Goal: Task Accomplishment & Management: Manage account settings

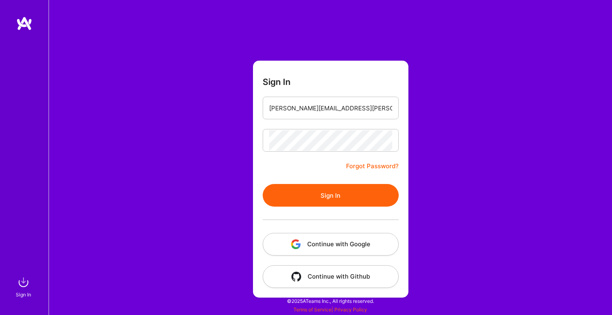
click at [328, 191] on button "Sign In" at bounding box center [330, 195] width 136 height 23
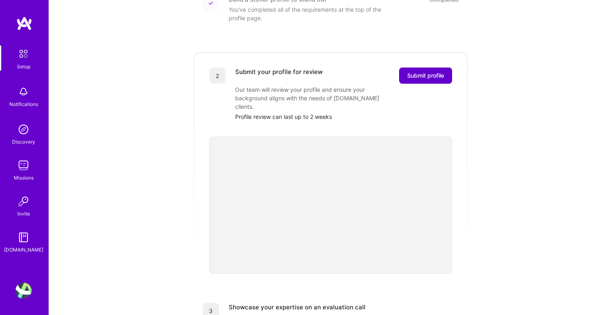
scroll to position [136, 0]
click at [424, 71] on span "Submit profile" at bounding box center [425, 75] width 37 height 8
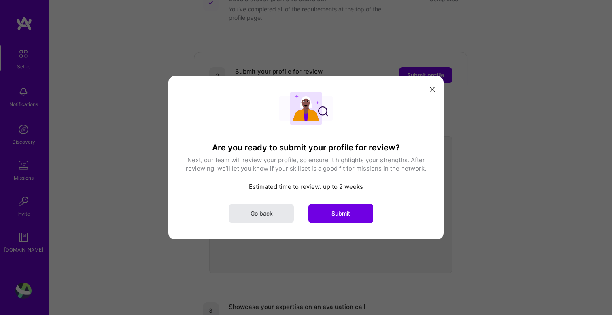
click at [253, 221] on button "Go back" at bounding box center [261, 212] width 65 height 19
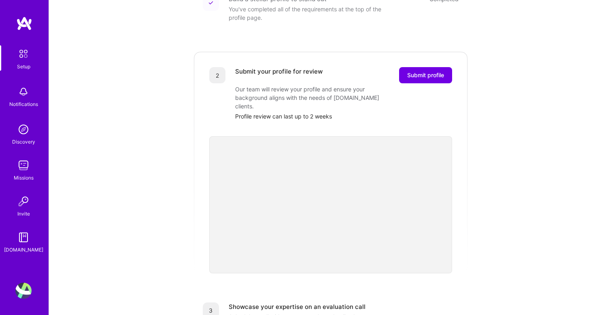
click at [30, 57] on img at bounding box center [23, 53] width 17 height 17
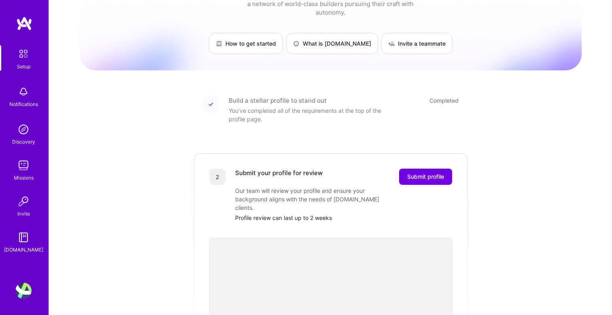
scroll to position [0, 0]
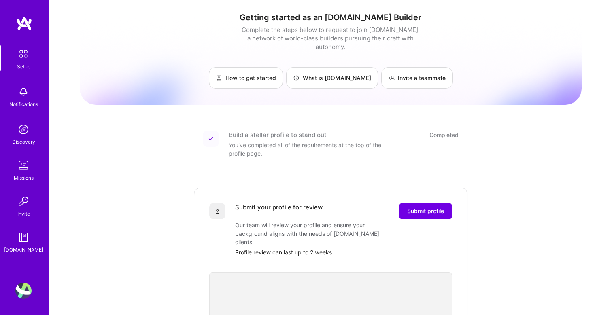
click at [443, 131] on div "Completed" at bounding box center [443, 135] width 29 height 8
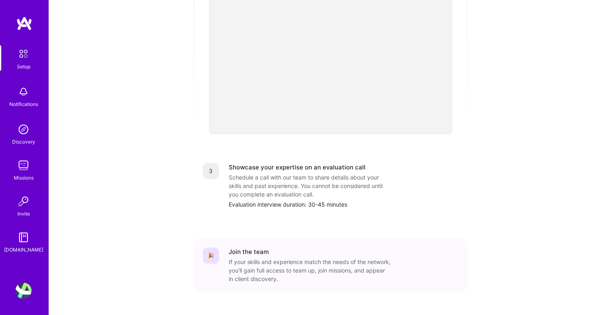
scroll to position [281, 0]
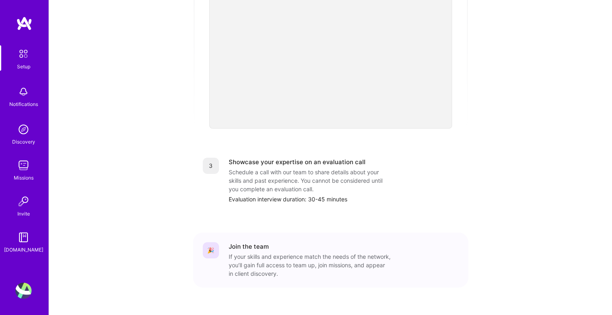
click at [23, 56] on img at bounding box center [23, 53] width 17 height 17
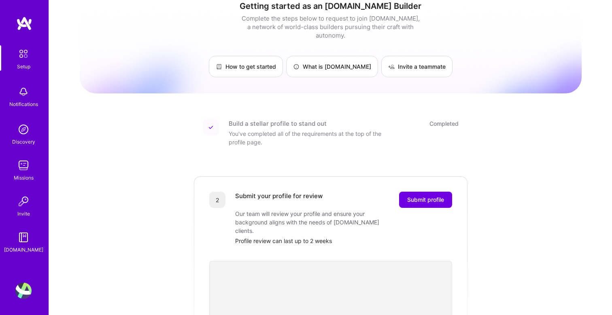
scroll to position [13, 0]
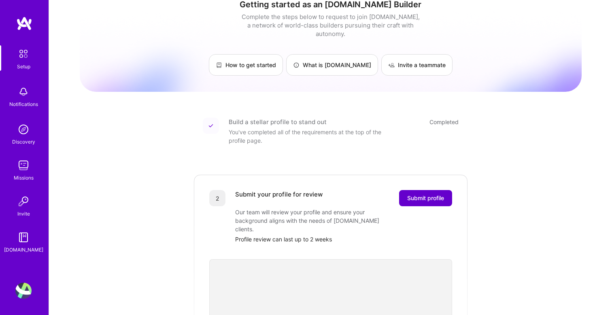
click at [415, 194] on span "Submit profile" at bounding box center [425, 198] width 37 height 8
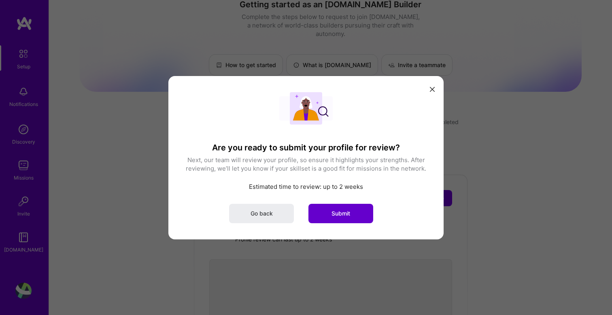
click at [355, 212] on button "Submit" at bounding box center [340, 212] width 65 height 19
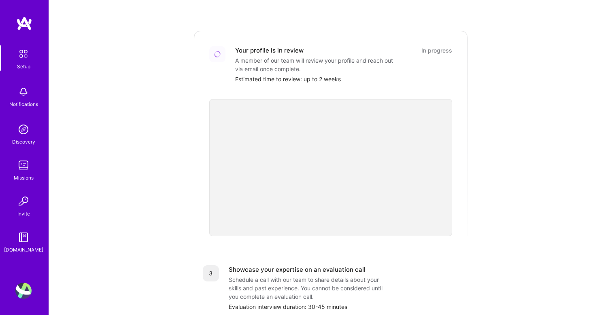
scroll to position [157, 0]
click at [26, 58] on img at bounding box center [23, 53] width 17 height 17
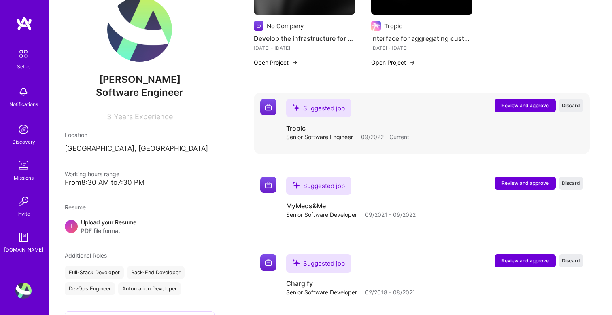
scroll to position [310, 0]
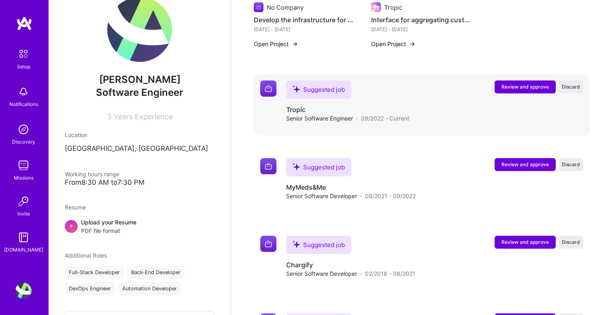
click at [514, 86] on span "Review and approve" at bounding box center [524, 86] width 47 height 7
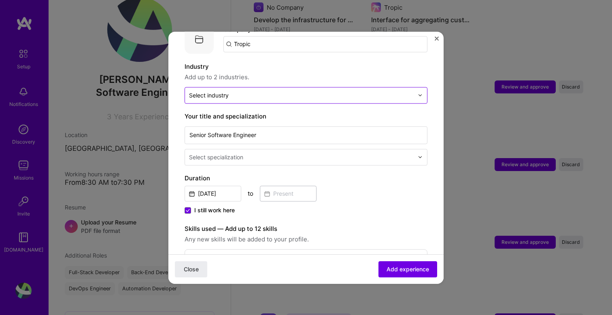
scroll to position [97, 0]
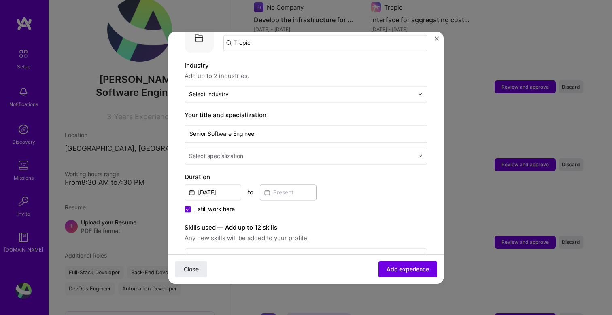
click at [188, 207] on icon at bounding box center [188, 208] width 4 height 3
click at [0, 0] on input "I still work here" at bounding box center [0, 0] width 0 height 0
click at [295, 184] on input at bounding box center [288, 192] width 57 height 16
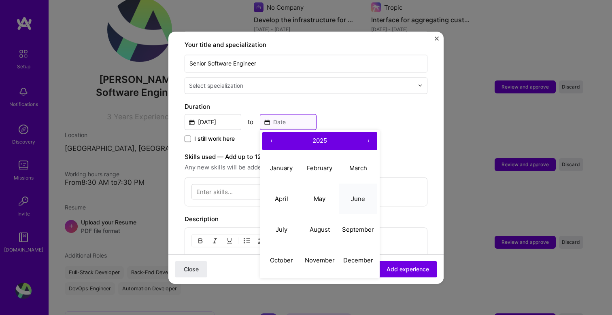
scroll to position [193, 0]
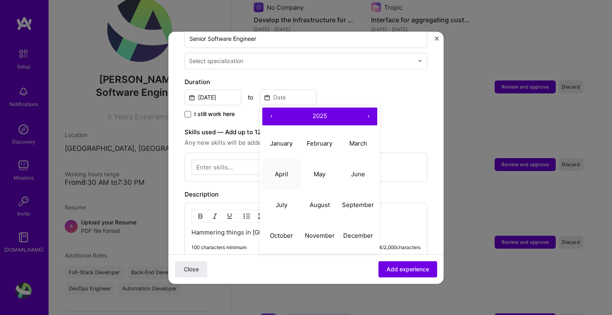
click at [286, 176] on button "April" at bounding box center [281, 174] width 38 height 31
type input "[DATE]"
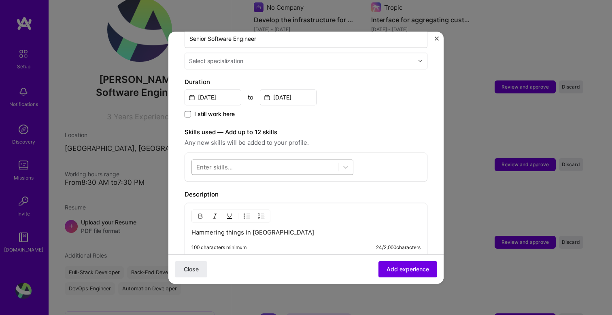
click at [278, 160] on div at bounding box center [265, 166] width 146 height 13
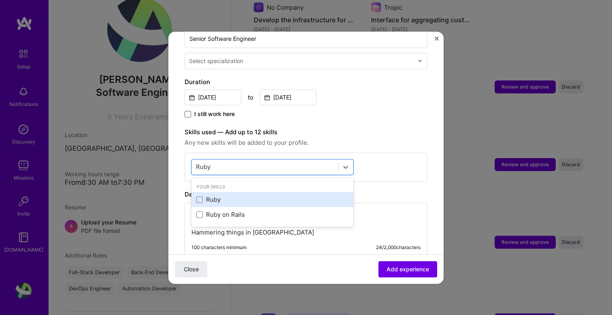
click at [194, 193] on div "Ruby" at bounding box center [272, 200] width 162 height 15
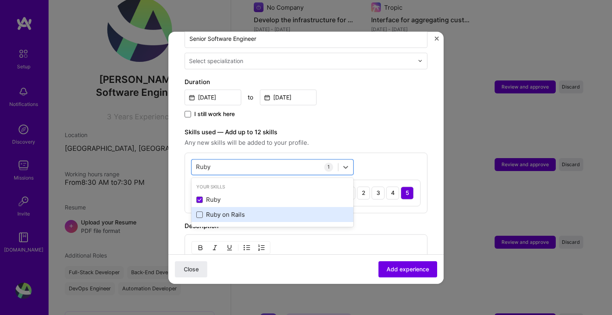
click at [198, 212] on span at bounding box center [199, 215] width 6 height 6
click at [0, 0] on input "checkbox" at bounding box center [0, 0] width 0 height 0
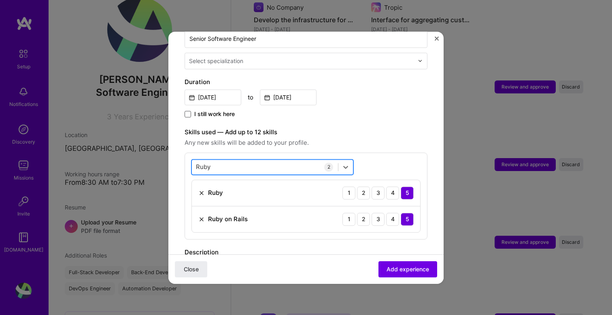
click at [256, 160] on div "[PERSON_NAME]" at bounding box center [265, 166] width 146 height 13
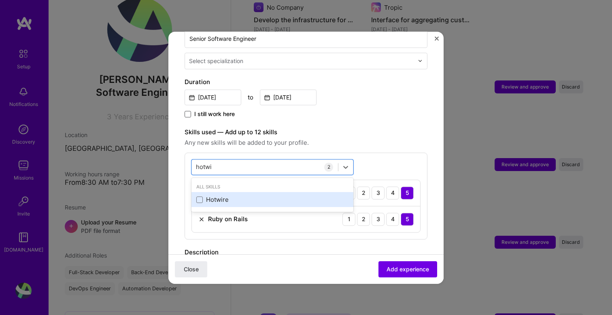
click at [212, 196] on div "Hotwire" at bounding box center [272, 200] width 152 height 8
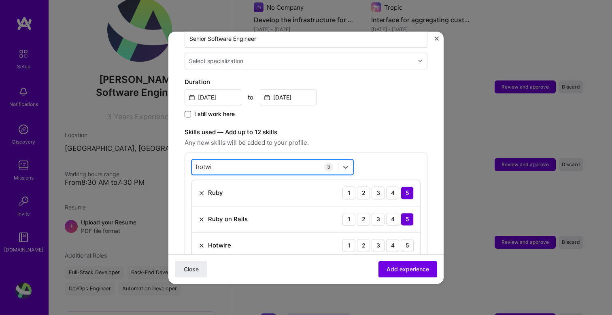
click at [233, 160] on div "hotwi hotwi" at bounding box center [265, 166] width 146 height 13
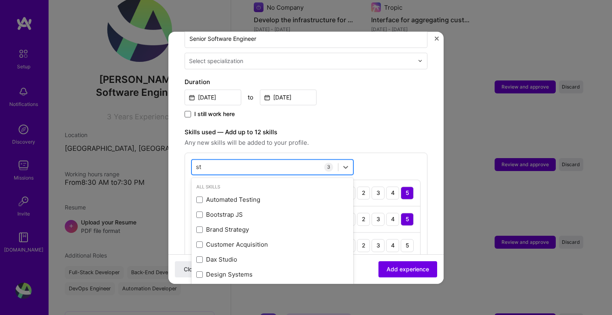
type input "s"
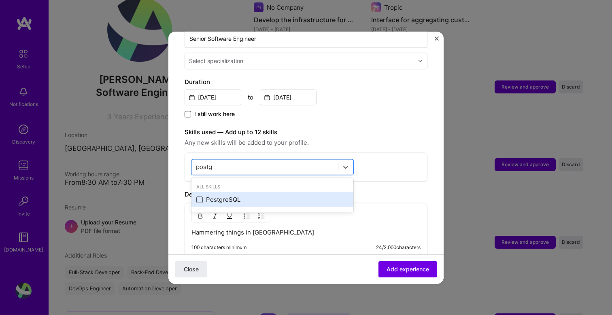
click at [201, 197] on span at bounding box center [199, 200] width 6 height 6
click at [0, 0] on input "checkbox" at bounding box center [0, 0] width 0 height 0
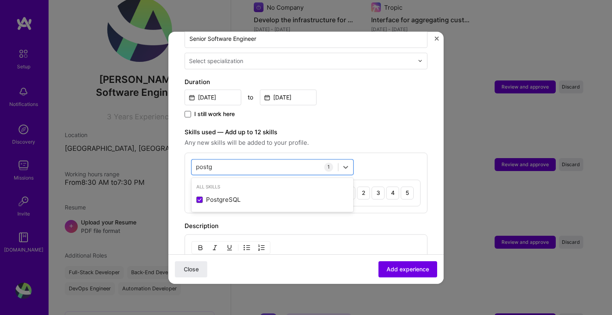
type input "postg"
click at [454, 68] on div "Adding suggested job This job is suggested based on your LinkedIn, resume or [D…" at bounding box center [306, 157] width 612 height 315
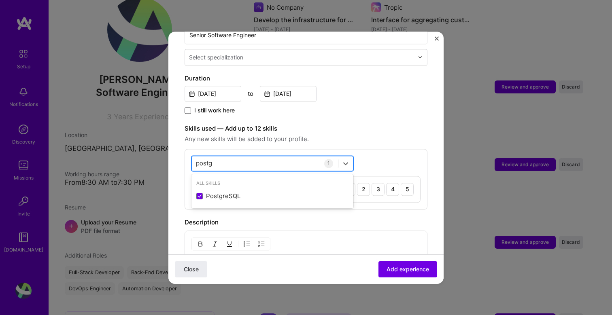
click at [274, 157] on div "postg postg" at bounding box center [265, 163] width 146 height 13
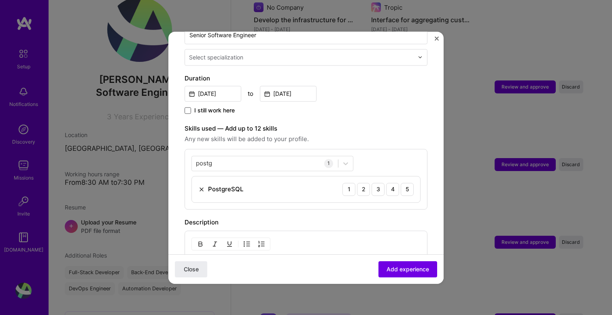
click at [382, 134] on span "Any new skills will be added to your profile." at bounding box center [305, 139] width 243 height 10
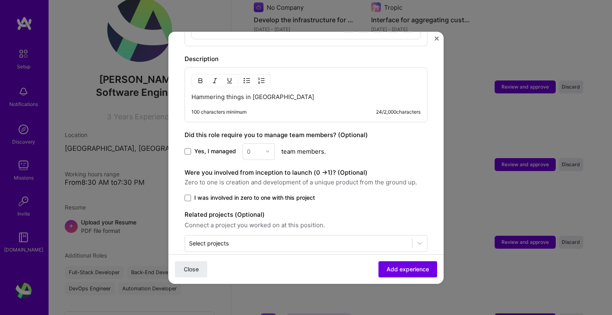
scroll to position [360, 0]
click at [263, 143] on div "0" at bounding box center [258, 151] width 32 height 17
click at [267, 143] on div "0" at bounding box center [258, 151] width 32 height 17
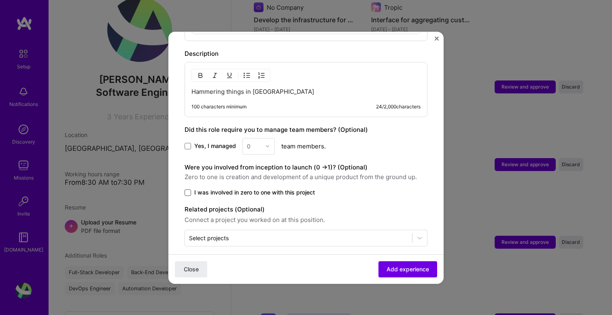
click at [184, 189] on span at bounding box center [187, 192] width 6 height 6
click at [0, 0] on input "I was involved in zero to one with this project" at bounding box center [0, 0] width 0 height 0
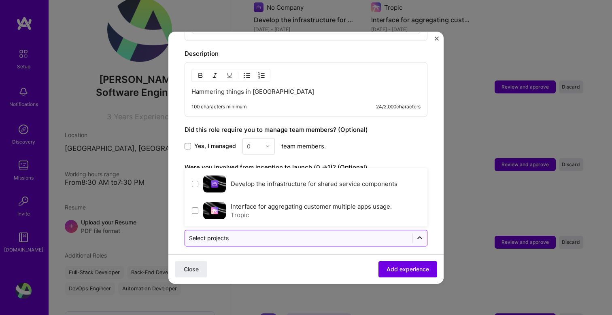
click at [415, 234] on icon at bounding box center [419, 238] width 8 height 8
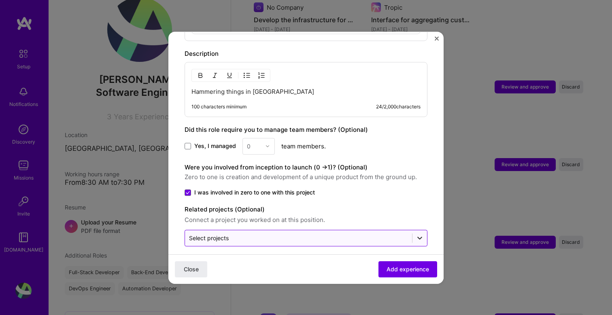
click at [415, 234] on icon at bounding box center [419, 238] width 8 height 8
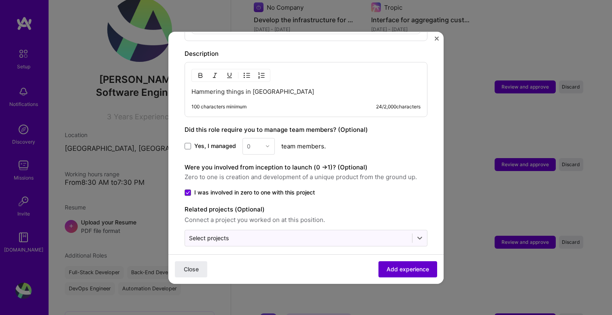
click at [411, 273] on button "Add experience" at bounding box center [407, 269] width 59 height 16
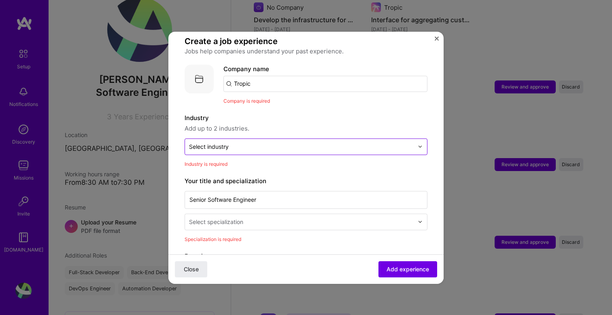
scroll to position [55, 0]
click at [284, 144] on input "text" at bounding box center [301, 148] width 224 height 8
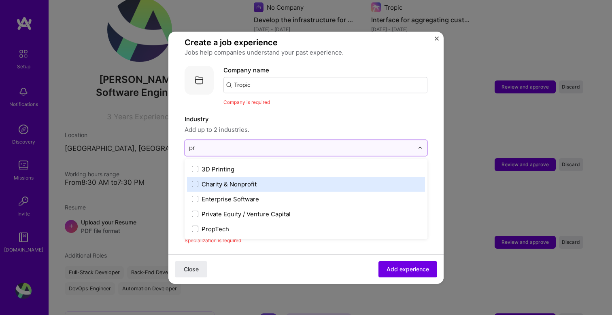
type input "p"
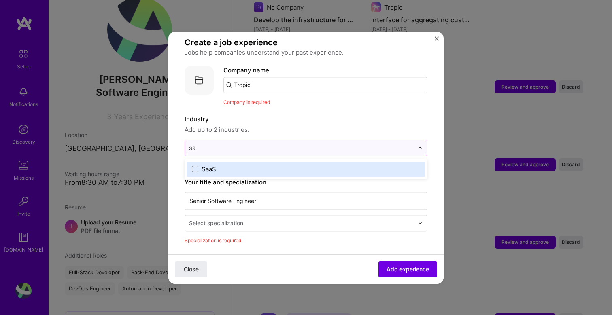
type input "saa"
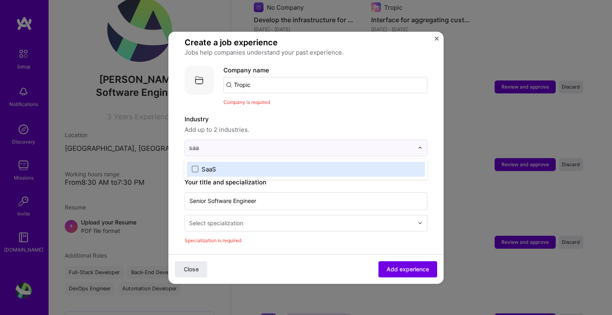
click at [193, 166] on span at bounding box center [195, 169] width 6 height 6
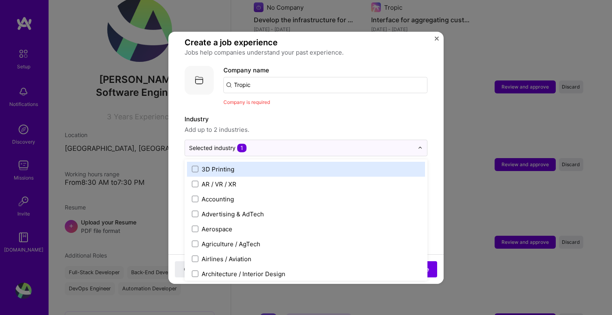
click at [172, 143] on form "Adding suggested job This job is suggested based on your LinkedIn, resume or [D…" at bounding box center [305, 316] width 275 height 648
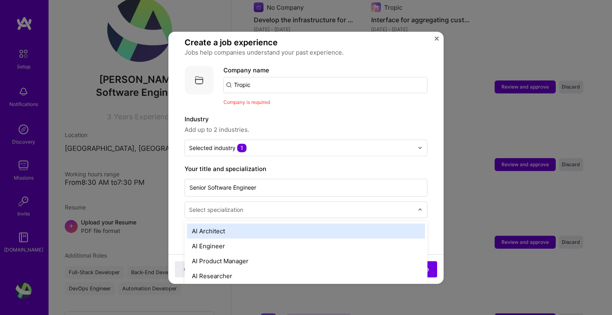
scroll to position [332, 0]
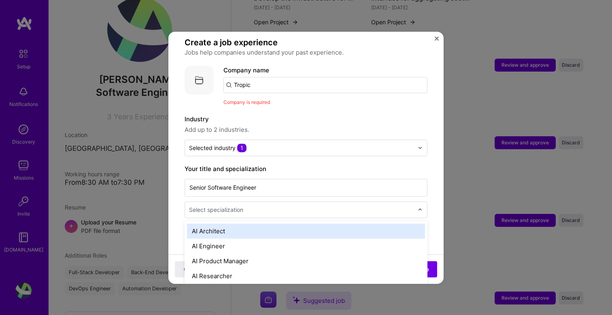
click at [241, 205] on div "Select specialization" at bounding box center [216, 209] width 54 height 8
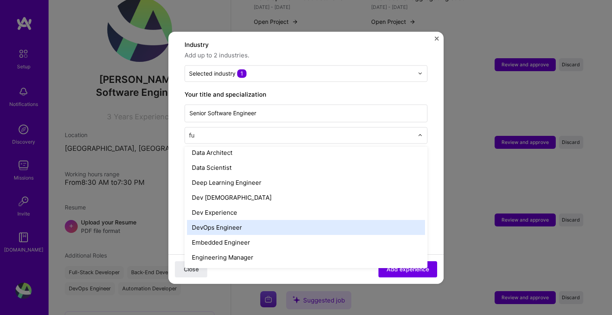
scroll to position [0, 0]
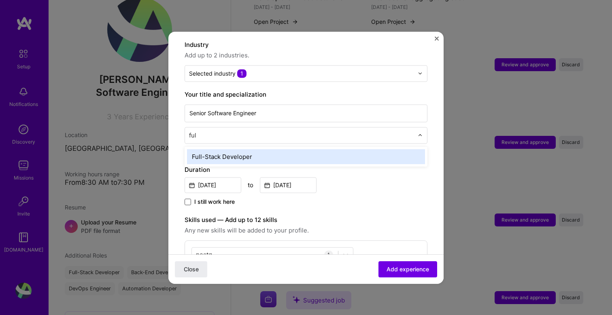
type input "full"
click at [239, 152] on div "Full-Stack Developer" at bounding box center [306, 156] width 238 height 15
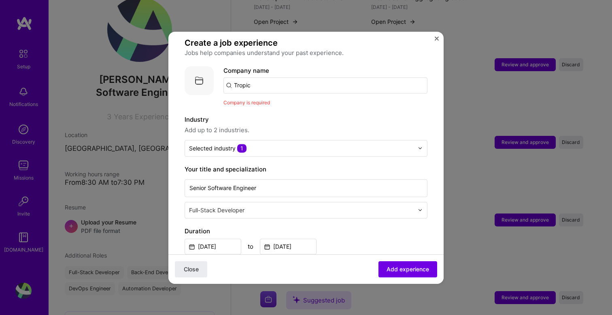
scroll to position [53, 0]
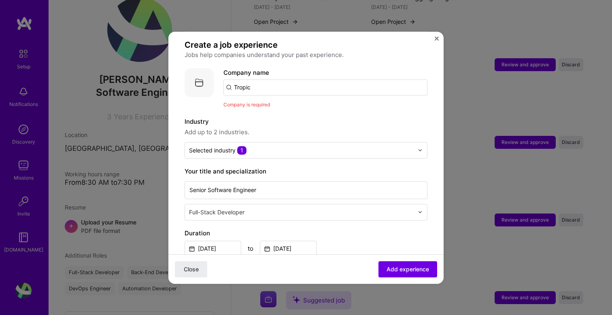
click at [271, 79] on input "Tropic" at bounding box center [325, 87] width 204 height 16
type input "Tropic"
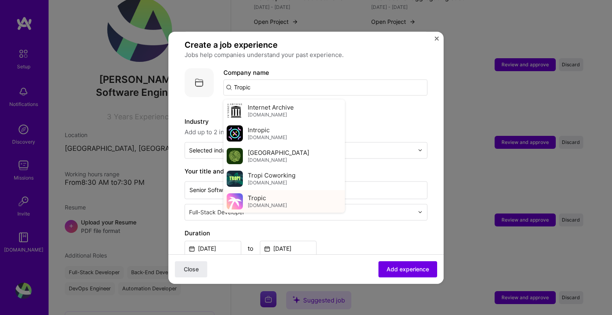
click at [259, 194] on span "Tropic" at bounding box center [257, 198] width 18 height 8
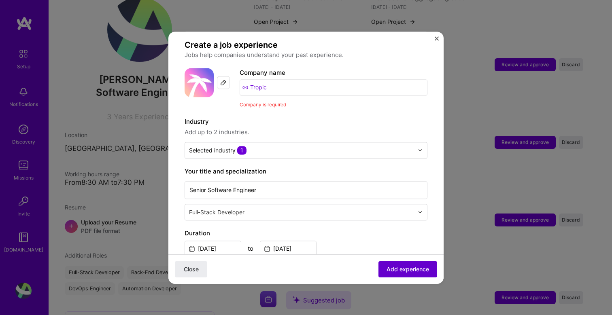
click at [404, 269] on span "Add experience" at bounding box center [407, 269] width 42 height 8
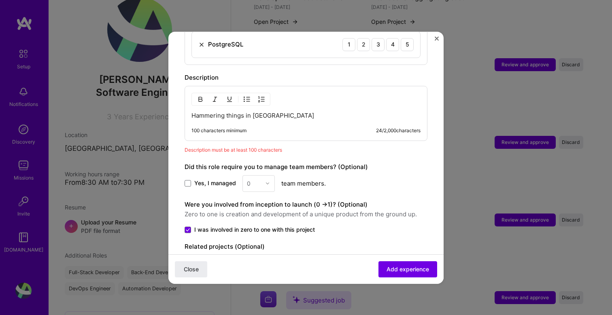
scroll to position [339, 0]
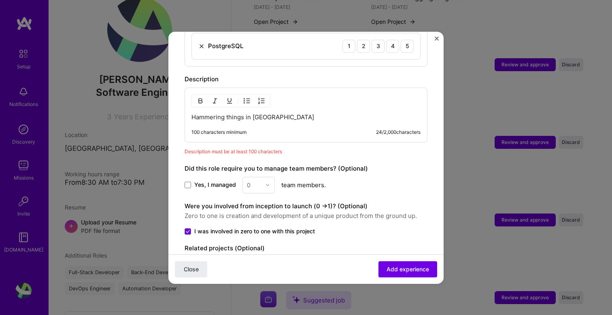
click at [250, 103] on div "Hammering things in Ruby 100 characters minimum 24 / 2,000 characters" at bounding box center [305, 114] width 243 height 55
click at [250, 114] on div "Hammering things in Ruby 100 characters minimum 24 / 2,000 characters" at bounding box center [305, 114] width 243 height 55
click at [252, 129] on div "100 characters minimum 24 / 2,000 characters" at bounding box center [299, 135] width 242 height 13
click at [244, 129] on div "100 characters minimum" at bounding box center [218, 132] width 55 height 6
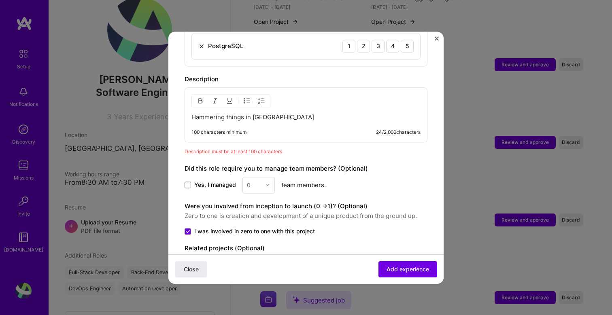
click at [286, 113] on p "Hammering things in [GEOGRAPHIC_DATA]" at bounding box center [305, 117] width 229 height 8
click at [292, 113] on p "Hammering things in [GEOGRAPHIC_DATA]" at bounding box center [305, 117] width 229 height 8
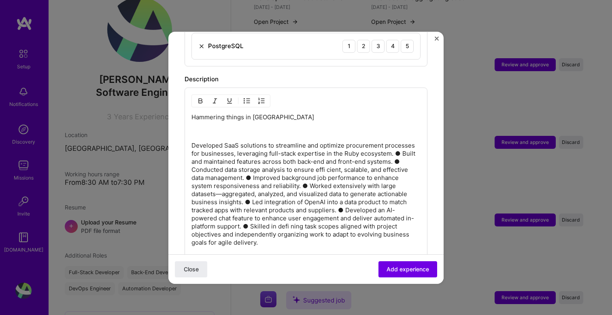
click at [397, 144] on p "Developed SaaS solutions to streamline and optimize procurement processes for b…" at bounding box center [305, 194] width 229 height 105
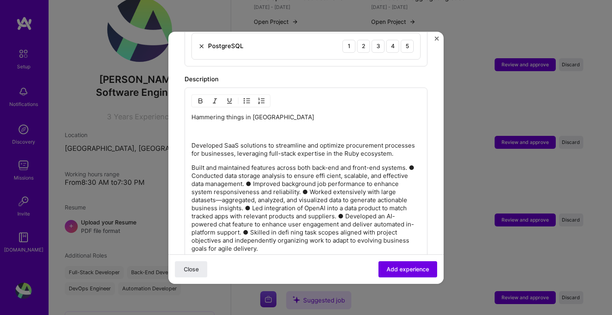
click at [249, 96] on button "button" at bounding box center [247, 101] width 12 height 10
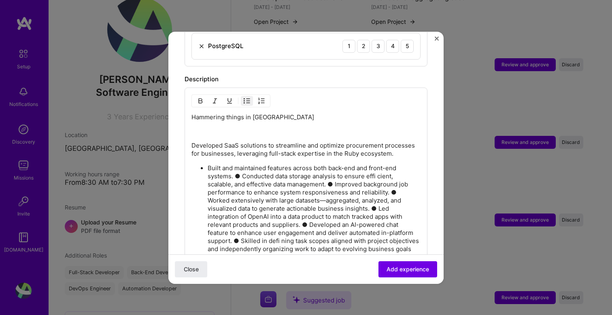
click at [236, 172] on p "Built and maintained features across both back-end and front-end systems. ● Con…" at bounding box center [313, 212] width 213 height 97
click at [236, 167] on p "Built and maintained features across both back-end and front-end systems. ● Con…" at bounding box center [313, 212] width 213 height 97
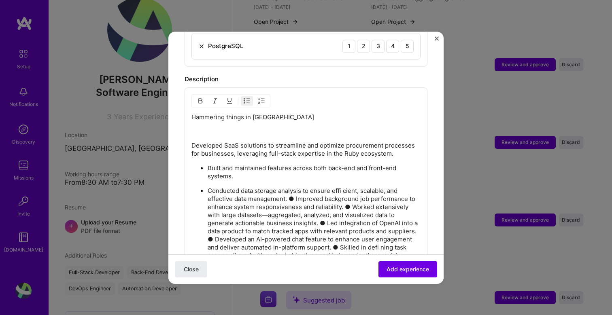
click at [296, 192] on p "Conducted data storage analysis to ensure effi cient, scalable, and effective d…" at bounding box center [313, 227] width 213 height 81
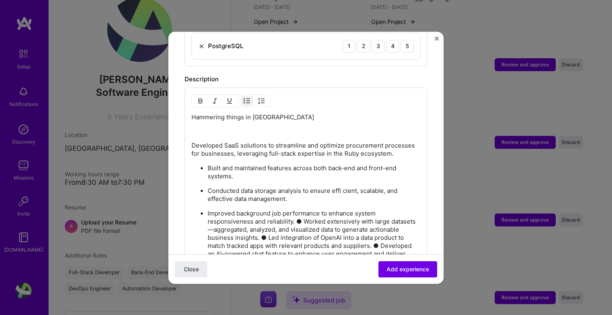
click at [302, 210] on p "Improved background job performance to enhance system responsiveness and reliab…" at bounding box center [313, 246] width 213 height 73
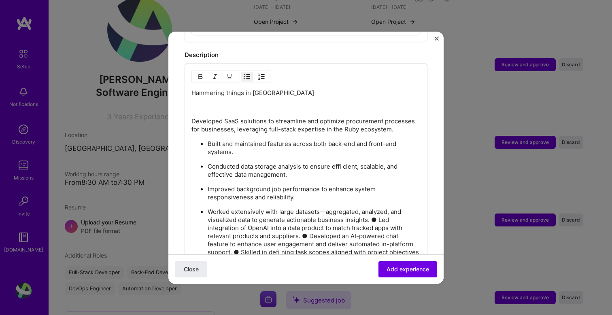
scroll to position [370, 0]
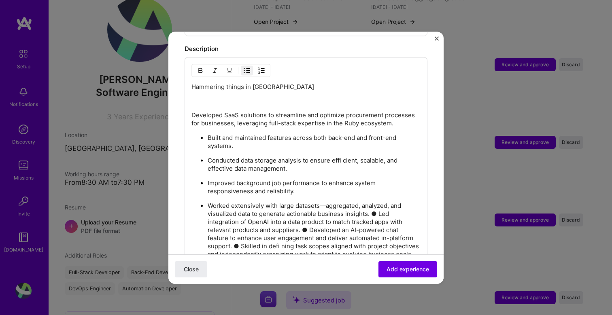
click at [376, 205] on p "Worked extensively with large datasets—aggregated, analyzed, and visualized dat…" at bounding box center [313, 234] width 213 height 65
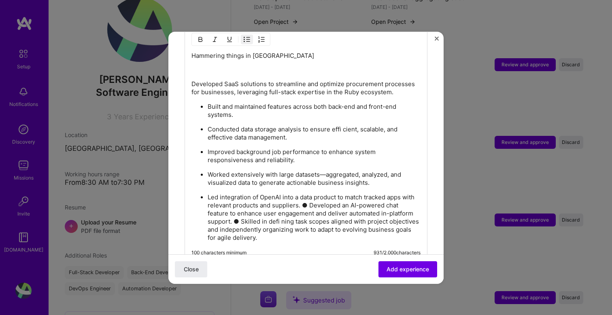
scroll to position [406, 0]
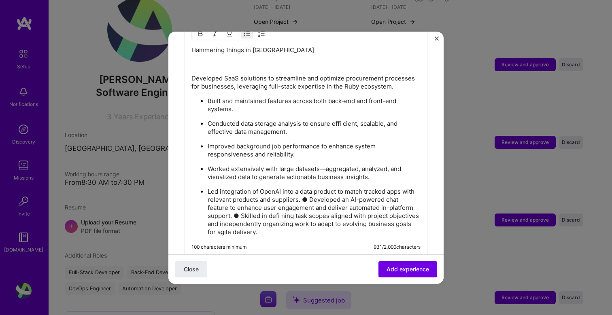
click at [323, 190] on p "Led integration of OpenAI into a data product to match tracked apps with releva…" at bounding box center [313, 212] width 213 height 49
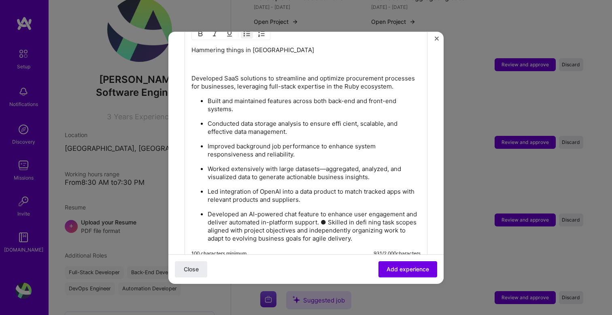
click at [328, 214] on p "Developed an AI-powered chat feature to enhance user engagement and deliver aut…" at bounding box center [313, 226] width 213 height 32
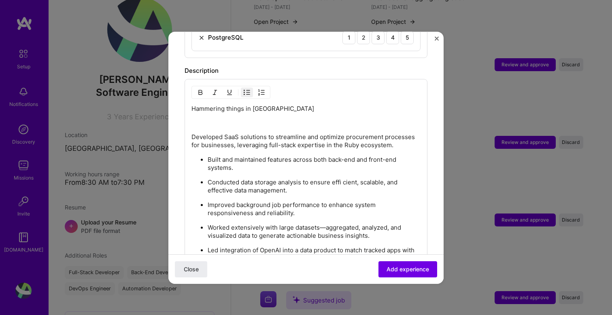
scroll to position [297, 0]
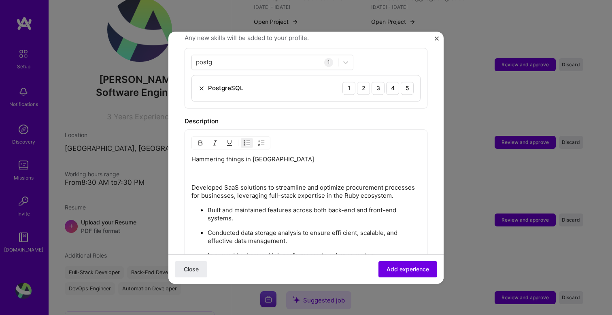
click at [273, 169] on p at bounding box center [305, 173] width 229 height 8
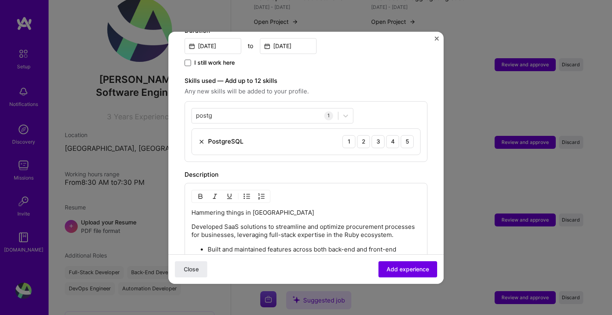
scroll to position [247, 0]
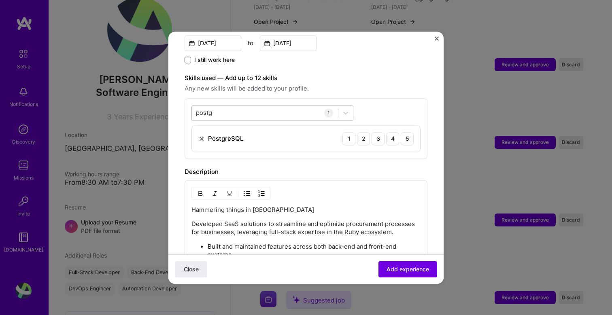
click at [261, 109] on div "postg postg" at bounding box center [265, 112] width 146 height 13
click at [261, 106] on div "postg postg" at bounding box center [265, 112] width 146 height 13
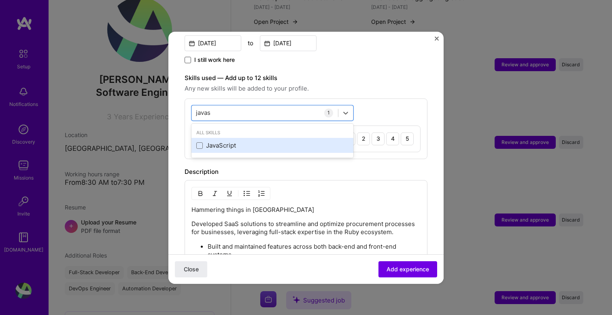
click at [209, 142] on div "JavaScript" at bounding box center [272, 146] width 152 height 8
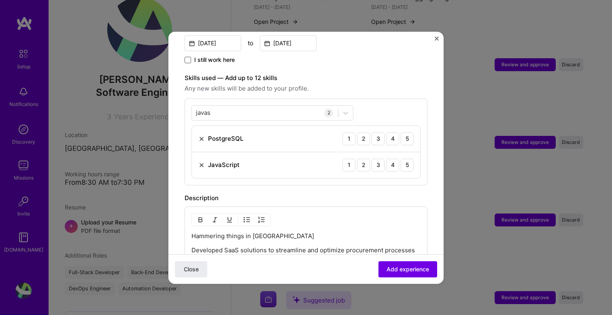
click at [378, 98] on div "javas javas 2 PostgreSQL 1 2 3 4 5 JavaScript 1 2 3 4 5" at bounding box center [305, 141] width 243 height 87
click at [261, 106] on div "javas javas" at bounding box center [265, 112] width 146 height 13
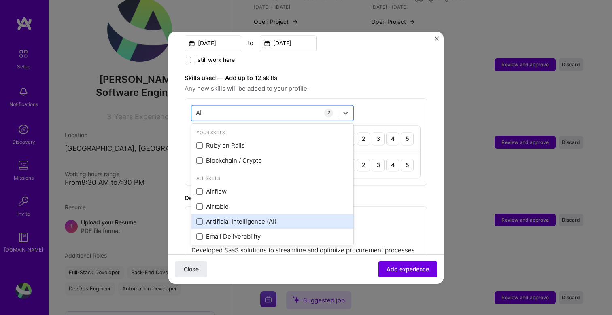
click at [210, 218] on div "Artificial Intelligence (AI)" at bounding box center [272, 222] width 152 height 8
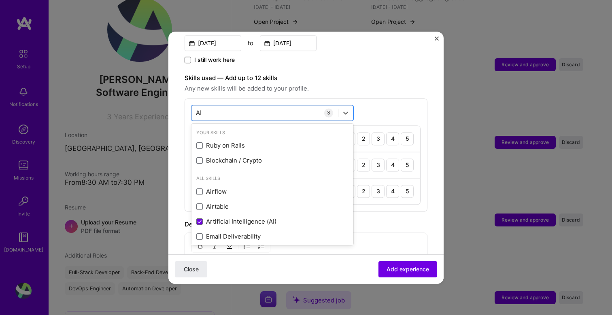
click at [369, 86] on div "Skills used — Add up to 12 skills Any new skills will be added to your profile.…" at bounding box center [305, 142] width 243 height 138
click at [224, 106] on div "AI AI" at bounding box center [265, 112] width 146 height 13
type input "A"
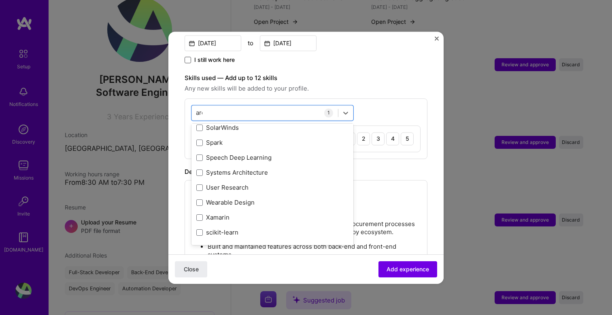
scroll to position [0, 0]
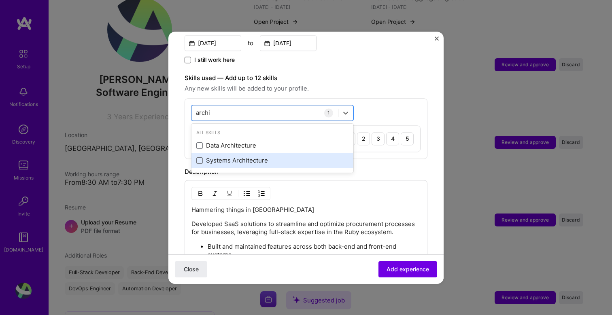
click at [220, 157] on div "Systems Architecture" at bounding box center [272, 161] width 152 height 8
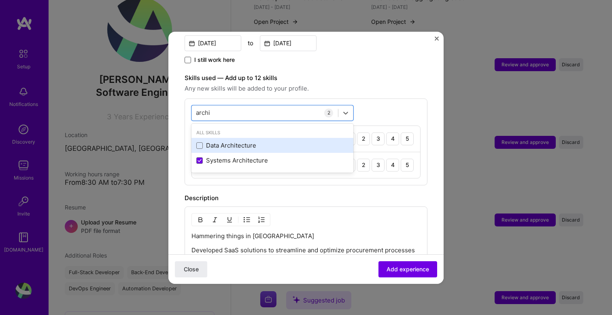
click at [223, 142] on div "Data Architecture" at bounding box center [272, 146] width 152 height 8
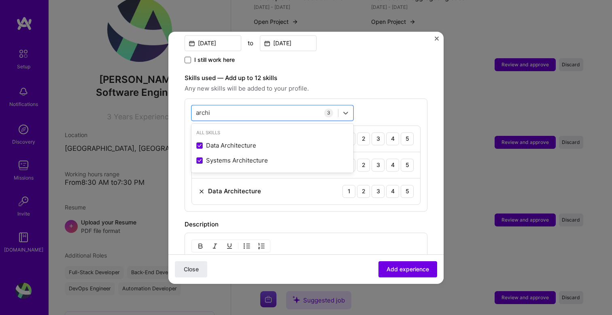
type input "archi"
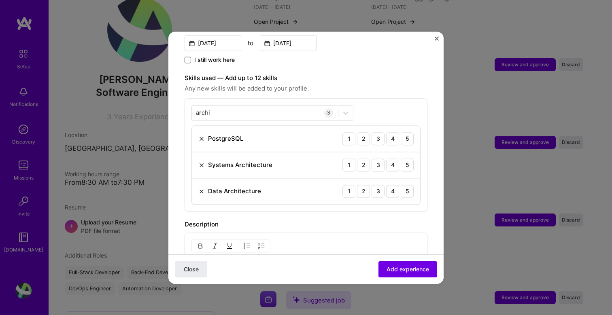
click at [396, 73] on label "Skills used — Add up to 12 skills" at bounding box center [305, 78] width 243 height 10
click at [403, 270] on span "Add experience" at bounding box center [407, 269] width 42 height 8
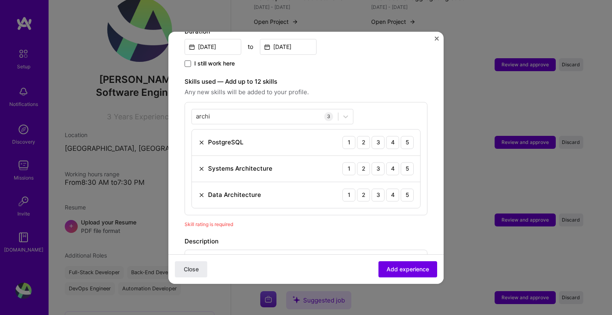
scroll to position [237, 0]
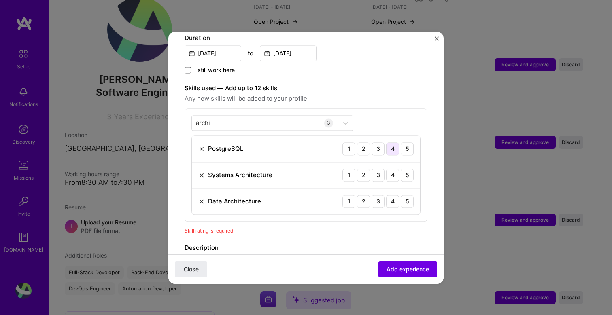
click at [392, 142] on div "4" at bounding box center [392, 148] width 13 height 13
click at [380, 169] on div "3" at bounding box center [377, 175] width 13 height 13
click at [382, 195] on div "3" at bounding box center [377, 201] width 13 height 13
click at [409, 263] on button "Add experience" at bounding box center [407, 269] width 59 height 16
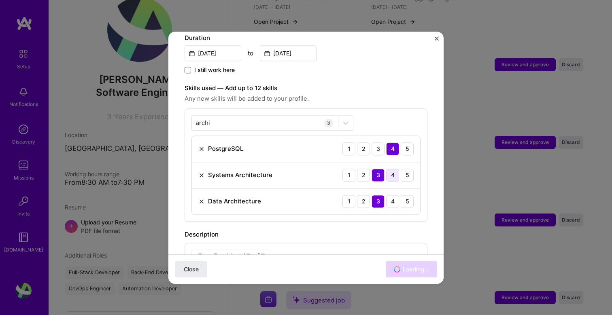
click at [398, 169] on div "4" at bounding box center [392, 175] width 13 height 13
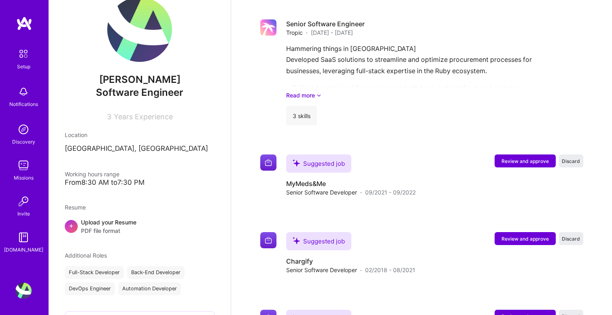
scroll to position [411, 0]
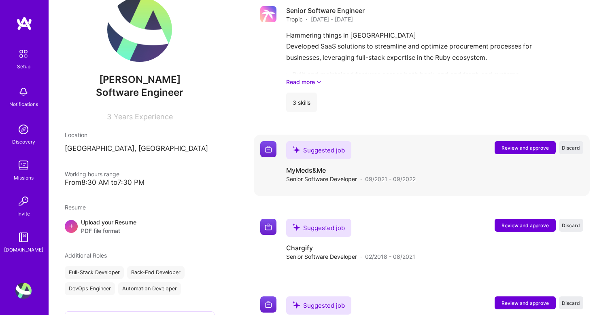
click at [530, 144] on span "Review and approve" at bounding box center [524, 147] width 47 height 7
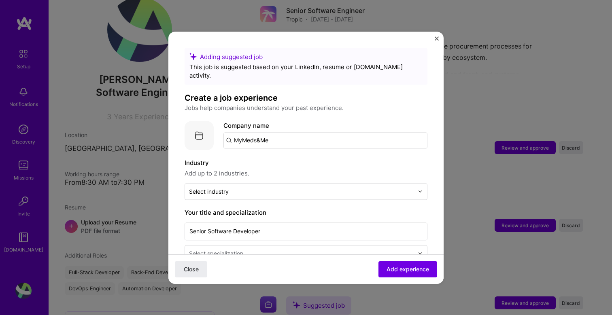
click at [275, 132] on input "MyMeds&Me" at bounding box center [325, 140] width 204 height 16
type input "My Meds & Me"
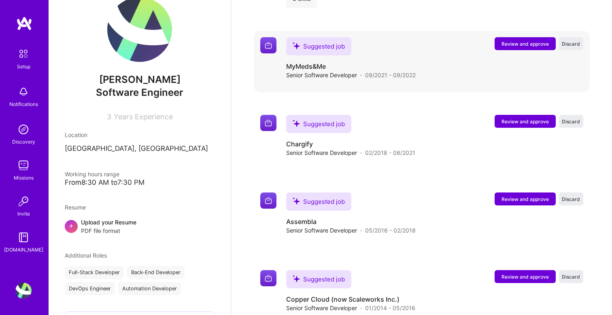
scroll to position [559, 0]
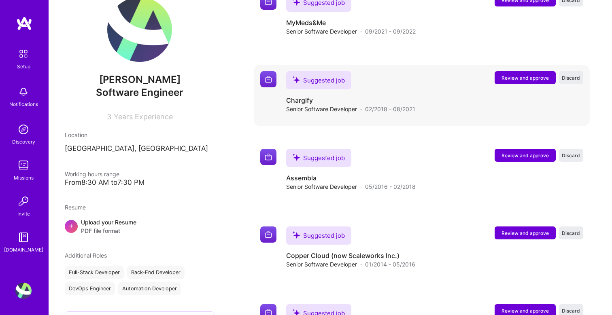
click at [533, 74] on span "Review and approve" at bounding box center [524, 77] width 47 height 7
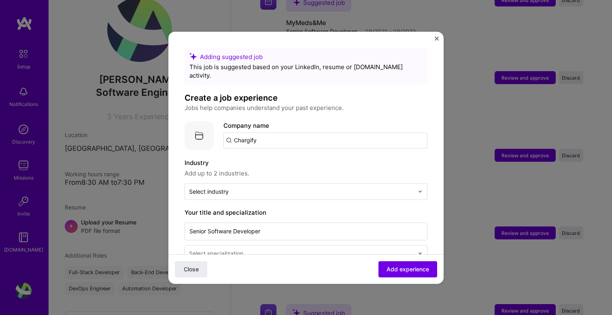
click at [255, 136] on input "Chargify" at bounding box center [325, 140] width 204 height 16
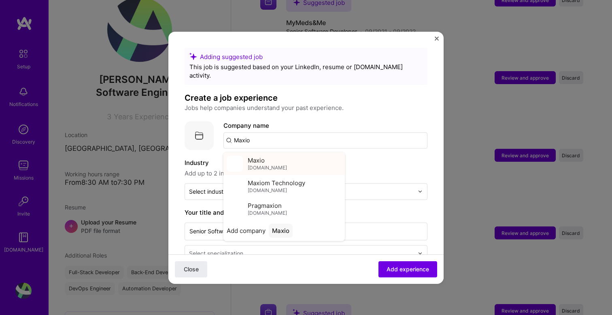
click at [279, 157] on div "[PERSON_NAME][DOMAIN_NAME]" at bounding box center [283, 163] width 121 height 23
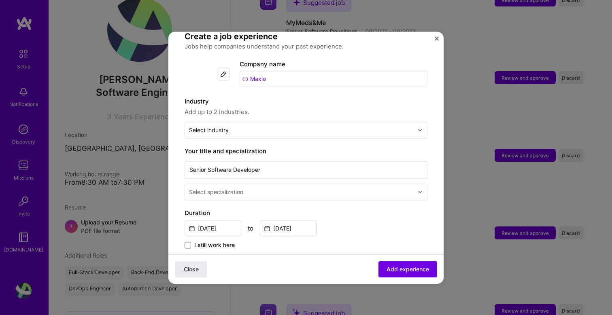
scroll to position [66, 0]
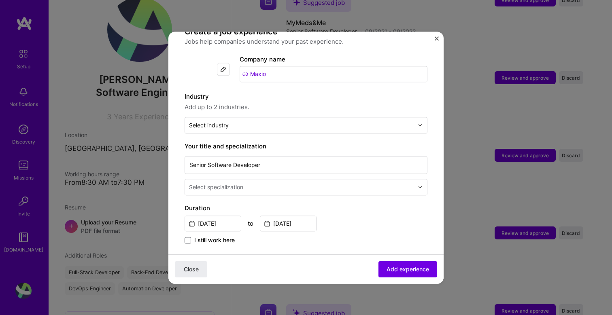
click at [248, 66] on input "Maxio" at bounding box center [333, 74] width 188 height 16
click at [257, 66] on input "Maxio" at bounding box center [333, 74] width 188 height 16
click at [280, 66] on input "Maxio" at bounding box center [333, 74] width 188 height 16
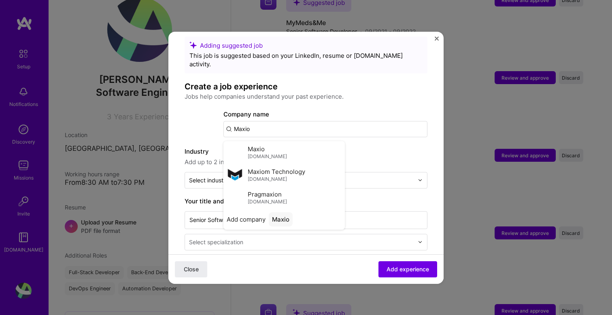
scroll to position [0, 0]
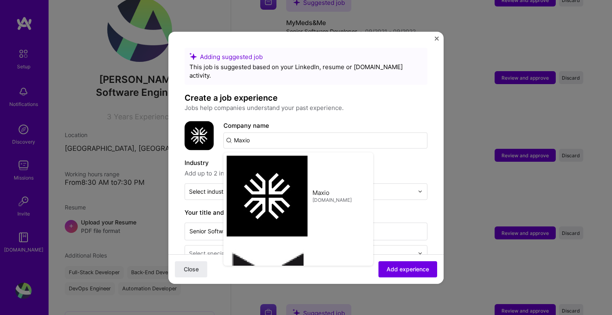
click at [292, 132] on input "Maxio" at bounding box center [325, 140] width 204 height 16
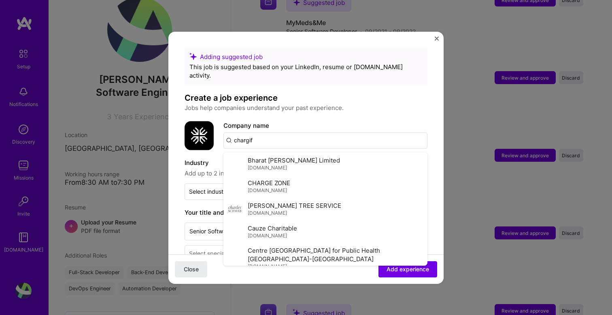
type input "chargify"
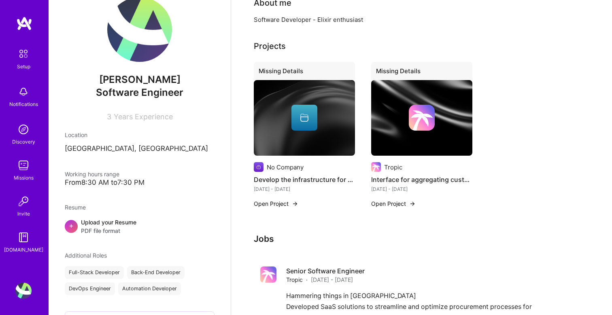
scroll to position [123, 0]
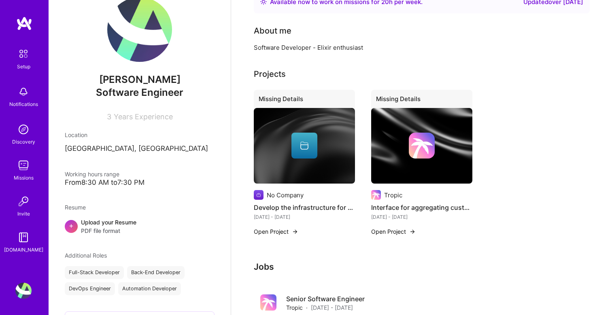
click at [281, 231] on button "Open Project" at bounding box center [276, 231] width 44 height 8
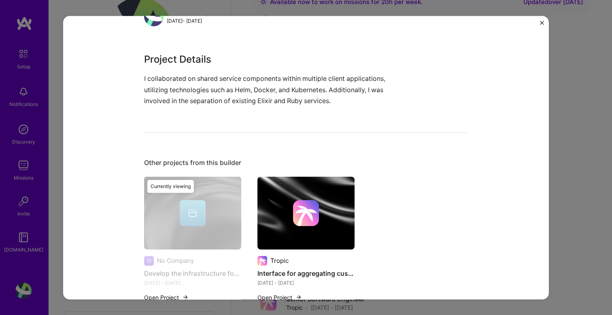
scroll to position [156, 0]
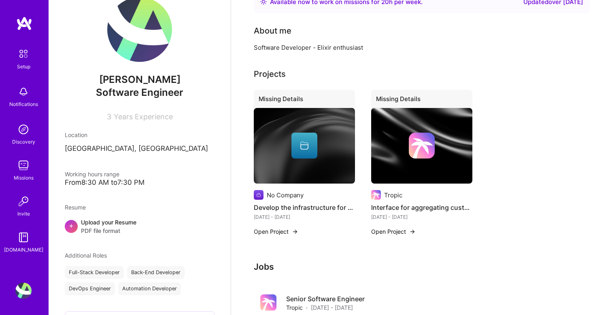
click at [420, 158] on img at bounding box center [421, 146] width 101 height 76
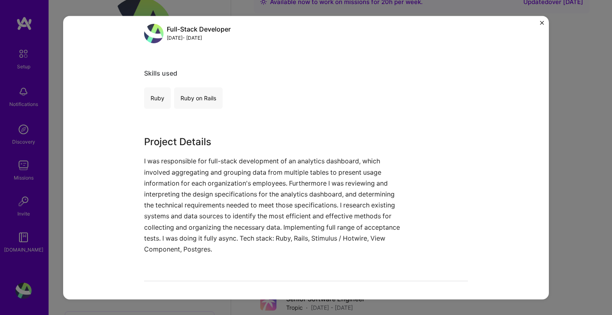
scroll to position [146, 0]
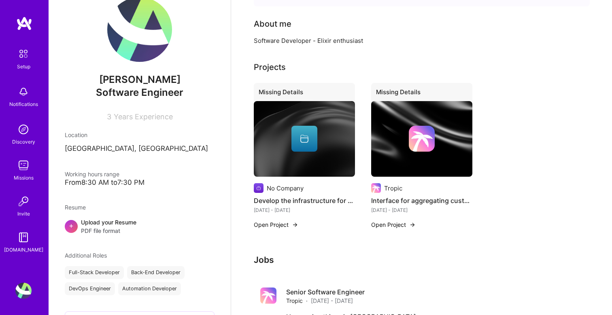
scroll to position [133, 0]
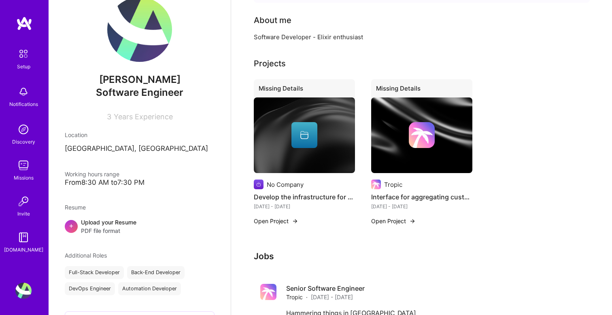
click at [414, 109] on img at bounding box center [421, 135] width 101 height 76
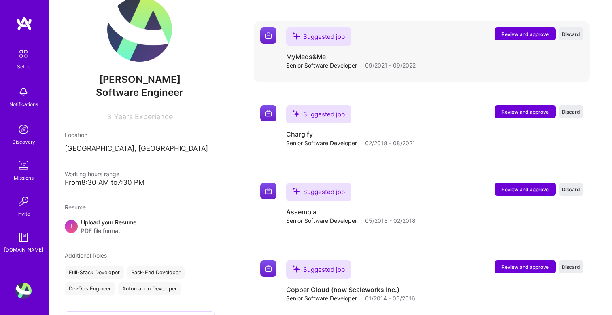
scroll to position [509, 0]
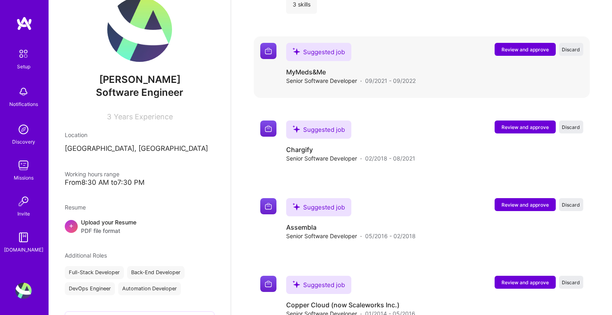
click at [510, 40] on div "Suggested job Review and approve Discard Suggested job MyMeds&Me Senior Softwar…" at bounding box center [422, 66] width 336 height 61
click at [509, 49] on span "Review and approve" at bounding box center [524, 49] width 47 height 7
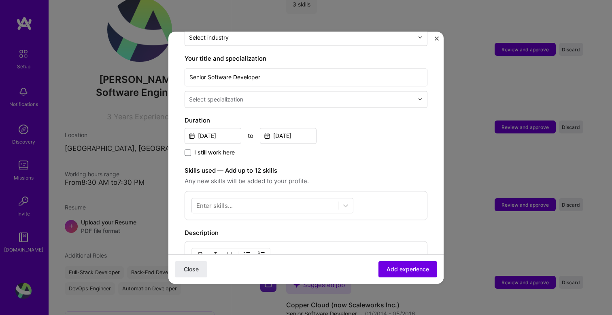
scroll to position [135, 0]
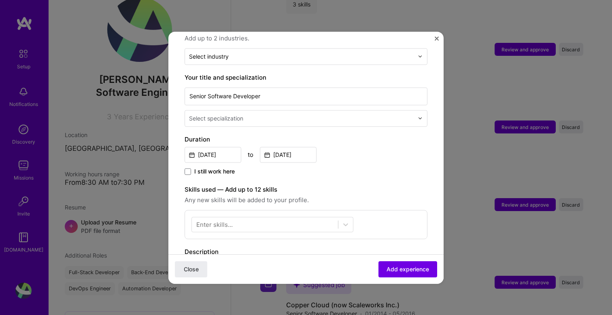
click at [287, 114] on input "text" at bounding box center [302, 118] width 226 height 8
type input "e"
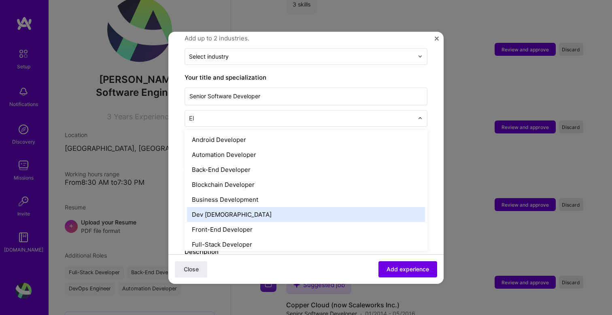
type input "E"
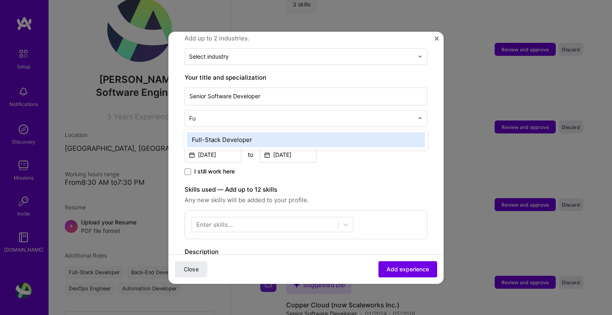
type input "Ful"
click at [241, 132] on div "Full-Stack Developer" at bounding box center [306, 139] width 238 height 15
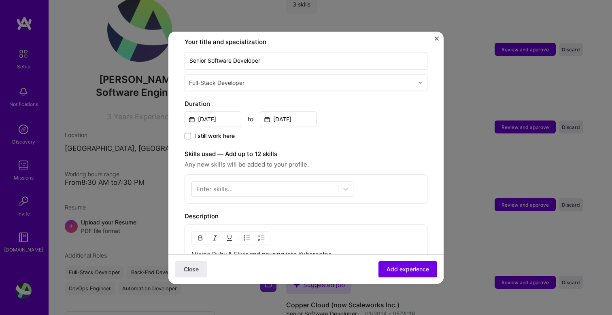
scroll to position [179, 0]
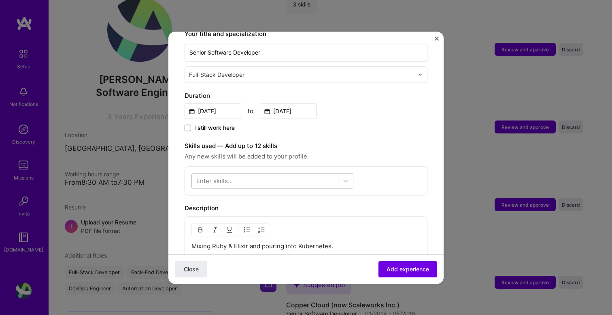
click at [243, 178] on div at bounding box center [265, 180] width 146 height 13
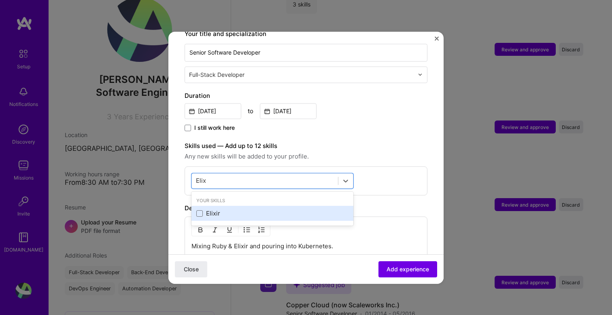
click at [228, 210] on div "Elixir" at bounding box center [272, 214] width 152 height 8
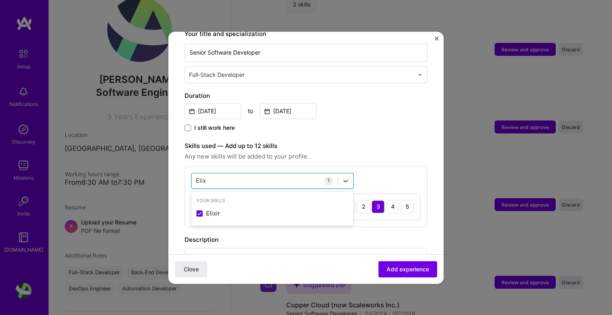
click at [394, 152] on span "Any new skills will be added to your profile." at bounding box center [305, 157] width 243 height 10
click at [269, 174] on div "[PERSON_NAME]" at bounding box center [265, 180] width 146 height 13
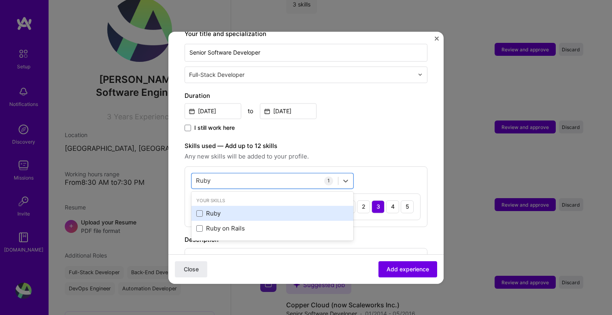
click at [202, 210] on div "Ruby" at bounding box center [272, 214] width 152 height 8
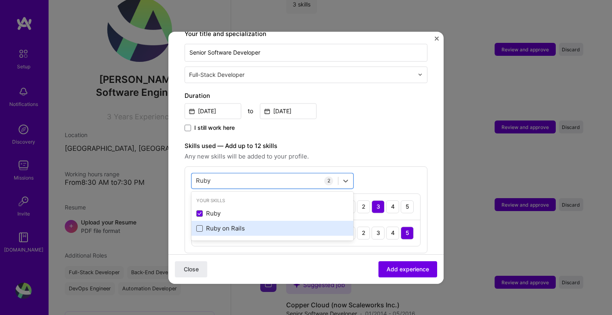
click at [202, 225] on span at bounding box center [199, 228] width 6 height 6
click at [0, 0] on input "checkbox" at bounding box center [0, 0] width 0 height 0
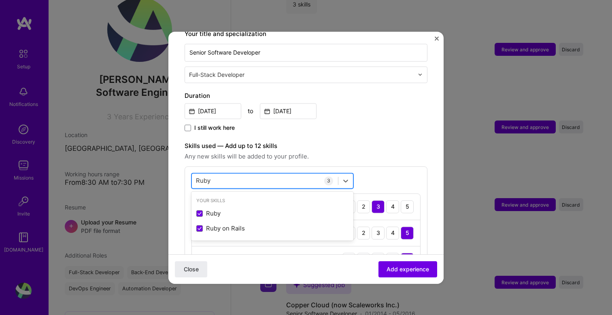
click at [275, 174] on div "[PERSON_NAME]" at bounding box center [265, 180] width 146 height 13
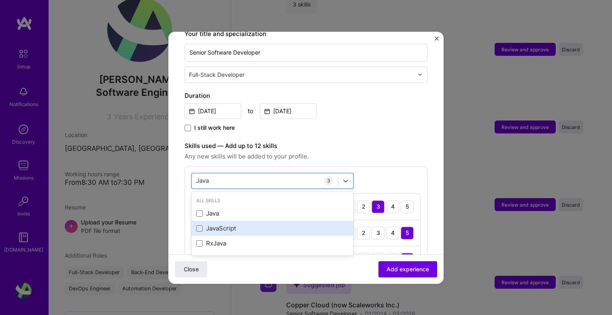
click at [226, 221] on div "JavaScript" at bounding box center [272, 228] width 162 height 15
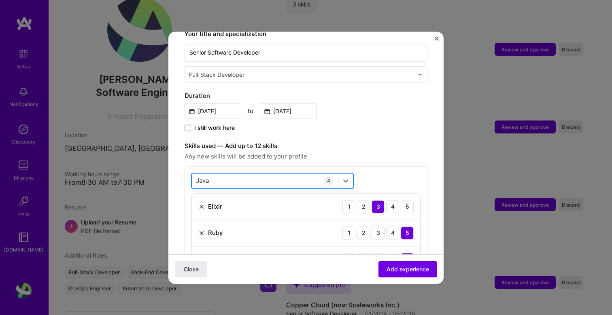
click at [251, 178] on div "Java Java" at bounding box center [265, 180] width 146 height 13
click at [252, 174] on div "Java Java" at bounding box center [265, 180] width 146 height 13
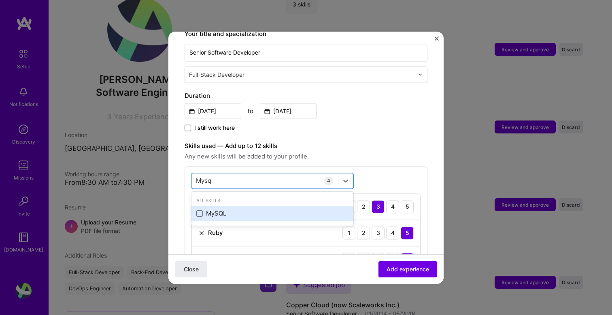
click at [224, 210] on div "MySQL" at bounding box center [272, 214] width 152 height 8
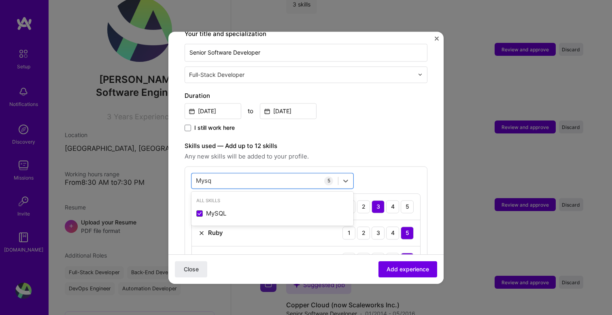
type input "Mysq"
click at [376, 114] on div "Duration [DATE] to [DATE] I still work here" at bounding box center [305, 112] width 243 height 42
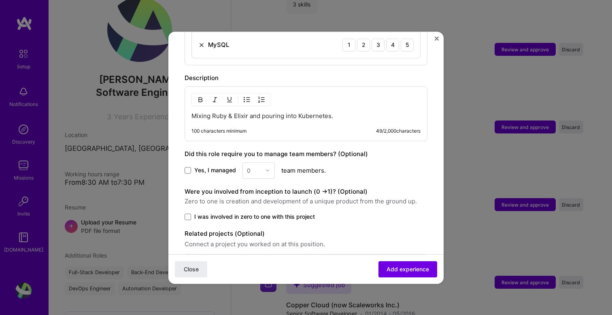
scroll to position [470, 0]
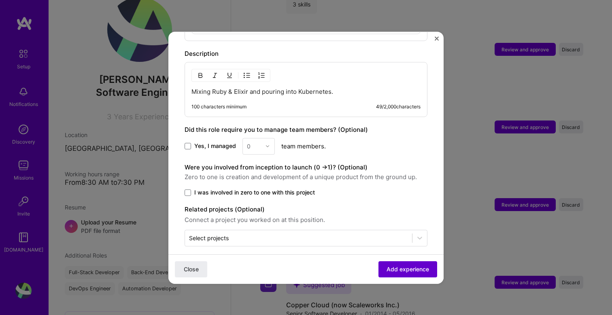
click at [409, 268] on span "Add experience" at bounding box center [407, 269] width 42 height 8
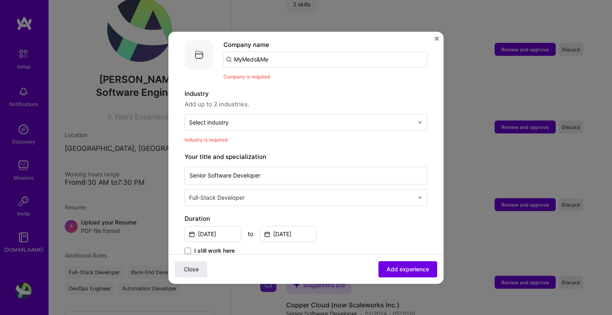
scroll to position [51, 0]
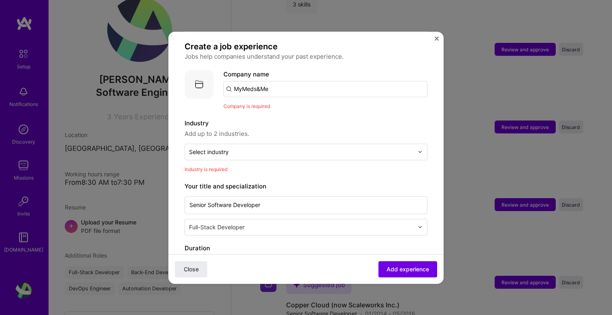
click at [288, 81] on input "MyMeds&Me" at bounding box center [325, 89] width 204 height 16
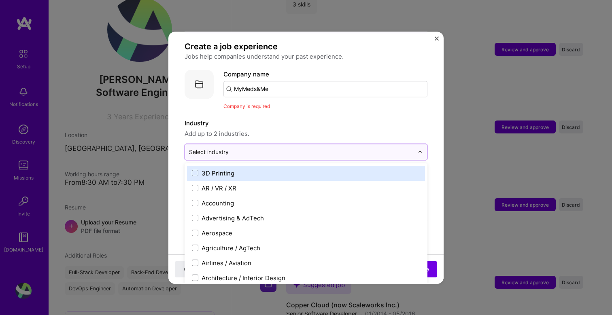
click at [256, 148] on input "text" at bounding box center [301, 152] width 224 height 8
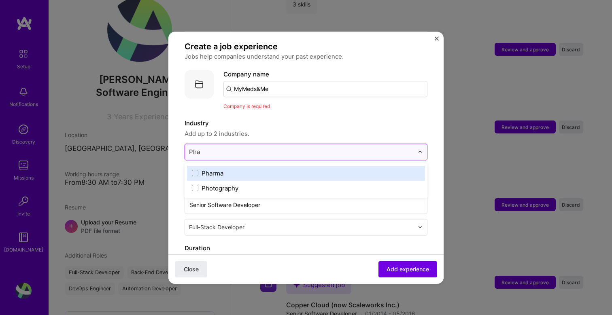
type input "Phar"
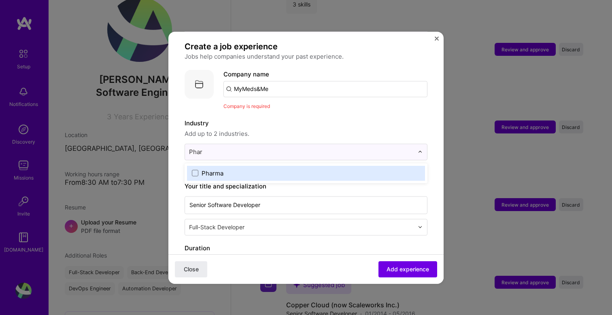
click at [224, 169] on label "Pharma" at bounding box center [306, 173] width 228 height 8
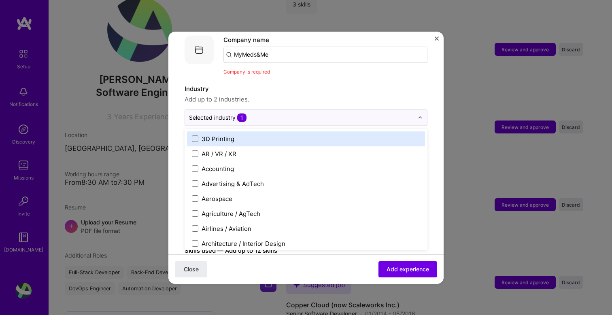
scroll to position [113, 0]
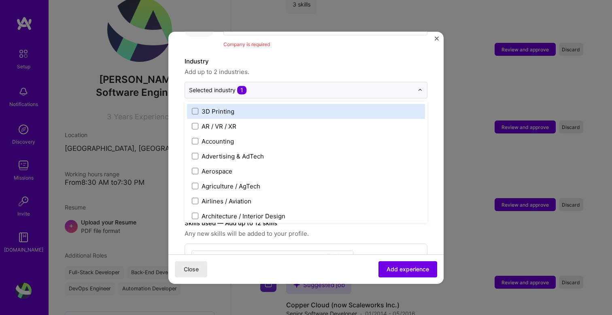
click at [351, 57] on label "Industry" at bounding box center [305, 62] width 243 height 10
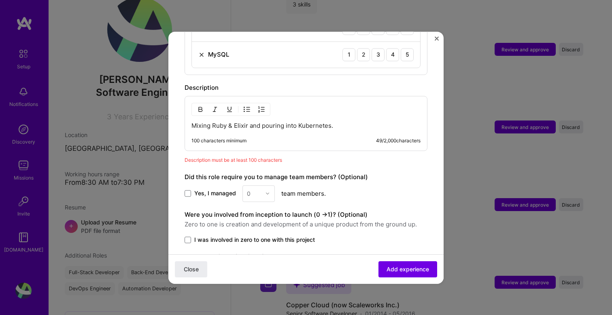
scroll to position [441, 0]
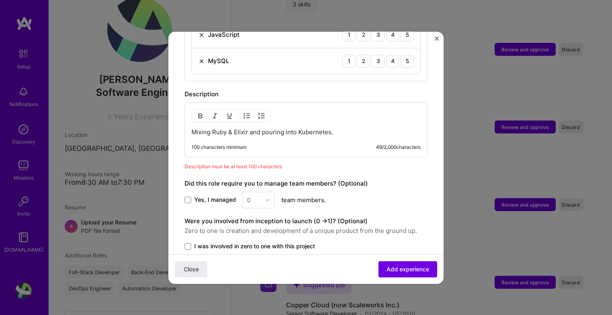
click at [303, 128] on p "Mixing Ruby & Elixir and pouring into Kubernetes." at bounding box center [305, 132] width 229 height 8
click at [334, 128] on p "Mixing Ruby & Elixir and pouring into Kubernetes." at bounding box center [305, 132] width 229 height 8
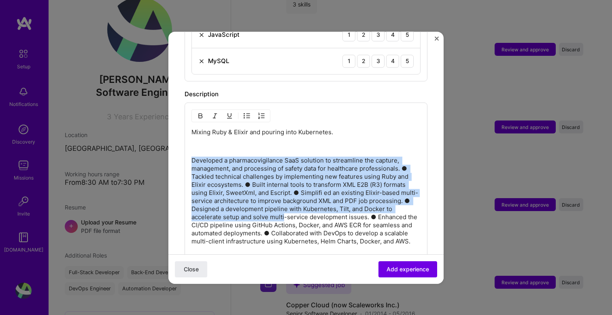
drag, startPoint x: 193, startPoint y: 150, endPoint x: 286, endPoint y: 206, distance: 108.9
click at [284, 206] on p "Developed a pharmacovigilance SaaS solution to streamline the capture, manageme…" at bounding box center [305, 201] width 229 height 89
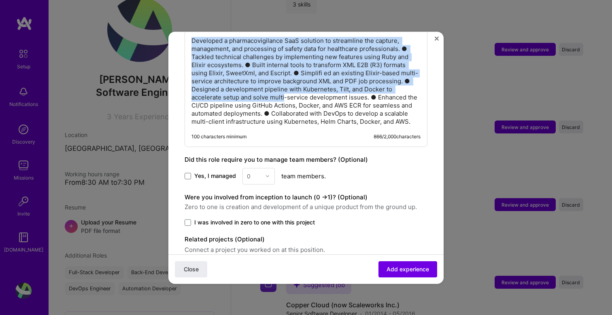
scroll to position [567, 0]
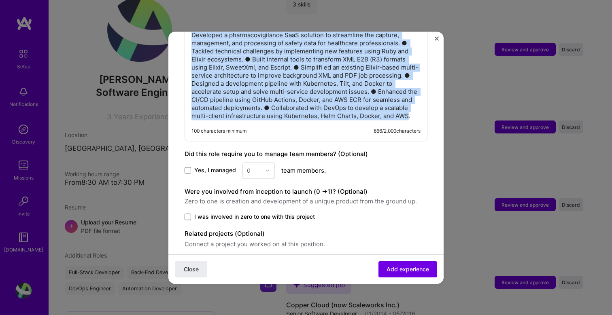
click at [408, 106] on p "Developed a pharmacovigilance SaaS solution to streamline the capture, manageme…" at bounding box center [305, 75] width 229 height 89
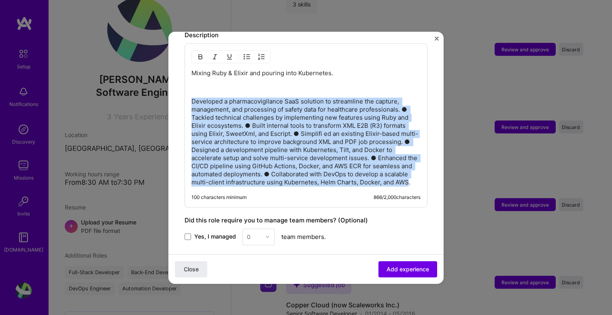
scroll to position [485, 0]
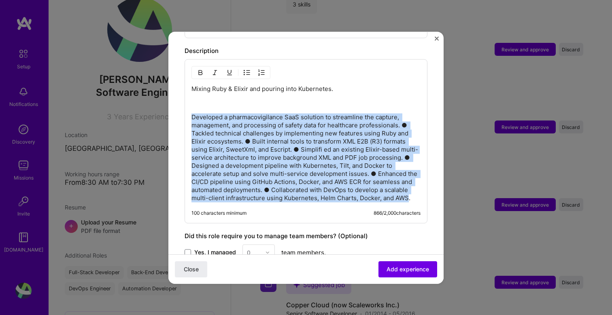
click at [249, 69] on img "button" at bounding box center [246, 72] width 6 height 6
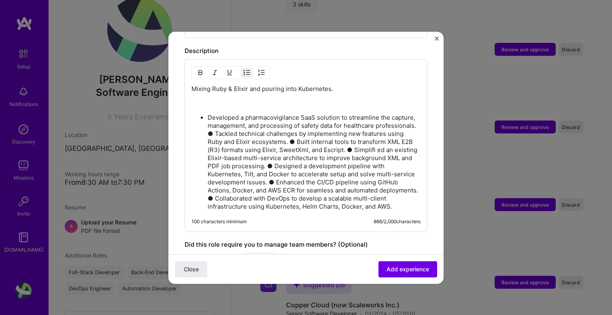
click at [297, 144] on p "Developed a pharmacovigilance SaaS solution to streamline the capture, manageme…" at bounding box center [313, 162] width 213 height 97
click at [212, 124] on p "Developed a pharmacovigilance SaaS solution to streamline the capture, manageme…" at bounding box center [313, 162] width 213 height 97
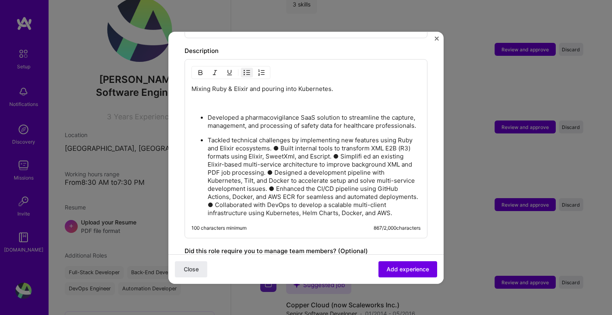
click at [279, 139] on p "Tackled technical challenges by implementing new features using Ruby and Elixir…" at bounding box center [313, 176] width 213 height 81
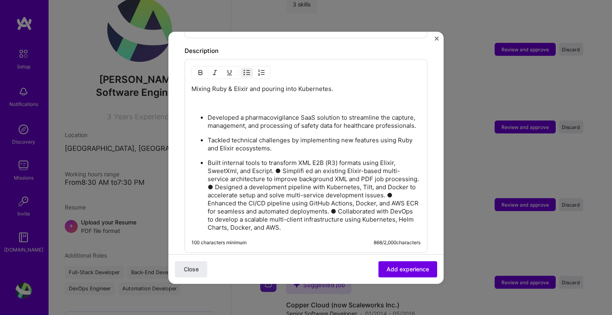
click at [283, 162] on p "Built internal tools to transform XML E2B (R3) formats using Elixir, SweetXml, …" at bounding box center [313, 195] width 213 height 73
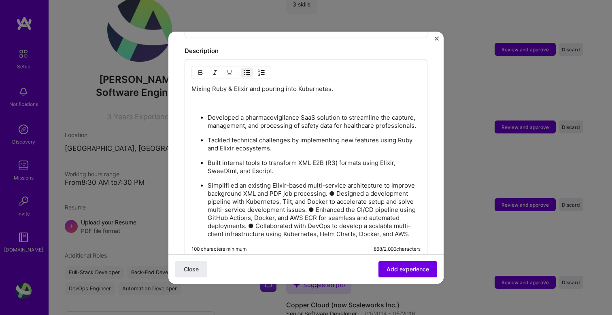
click at [336, 182] on p "Simplifi ed an existing Elixir-based multi-service architecture to improve back…" at bounding box center [313, 210] width 213 height 57
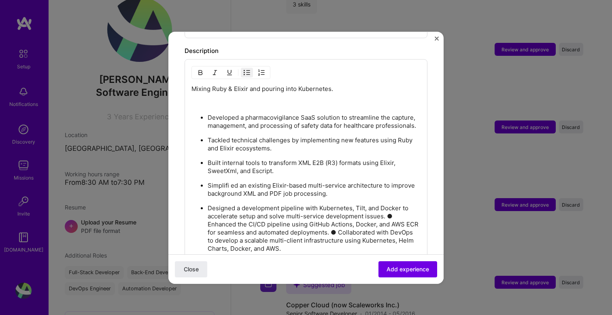
click at [393, 205] on p "Designed a development pipeline with Kubernetes, Tilt, and Docker to accelerate…" at bounding box center [313, 228] width 213 height 49
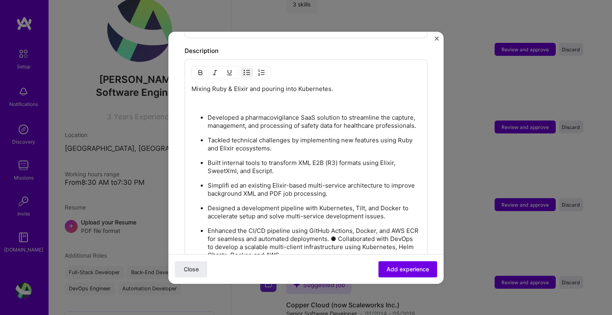
click at [337, 229] on p "Enhanced the CI/CD pipeline using GitHub Actions, Docker, and AWS ECR for seaml…" at bounding box center [313, 243] width 213 height 32
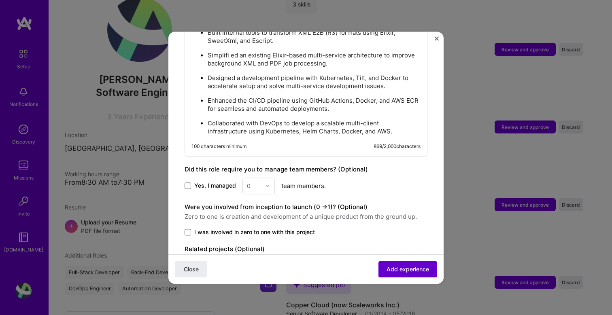
click at [387, 264] on button "Add experience" at bounding box center [407, 269] width 59 height 16
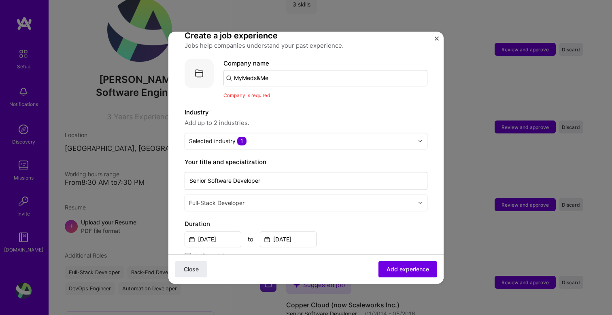
scroll to position [49, 0]
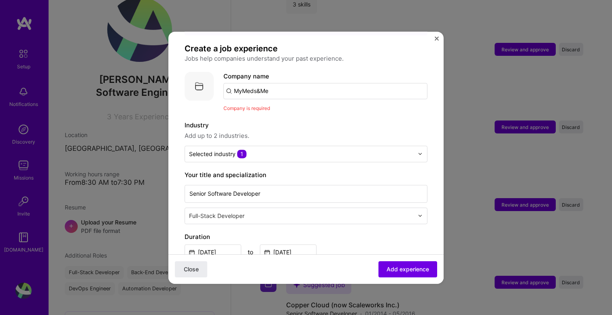
click at [278, 83] on input "MyMeds&Me" at bounding box center [325, 91] width 204 height 16
click at [286, 106] on div "MyMeds&Me" at bounding box center [291, 113] width 44 height 14
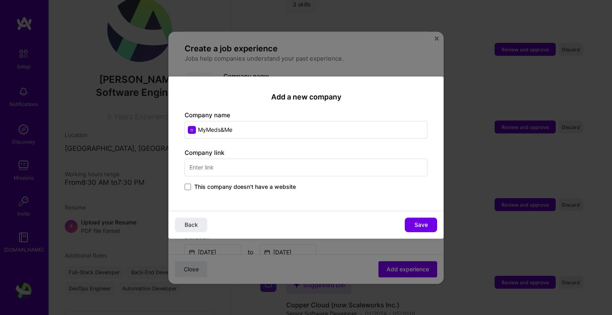
click at [294, 170] on input "text" at bounding box center [305, 168] width 243 height 18
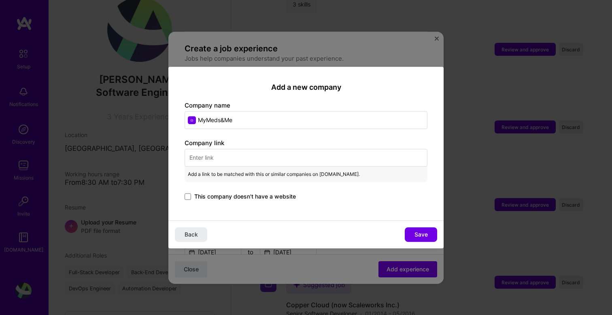
click at [284, 120] on input "MyMeds&Me" at bounding box center [305, 120] width 243 height 18
click at [252, 151] on input "text" at bounding box center [305, 158] width 243 height 18
click at [203, 239] on button "Back" at bounding box center [191, 234] width 32 height 15
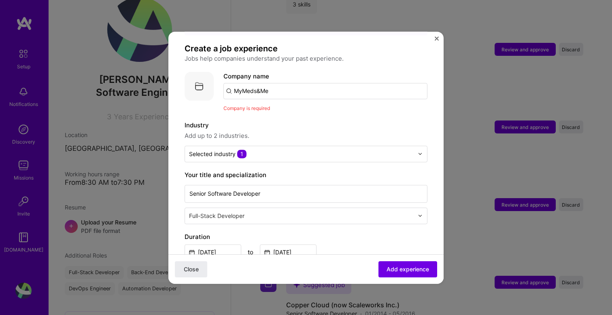
click at [286, 83] on input "MyMeds&Me" at bounding box center [325, 91] width 204 height 16
paste input "[URL][DOMAIN_NAME]"
type input "[URL][DOMAIN_NAME]"
click at [307, 106] on div "[URL][DOMAIN_NAME]" at bounding box center [305, 113] width 73 height 14
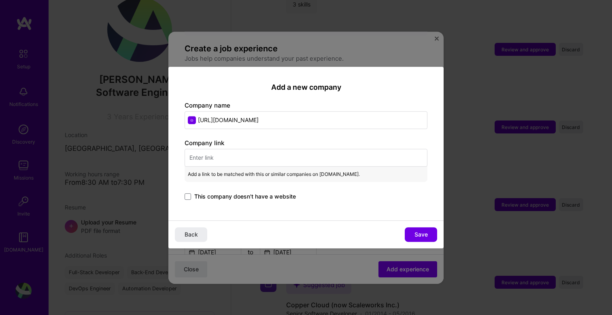
click at [273, 153] on input "text" at bounding box center [305, 158] width 243 height 18
paste input "[URL][DOMAIN_NAME]"
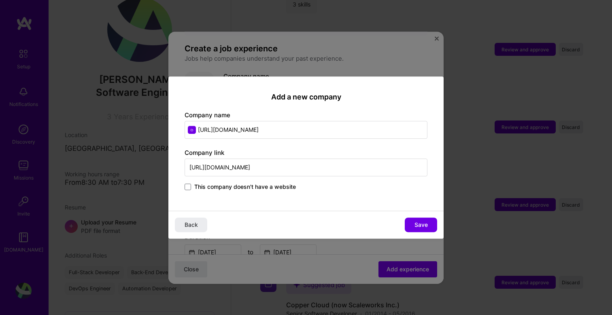
type input "[URL][DOMAIN_NAME]"
click at [261, 133] on input "[URL][DOMAIN_NAME]" at bounding box center [305, 130] width 243 height 18
type input "M"
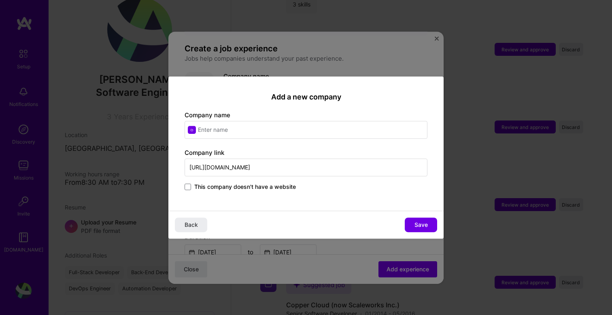
click at [265, 177] on div "Company link [URL][DOMAIN_NAME] This company doesn't have a website" at bounding box center [305, 170] width 243 height 44
click at [266, 169] on input "[URL][DOMAIN_NAME]" at bounding box center [305, 168] width 243 height 18
paste input "text"
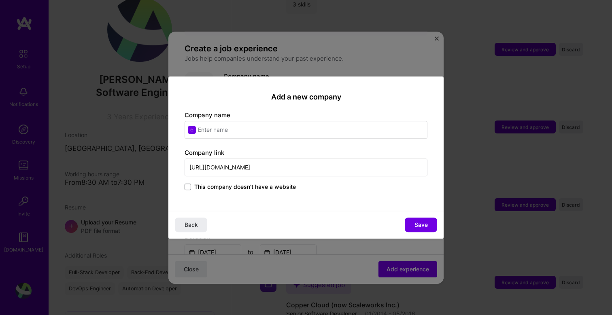
type input "[DOMAIN_NAME][URL]"
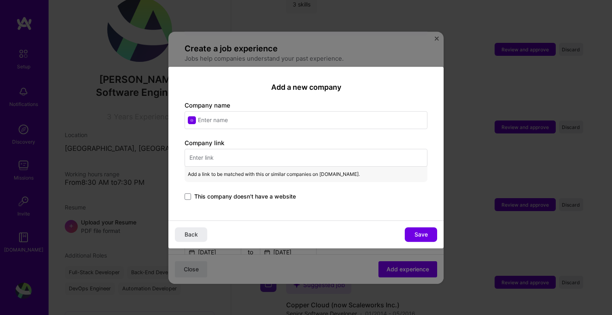
paste input "[DOMAIN_NAME][URL]"
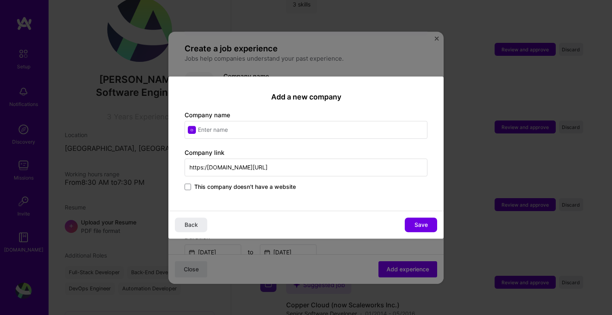
type input "[URL][DOMAIN_NAME]"
click at [277, 161] on input "[URL][DOMAIN_NAME]" at bounding box center [305, 168] width 243 height 18
click at [217, 129] on input "text" at bounding box center [305, 130] width 243 height 18
paste input "Qinecsa"
type input "Qinecsa"
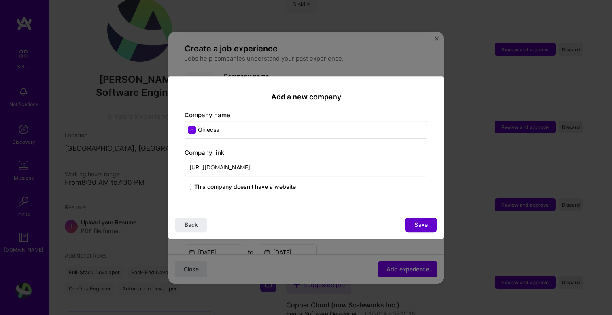
click at [415, 222] on span "Save" at bounding box center [420, 225] width 13 height 8
type input "Qinecsa"
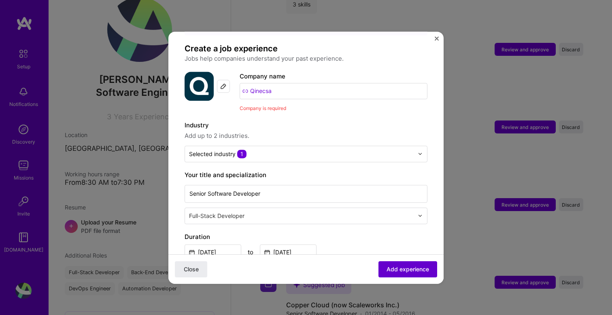
click at [411, 267] on span "Add experience" at bounding box center [407, 269] width 42 height 8
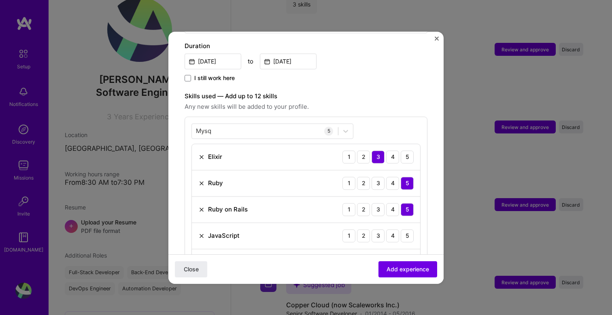
scroll to position [245, 0]
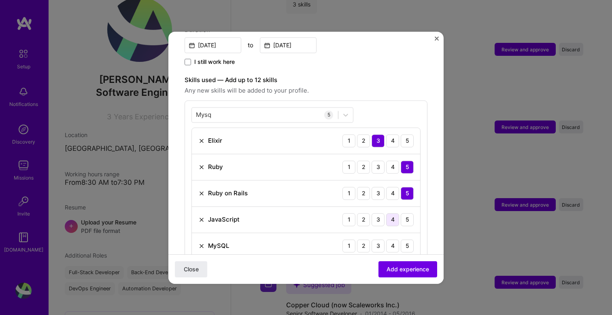
click at [394, 213] on div "4" at bounding box center [392, 219] width 13 height 13
click at [395, 239] on div "4" at bounding box center [392, 245] width 13 height 13
click at [408, 269] on span "Add experience" at bounding box center [407, 269] width 42 height 8
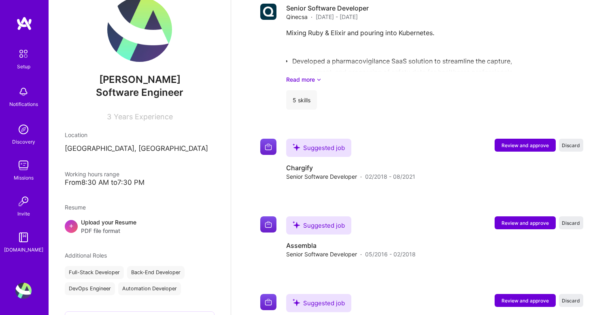
scroll to position [512, 0]
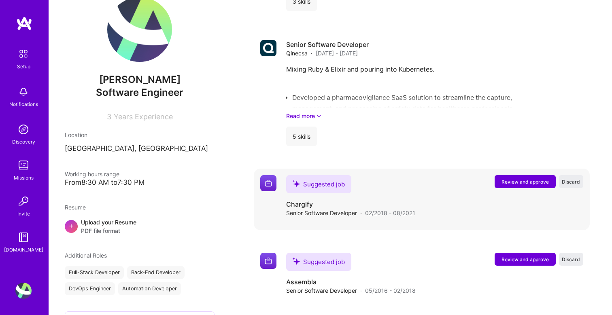
click at [331, 186] on div "Suggested job" at bounding box center [318, 184] width 65 height 18
click at [320, 182] on div "Suggested job" at bounding box center [318, 184] width 65 height 18
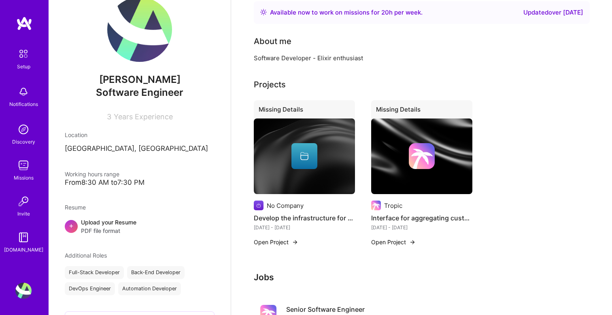
scroll to position [0, 0]
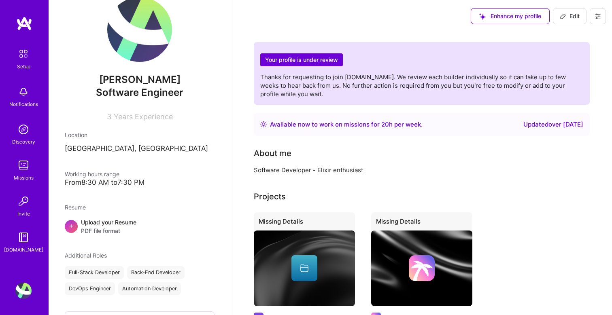
click at [536, 125] on div "Updated over [DATE]" at bounding box center [553, 125] width 60 height 10
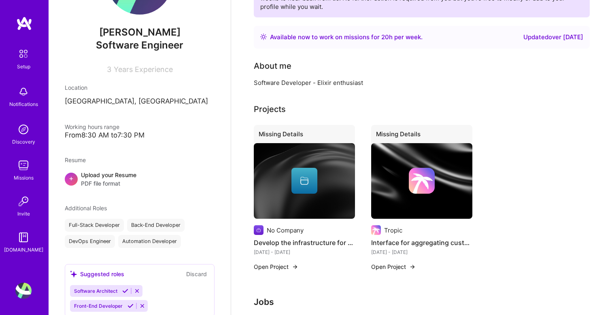
scroll to position [72, 0]
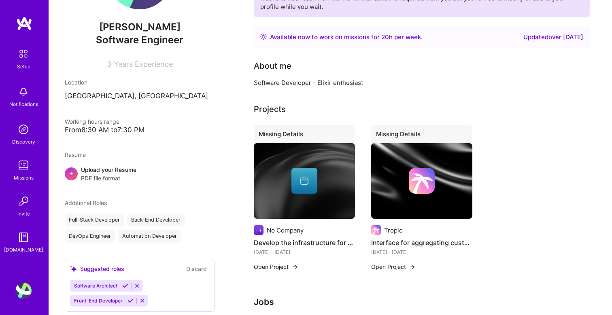
click at [98, 174] on span "PDF file format" at bounding box center [108, 178] width 55 height 8
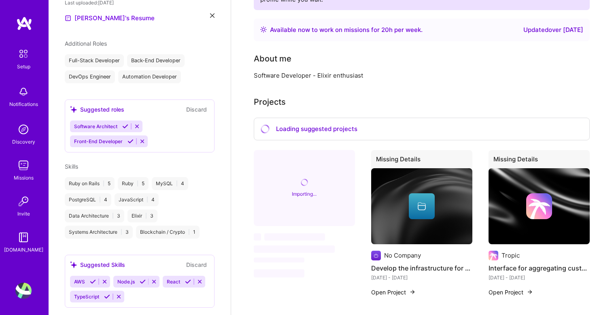
scroll to position [251, 0]
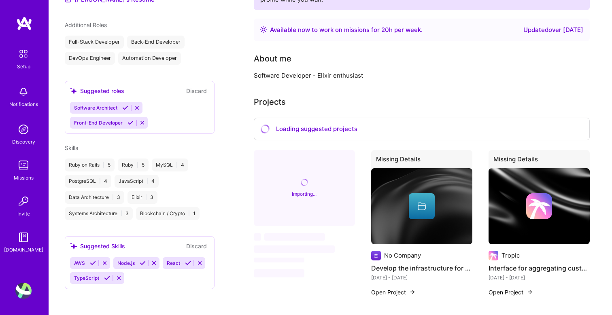
click at [186, 176] on div "Ruby on Rails | 5 Ruby | 5 MySQL | 4 PostgreSQL | 4 JavaScript | 4 Data Archite…" at bounding box center [140, 189] width 150 height 61
click at [356, 34] on div "Available now to work on missions for 20 h per week . Updated over [DATE]" at bounding box center [422, 30] width 336 height 23
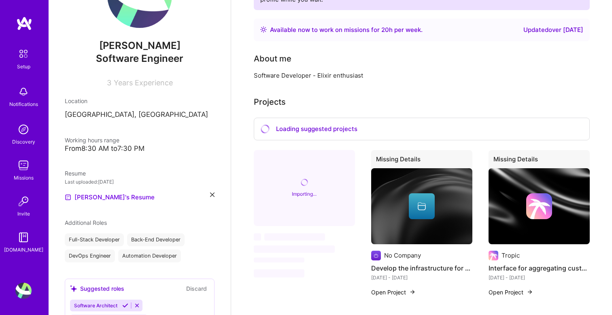
scroll to position [0, 0]
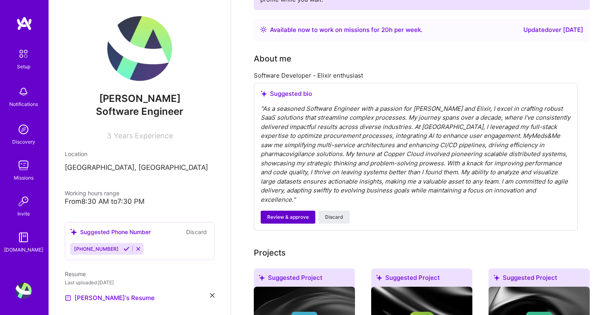
click at [297, 214] on span "Review & approve" at bounding box center [288, 217] width 42 height 7
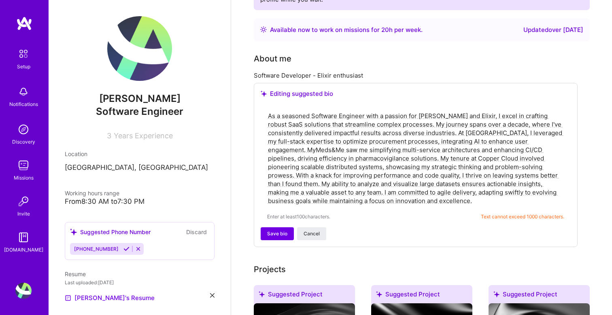
click at [360, 172] on textarea "As a seasoned Software Engineer with a passion for [PERSON_NAME] and Elixir, I …" at bounding box center [415, 158] width 297 height 95
click at [369, 200] on textarea "As a seasoned Software Engineer with a passion for [PERSON_NAME] and Elixir, I …" at bounding box center [415, 158] width 297 height 95
click at [282, 228] on button "Save bio" at bounding box center [276, 233] width 33 height 13
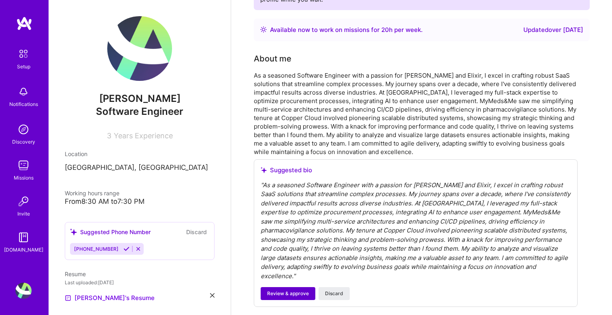
click at [291, 295] on span "Review & approve" at bounding box center [288, 293] width 42 height 7
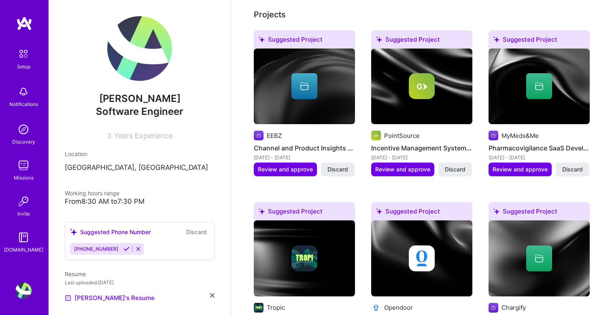
scroll to position [262, 0]
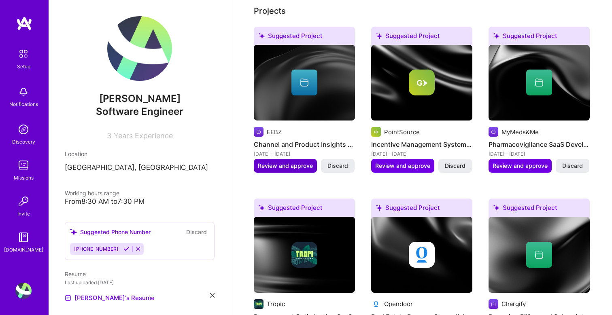
click at [294, 165] on span "Review and approve" at bounding box center [285, 166] width 55 height 8
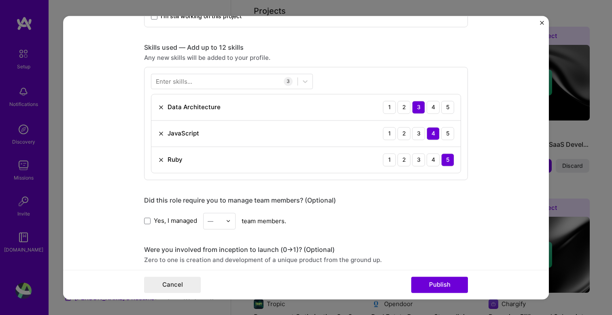
scroll to position [379, 0]
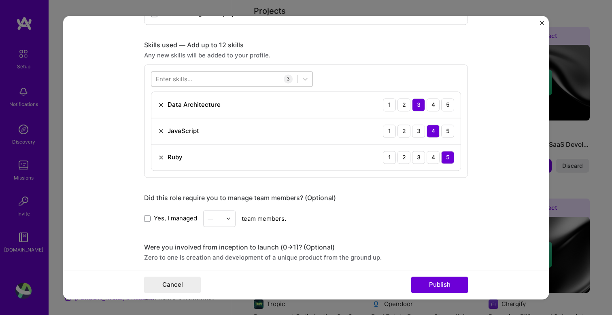
click at [240, 77] on div at bounding box center [224, 78] width 146 height 13
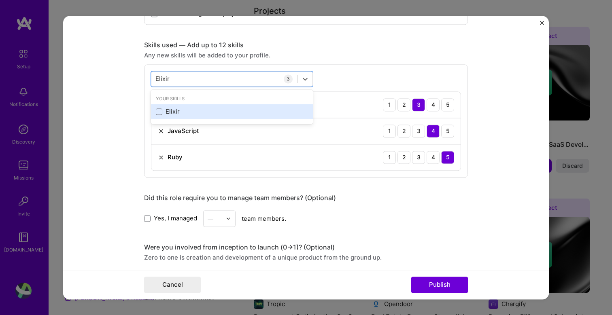
click at [160, 108] on div "Elixir" at bounding box center [232, 112] width 152 height 8
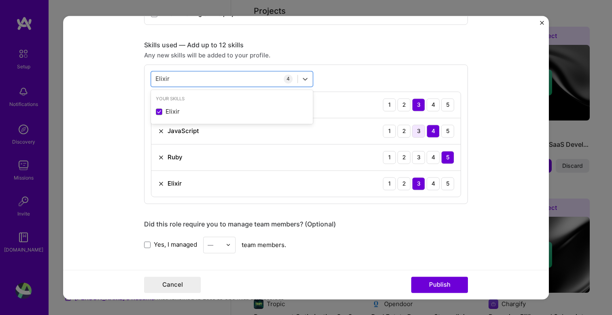
type input "Elixir"
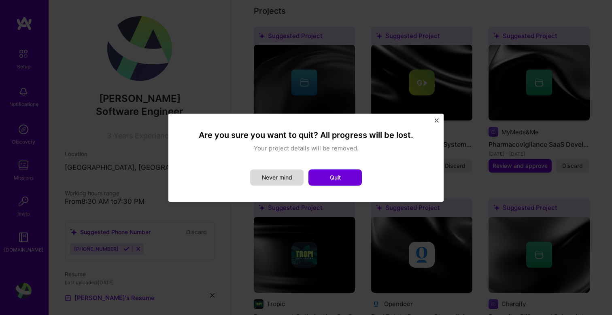
click at [289, 176] on button "Never mind" at bounding box center [276, 177] width 53 height 16
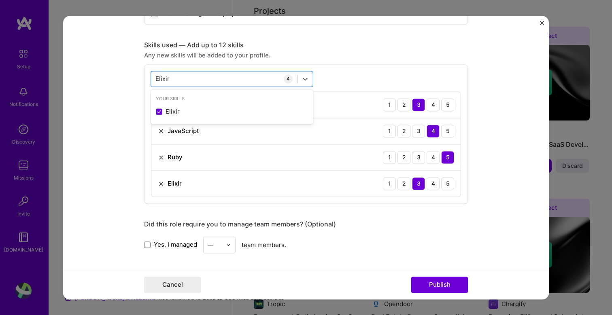
scroll to position [382, 0]
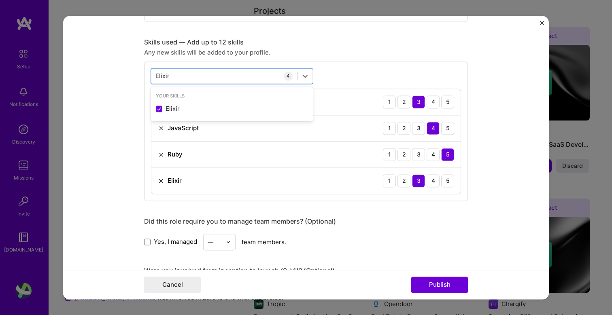
click at [398, 52] on div "Any new skills will be added to your profile." at bounding box center [306, 52] width 324 height 8
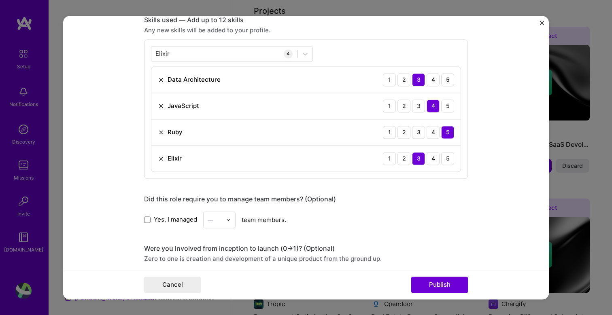
scroll to position [405, 0]
click at [161, 131] on img at bounding box center [161, 132] width 6 height 6
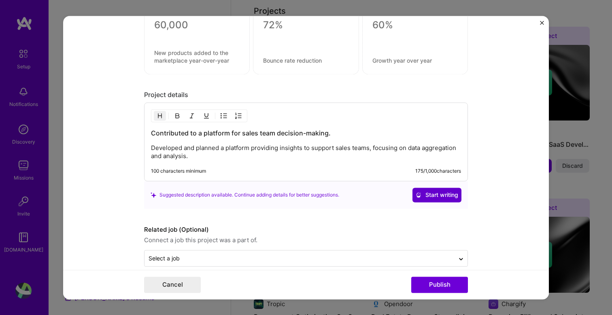
scroll to position [701, 0]
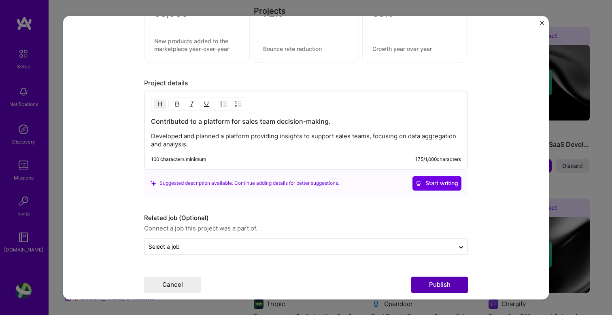
click at [445, 281] on button "Publish" at bounding box center [439, 285] width 57 height 16
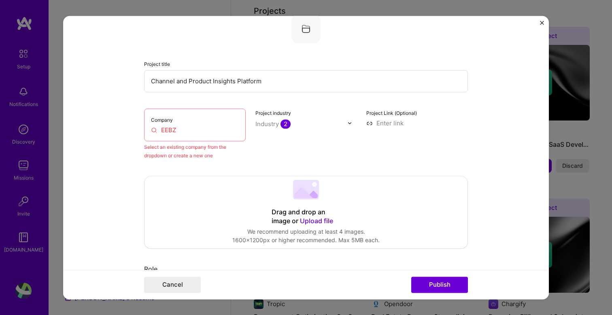
scroll to position [53, 0]
click at [166, 124] on label "Company" at bounding box center [162, 122] width 22 height 6
click at [167, 126] on div "Company EEBZ" at bounding box center [195, 126] width 102 height 33
click at [167, 132] on input "EEBZ" at bounding box center [195, 131] width 88 height 8
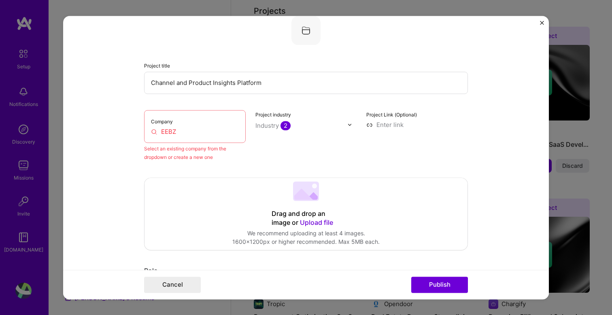
click at [167, 132] on input "EEBZ" at bounding box center [195, 131] width 88 height 8
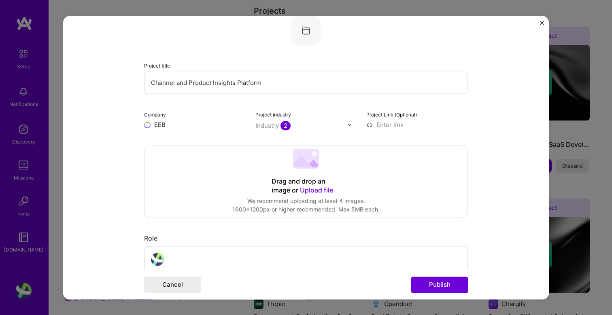
type input "EEBZ"
click at [207, 148] on div "EEBZ" at bounding box center [200, 143] width 22 height 14
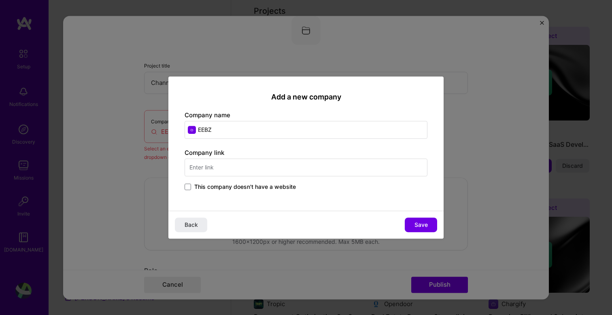
click at [258, 166] on input "text" at bounding box center [305, 168] width 243 height 18
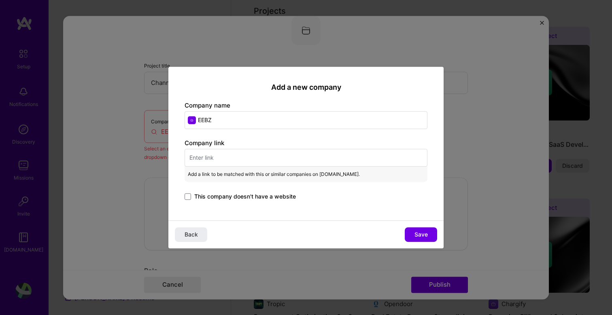
paste input "[URL][DOMAIN_NAME]"
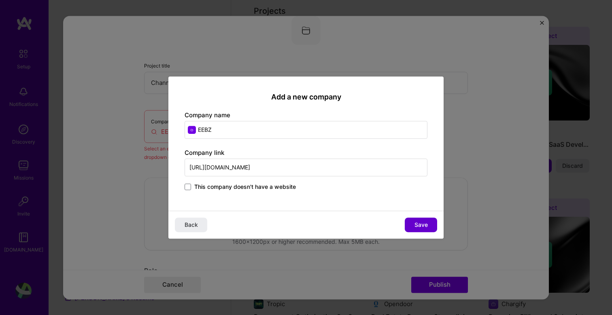
type input "[URL][DOMAIN_NAME]"
click at [418, 220] on button "Save" at bounding box center [420, 225] width 32 height 15
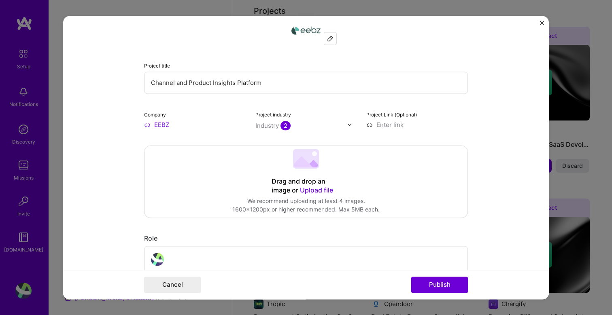
click at [284, 127] on span "2" at bounding box center [285, 125] width 10 height 9
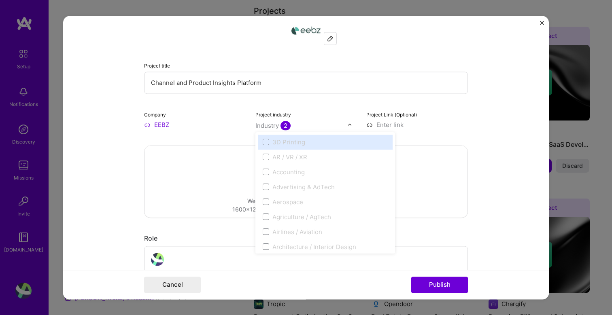
click at [328, 90] on input "Channel and Product Insights Platform" at bounding box center [306, 83] width 324 height 22
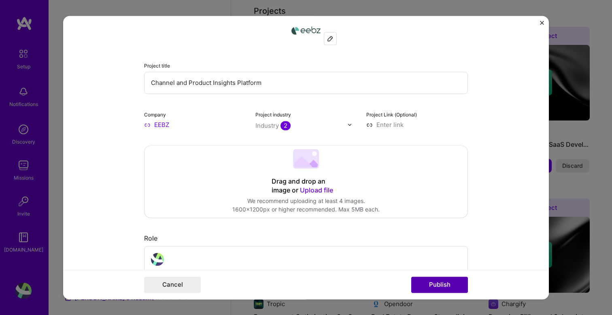
click at [438, 282] on button "Publish" at bounding box center [439, 285] width 57 height 16
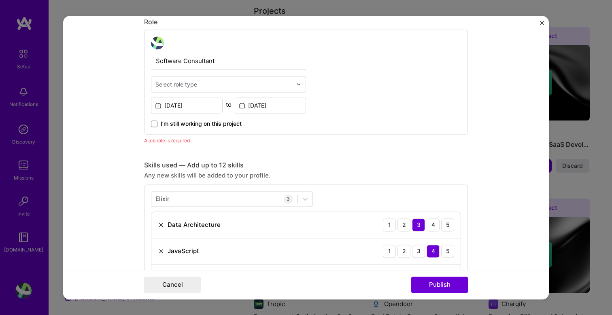
scroll to position [272, 0]
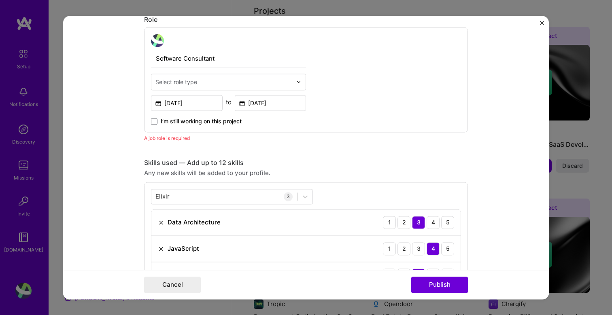
click at [544, 25] on form "Editing suggested project This project is suggested based on your LinkedIn, res…" at bounding box center [305, 158] width 485 height 284
click at [541, 21] on img "Close" at bounding box center [542, 23] width 4 height 4
click at [177, 273] on div "Cancel Publish" at bounding box center [305, 285] width 485 height 30
click at [177, 285] on button "Cancel" at bounding box center [172, 285] width 57 height 16
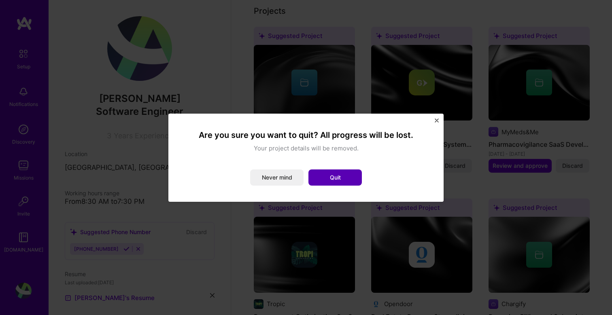
click at [317, 177] on button "Quit" at bounding box center [334, 177] width 53 height 16
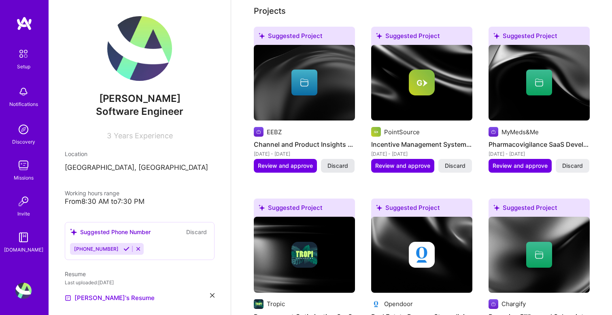
click at [346, 167] on span "Discard" at bounding box center [337, 166] width 21 height 8
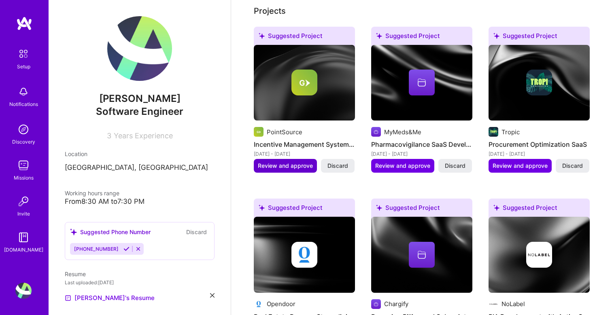
click at [304, 169] on span "Review and approve" at bounding box center [285, 166] width 55 height 8
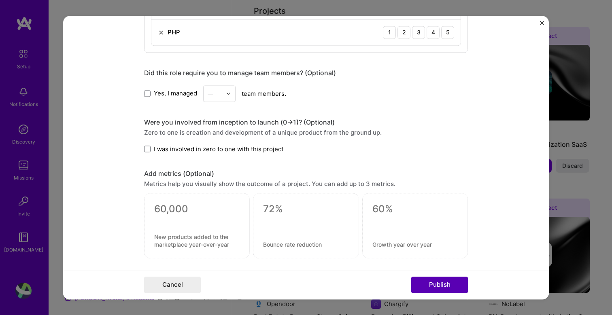
click at [438, 281] on button "Publish" at bounding box center [439, 285] width 57 height 16
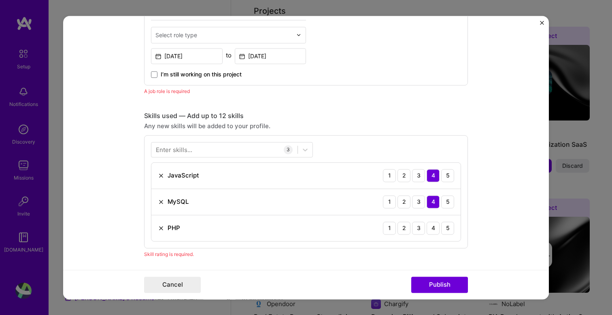
scroll to position [248, 0]
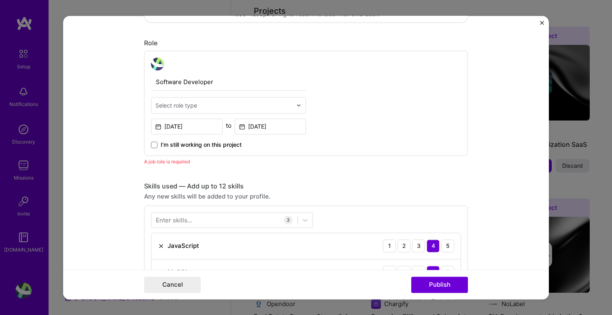
click at [206, 106] on input "text" at bounding box center [223, 105] width 137 height 8
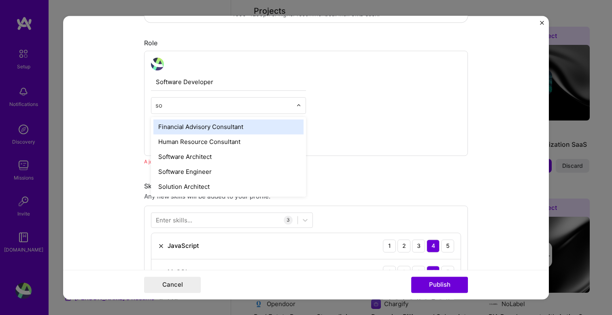
type input "sof"
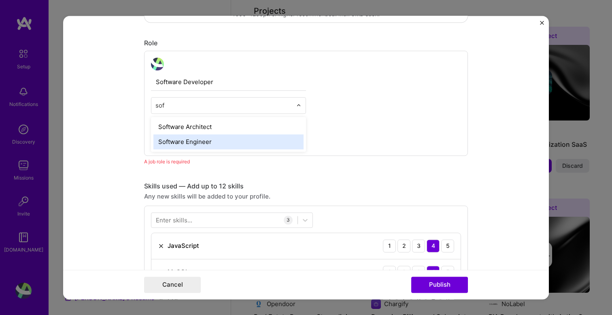
click at [210, 138] on div "Software Engineer" at bounding box center [228, 141] width 150 height 15
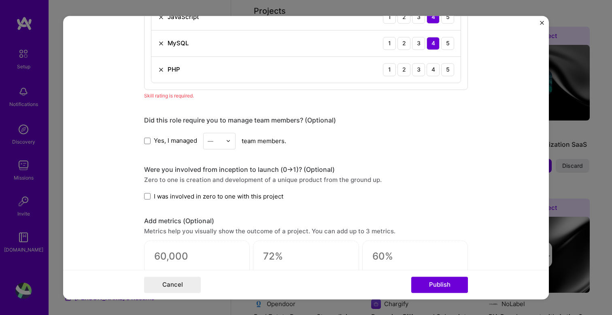
scroll to position [476, 0]
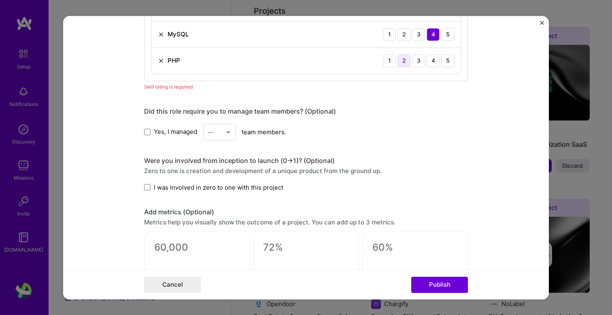
click at [409, 63] on div "2" at bounding box center [403, 60] width 13 height 13
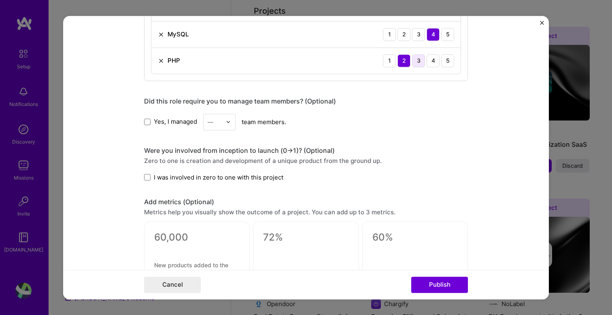
click at [420, 57] on div "3" at bounding box center [418, 60] width 13 height 13
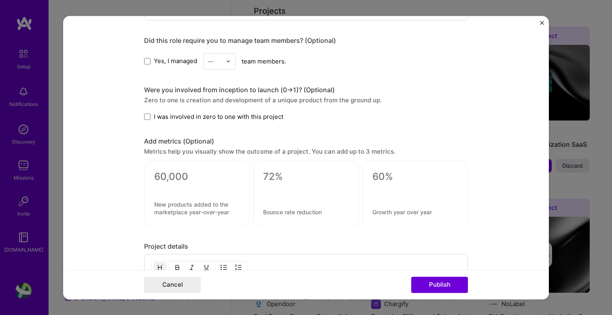
scroll to position [567, 0]
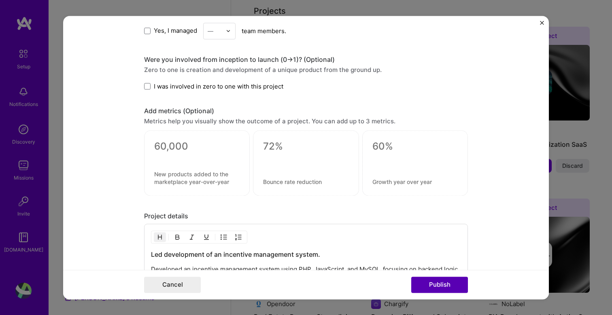
click at [440, 284] on button "Publish" at bounding box center [439, 285] width 57 height 16
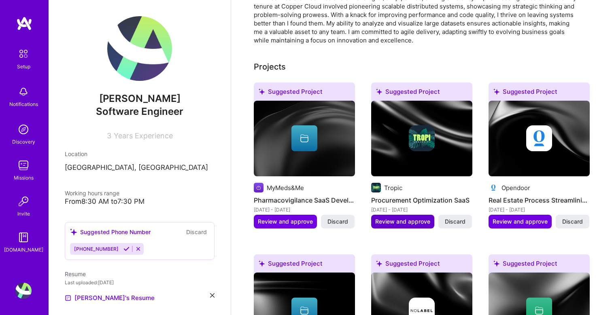
scroll to position [216, 0]
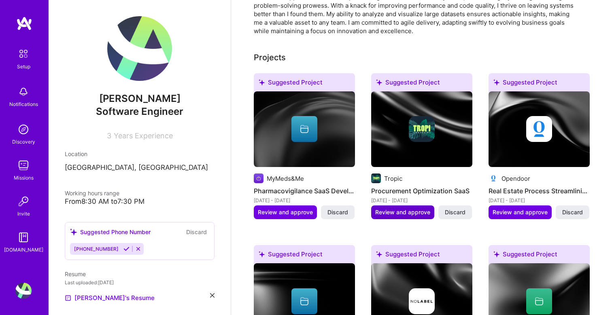
click at [414, 215] on span "Review and approve" at bounding box center [402, 212] width 55 height 8
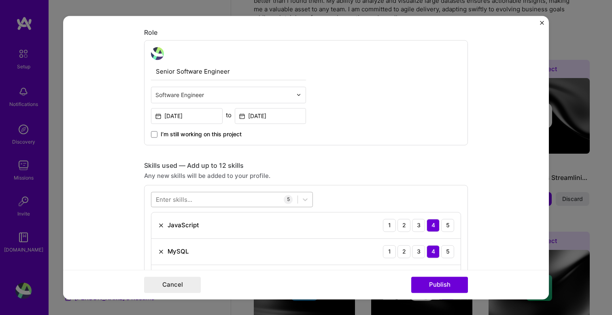
scroll to position [236, 0]
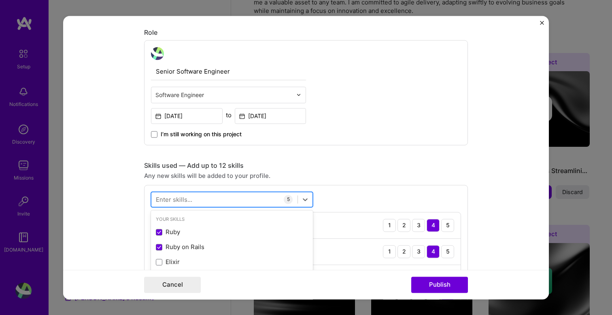
click at [240, 199] on div at bounding box center [224, 199] width 146 height 13
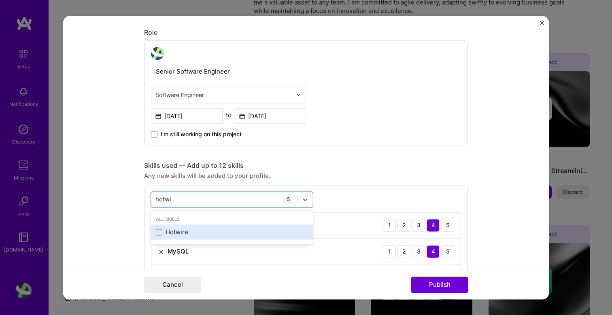
click at [175, 236] on div "Hotwire" at bounding box center [232, 232] width 152 height 8
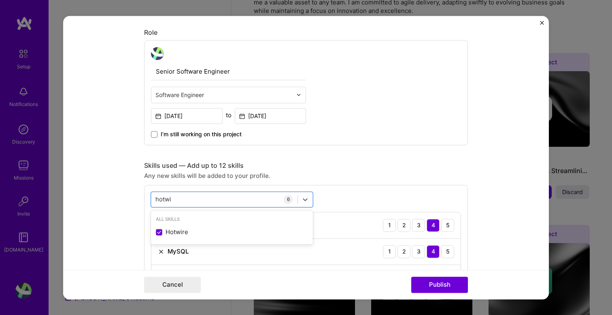
type input "hotwi"
click at [397, 118] on div "Senior Software Engineer Software Engineer [DATE] to [DATE] I’m still working o…" at bounding box center [306, 92] width 324 height 105
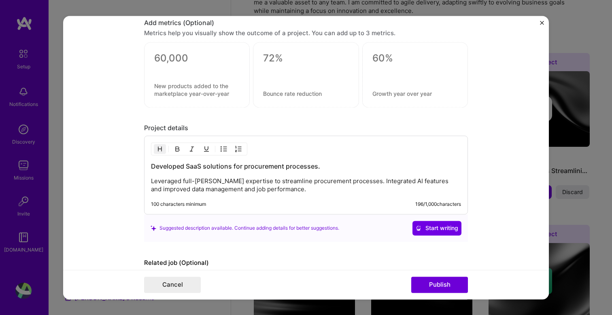
scroll to position [728, 0]
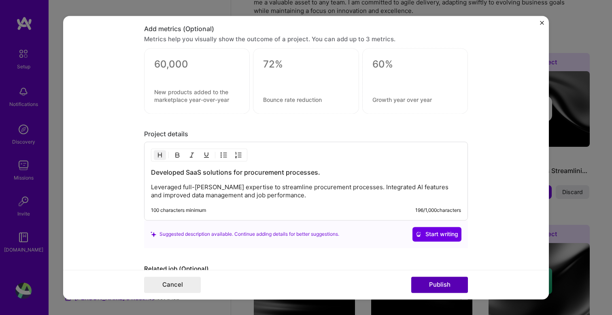
click at [442, 288] on button "Publish" at bounding box center [439, 285] width 57 height 16
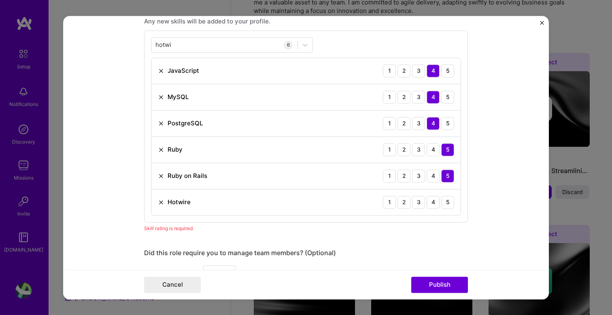
scroll to position [405, 0]
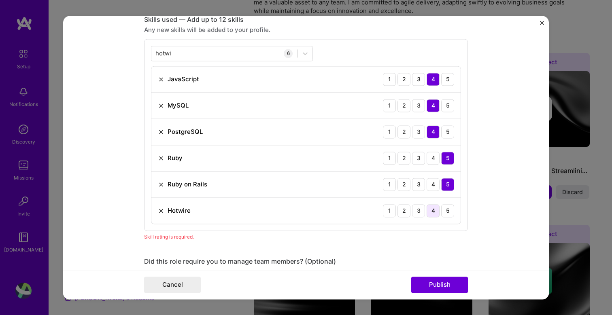
click at [438, 215] on div "4" at bounding box center [432, 210] width 13 height 13
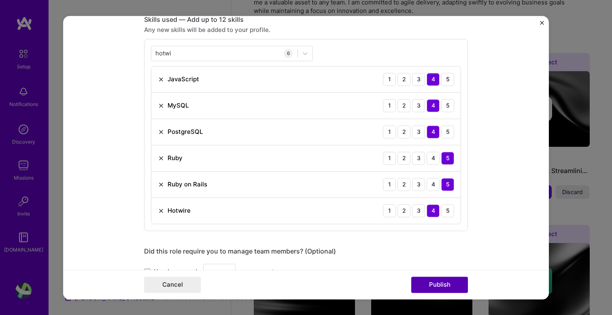
click at [433, 286] on button "Publish" at bounding box center [439, 285] width 57 height 16
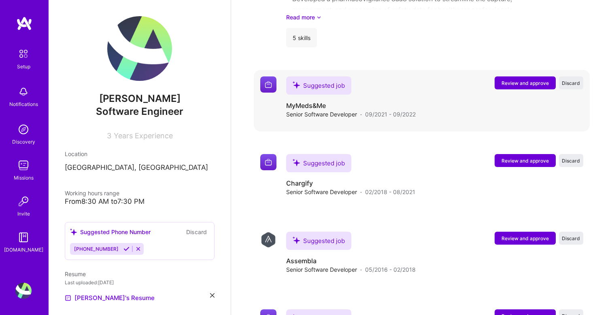
scroll to position [1042, 0]
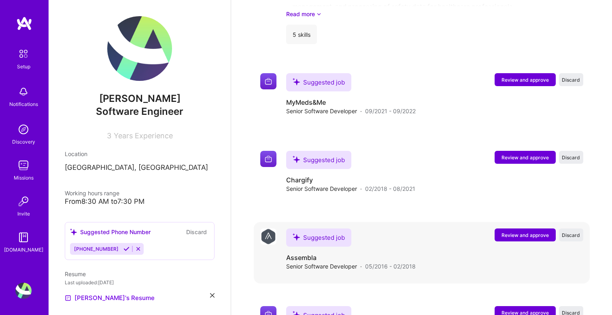
click at [514, 232] on span "Review and approve" at bounding box center [524, 235] width 47 height 7
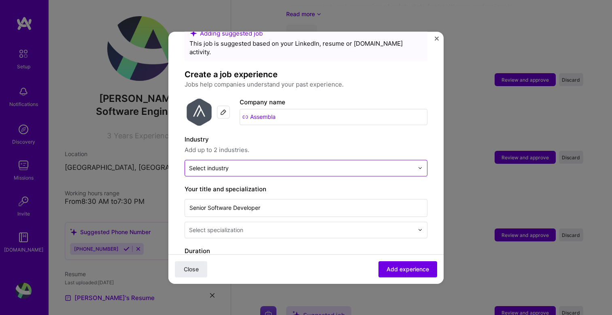
scroll to position [40, 0]
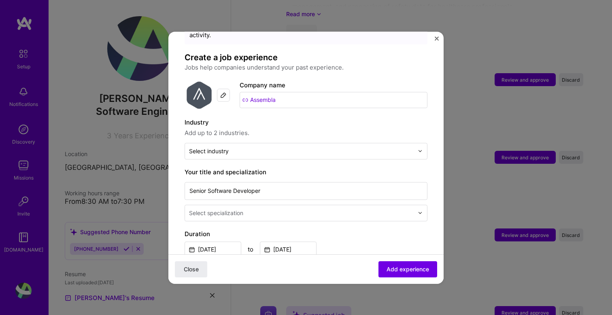
click at [303, 152] on div "Adding suggested job This job is suggested based on your LinkedIn, resume or [D…" at bounding box center [305, 273] width 243 height 532
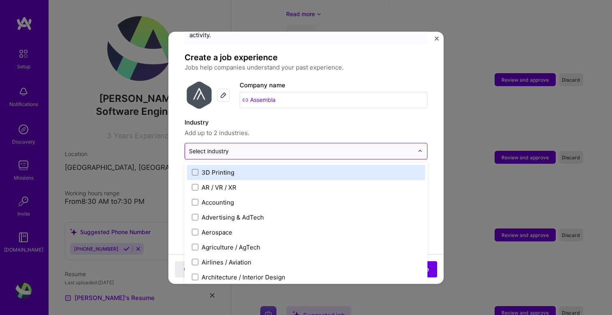
click at [305, 147] on input "text" at bounding box center [301, 151] width 224 height 8
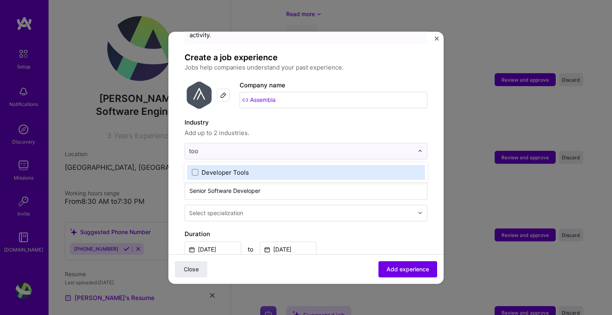
type input "tool"
click at [245, 168] on div "Developer Tools" at bounding box center [224, 172] width 47 height 8
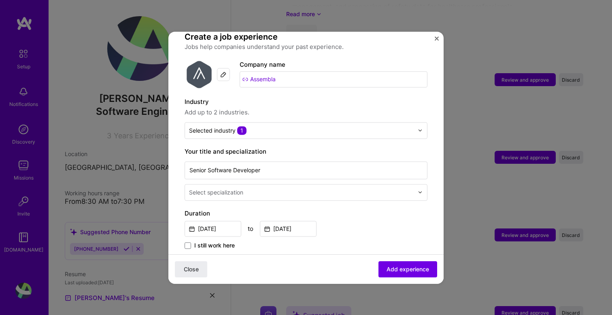
click at [378, 108] on span "Add up to 2 industries." at bounding box center [305, 113] width 243 height 10
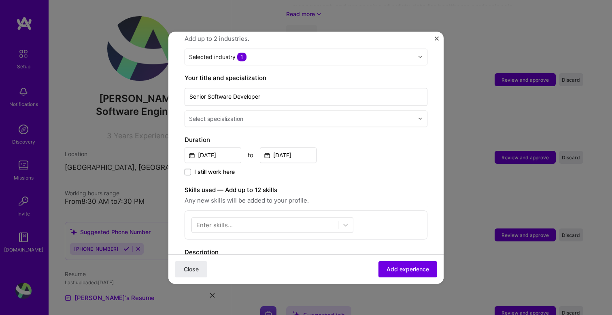
scroll to position [140, 0]
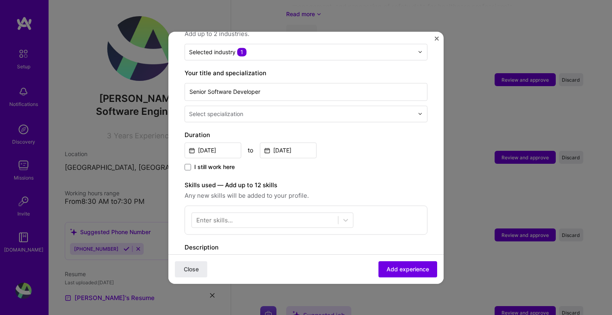
click at [351, 110] on input "text" at bounding box center [302, 114] width 226 height 8
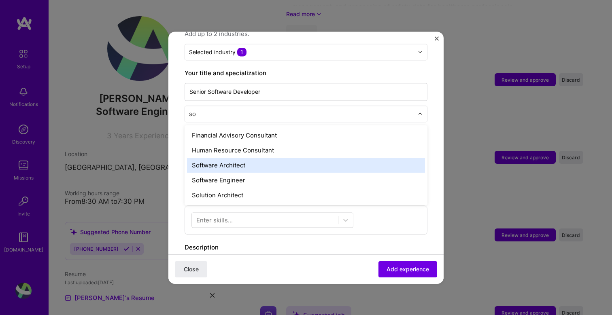
type input "s"
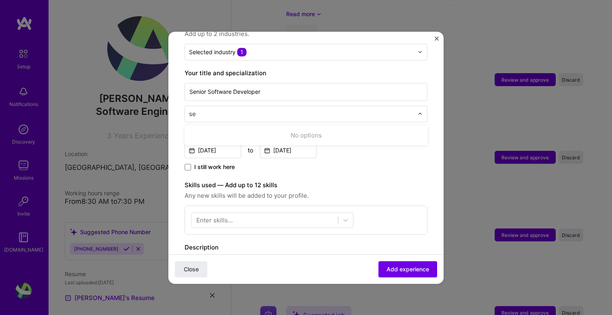
type input "s"
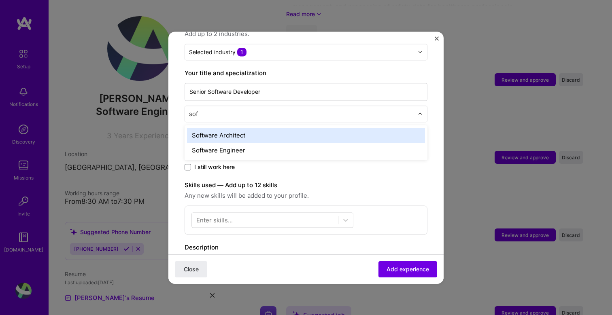
type input "soft"
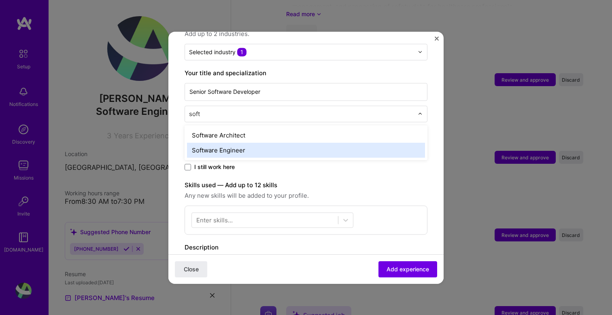
click at [301, 143] on div "Software Engineer" at bounding box center [306, 150] width 238 height 15
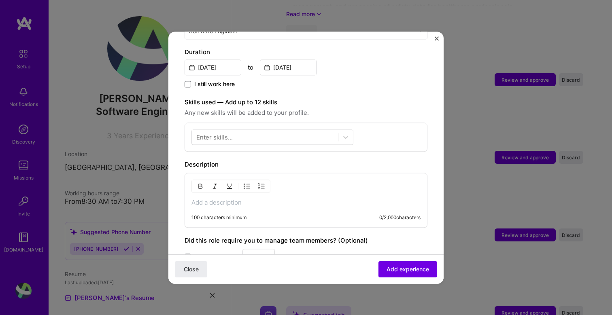
scroll to position [207, 0]
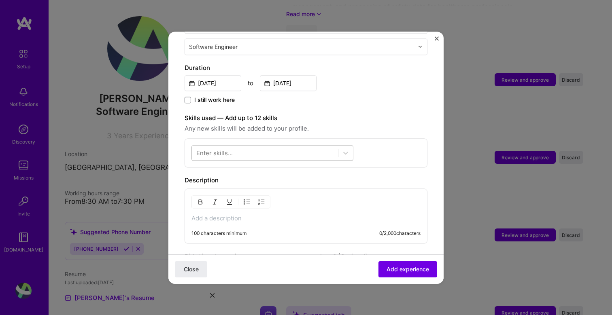
click at [248, 146] on div at bounding box center [265, 152] width 146 height 13
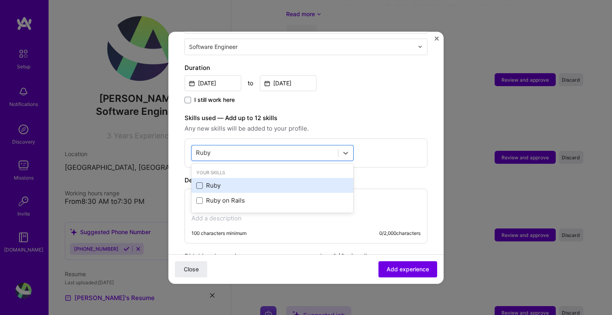
click at [202, 182] on span at bounding box center [199, 185] width 6 height 6
click at [0, 0] on input "checkbox" at bounding box center [0, 0] width 0 height 0
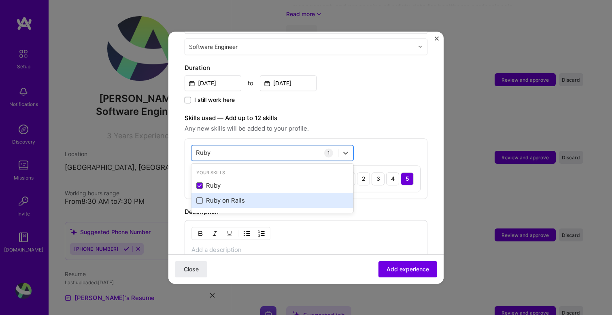
click at [202, 193] on div "Ruby on Rails" at bounding box center [272, 200] width 162 height 15
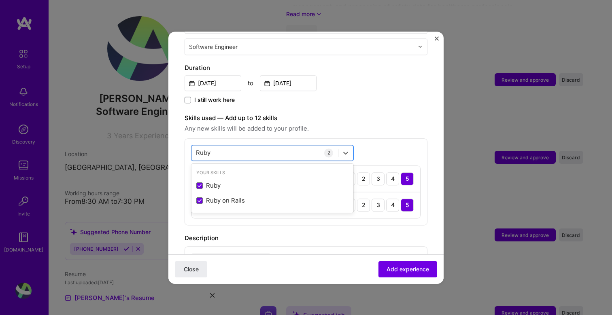
click at [401, 113] on label "Skills used — Add up to 12 skills" at bounding box center [305, 118] width 243 height 10
click at [290, 146] on div "[PERSON_NAME]" at bounding box center [265, 152] width 146 height 13
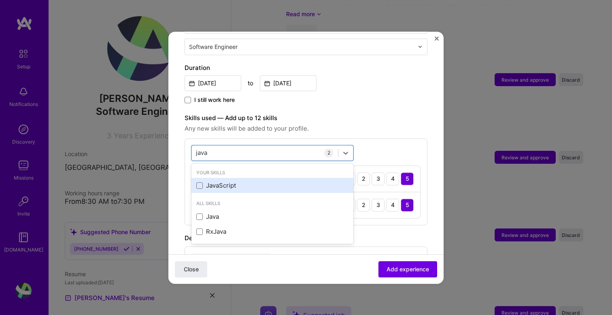
click at [240, 182] on div "JavaScript" at bounding box center [272, 186] width 152 height 8
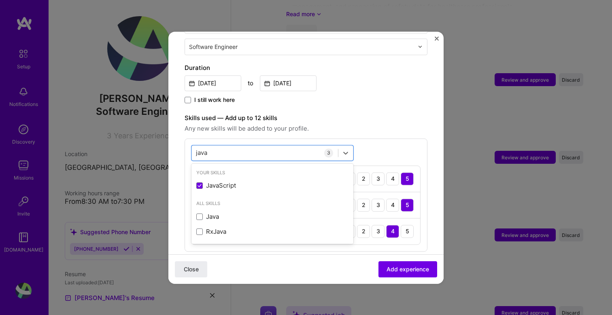
click at [387, 101] on div "Adding suggested job This job is suggested based on your LinkedIn, resume or [D…" at bounding box center [305, 149] width 243 height 616
click at [269, 146] on div "java java" at bounding box center [265, 152] width 146 height 13
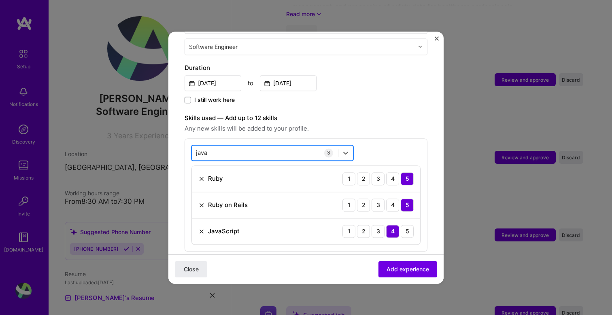
click at [269, 146] on div "java java" at bounding box center [265, 152] width 146 height 13
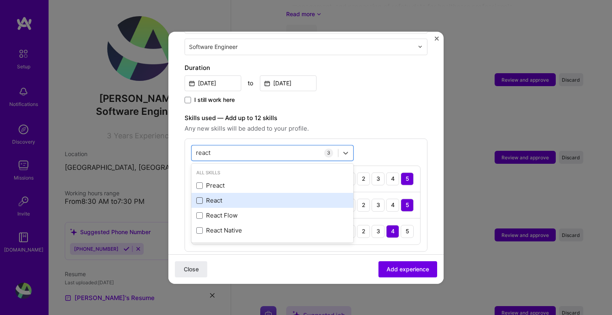
click at [197, 197] on span at bounding box center [199, 200] width 6 height 6
click at [0, 0] on input "checkbox" at bounding box center [0, 0] width 0 height 0
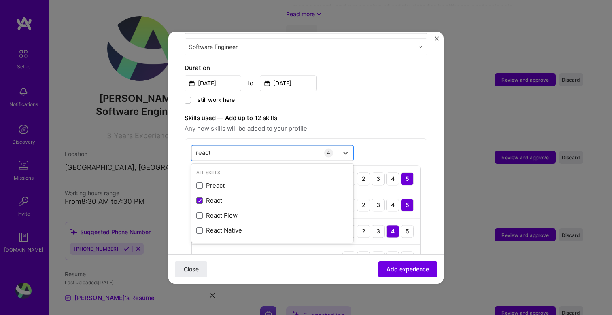
type input "react"
click at [357, 125] on div "Skills used — Add up to 12 skills Any new skills will be added to your profile.…" at bounding box center [305, 195] width 243 height 165
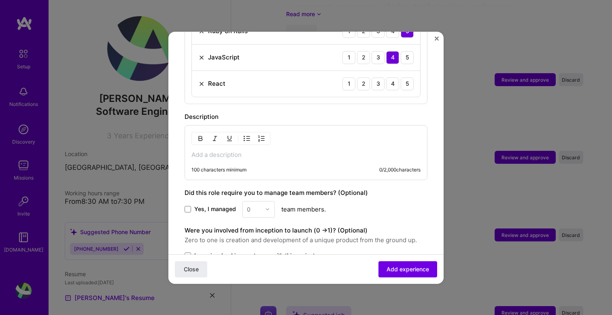
scroll to position [364, 0]
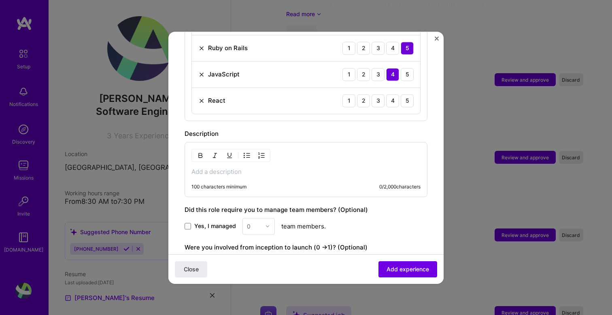
click at [371, 94] on div "3" at bounding box center [377, 100] width 13 height 13
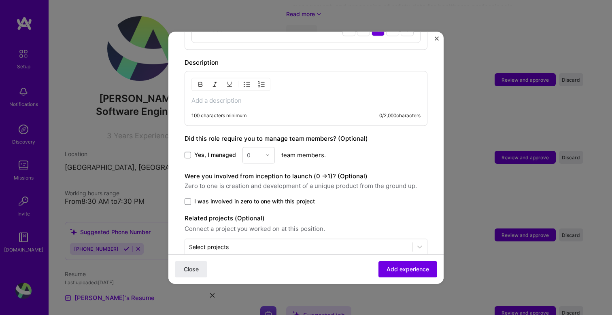
scroll to position [444, 0]
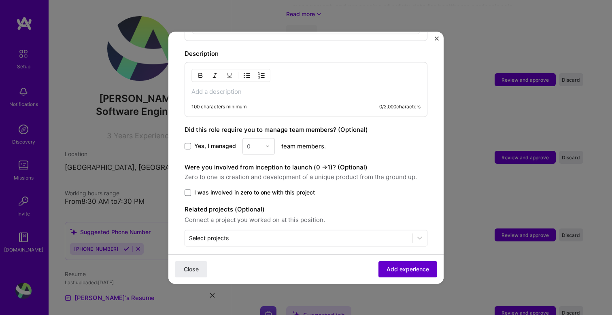
click at [419, 270] on span "Add experience" at bounding box center [407, 269] width 42 height 8
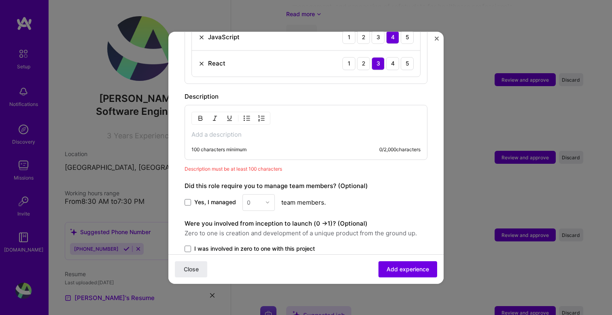
scroll to position [395, 0]
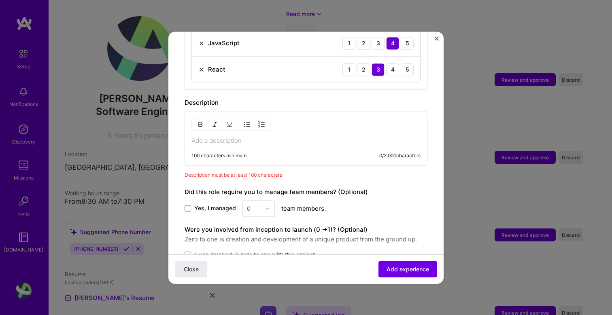
click at [250, 124] on div "100 characters minimum 0 / 2,000 characters" at bounding box center [305, 138] width 243 height 55
click at [253, 137] on p at bounding box center [305, 141] width 229 height 8
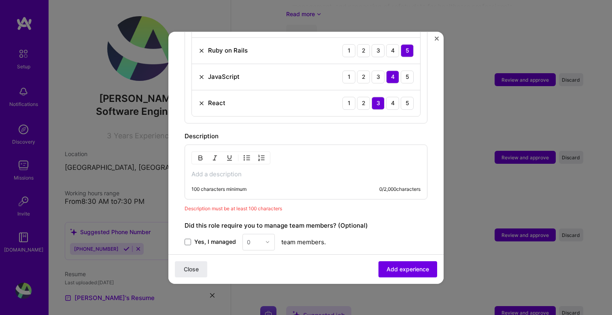
scroll to position [405, 0]
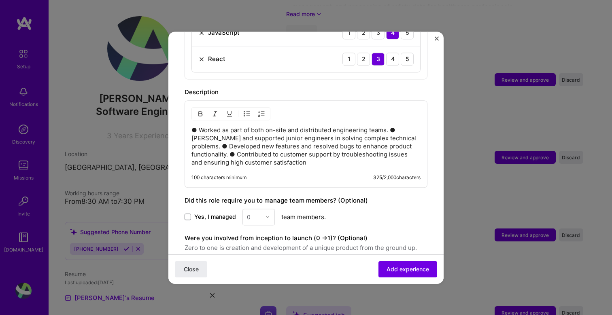
click at [194, 126] on p "● Worked as part of both on-site and distributed engineering teams. ● [PERSON_N…" at bounding box center [305, 146] width 229 height 40
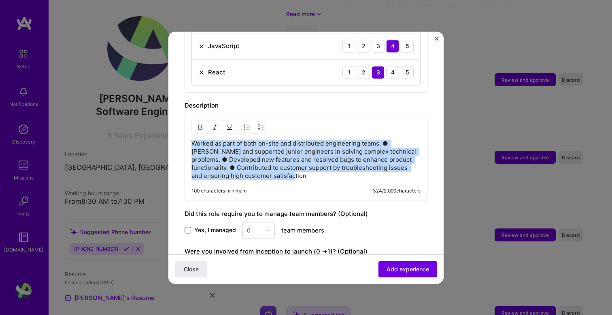
scroll to position [362, 0]
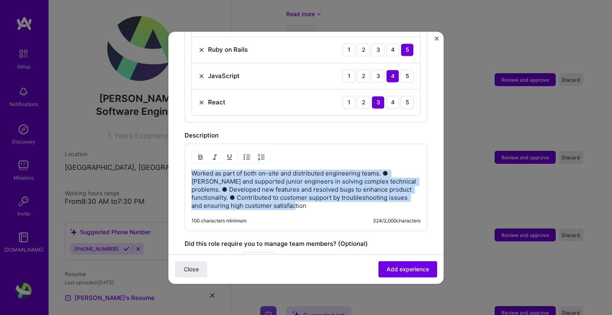
click at [383, 169] on p "Worked as part of both on-site and distributed engineering teams. ● [PERSON_NAM…" at bounding box center [305, 189] width 229 height 40
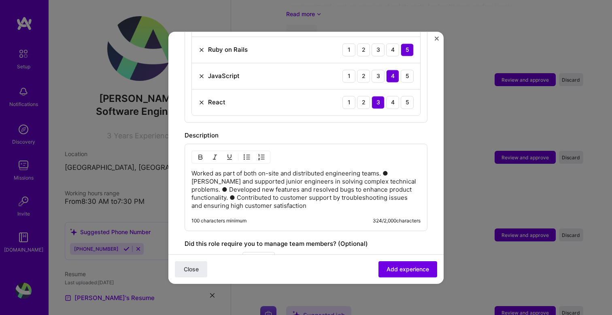
click at [399, 169] on p "Worked as part of both on-site and distributed engineering teams. ● [PERSON_NAM…" at bounding box center [305, 189] width 229 height 40
click at [402, 171] on p "Worked as part of both on-site and distributed engineering teams. [PERSON_NAME]…" at bounding box center [305, 189] width 229 height 40
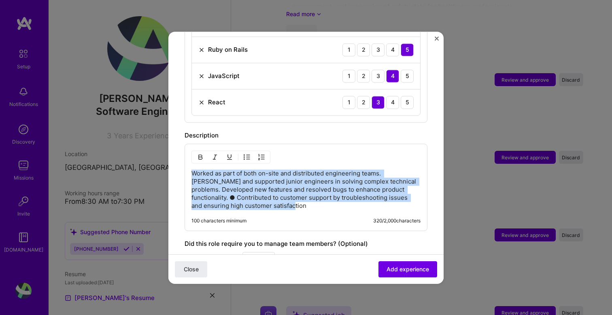
drag, startPoint x: 191, startPoint y: 163, endPoint x: 364, endPoint y: 205, distance: 177.7
click at [364, 205] on div "Worked as part of both on-site and distributed engineering teams. [PERSON_NAME]…" at bounding box center [305, 187] width 243 height 87
click at [248, 154] on img "button" at bounding box center [246, 157] width 6 height 6
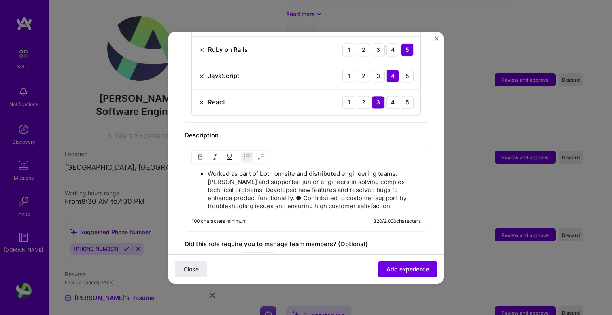
click at [231, 173] on p "Worked as part of both on-site and distributed engineering teams. [PERSON_NAME]…" at bounding box center [313, 190] width 213 height 40
click at [208, 171] on p "Worked as part of both on-site and distributed engineering teams. [PERSON_NAME]…" at bounding box center [313, 190] width 213 height 40
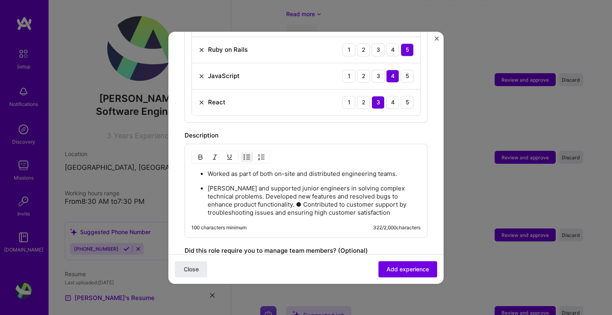
click at [238, 189] on p "[PERSON_NAME] and supported junior engineers in solving complex technical probl…" at bounding box center [313, 200] width 213 height 32
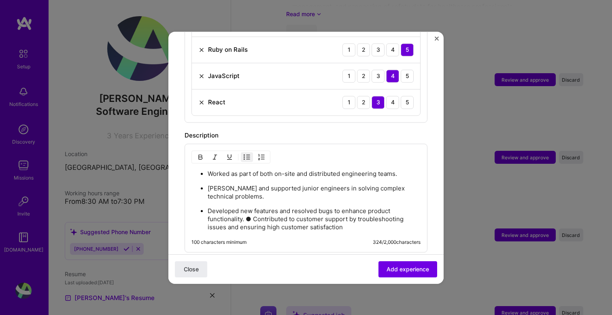
click at [254, 212] on p "Developed new features and resolved bugs to enhance product functionality. ● Co…" at bounding box center [313, 219] width 213 height 24
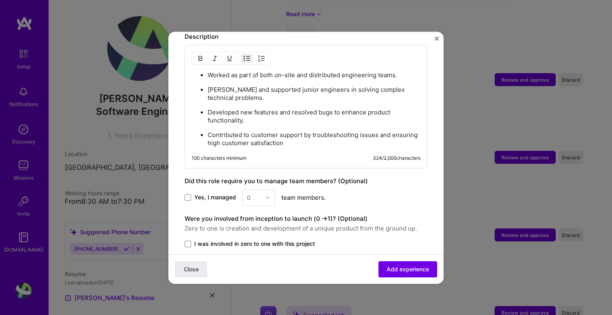
scroll to position [462, 0]
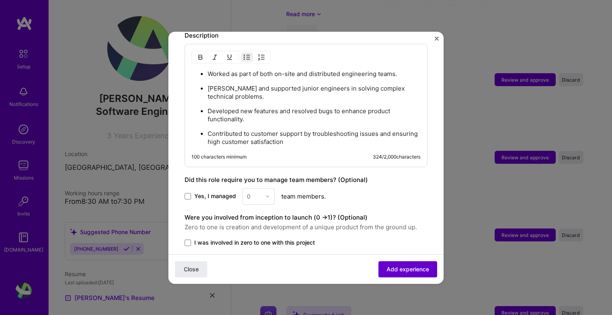
click at [404, 265] on span "Add experience" at bounding box center [407, 269] width 42 height 8
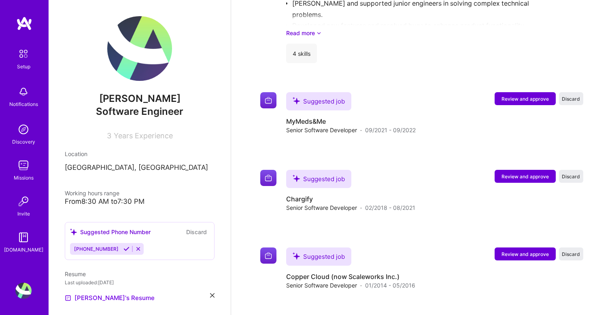
scroll to position [1183, 0]
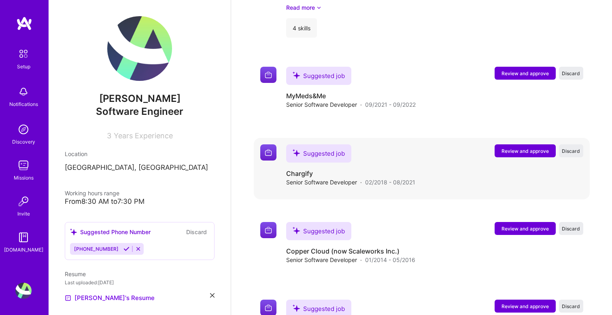
click at [530, 149] on span "Review and approve" at bounding box center [524, 151] width 47 height 7
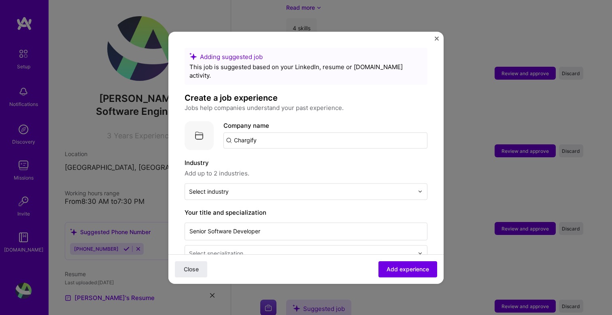
scroll to position [48, 0]
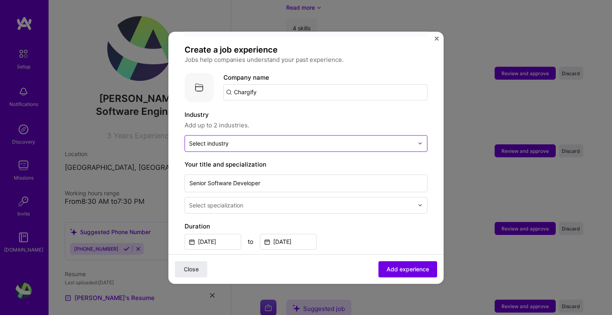
click at [320, 139] on input "text" at bounding box center [301, 143] width 224 height 8
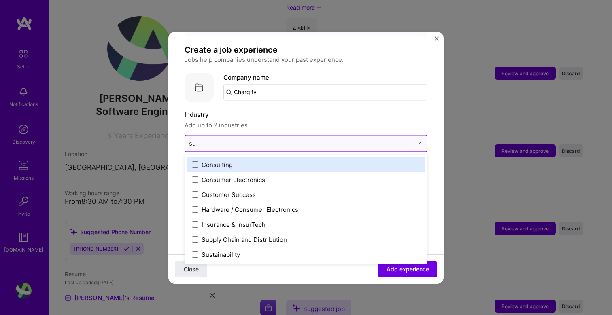
type input "s"
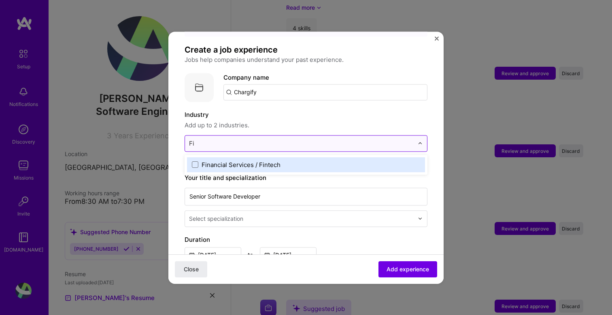
type input "Fin"
click at [243, 161] on div "Financial Services / Fintech" at bounding box center [306, 164] width 238 height 15
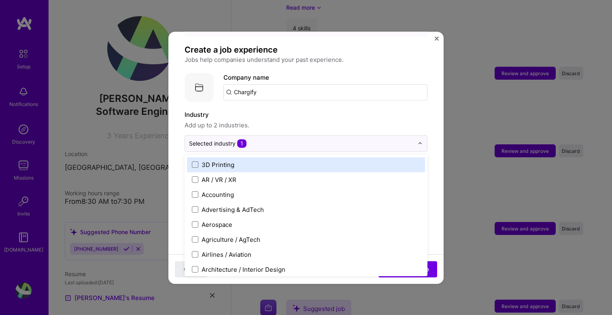
click at [426, 84] on div "Adding suggested job This job is suggested based on your LinkedIn, resume or [D…" at bounding box center [305, 266] width 243 height 532
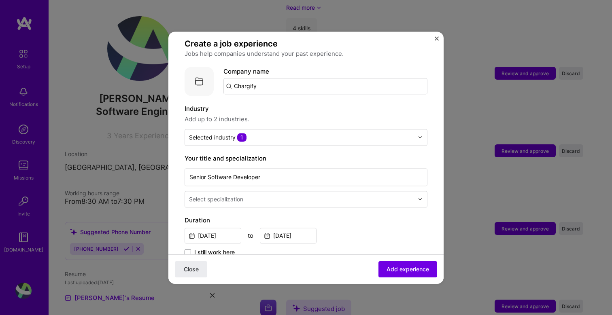
scroll to position [87, 0]
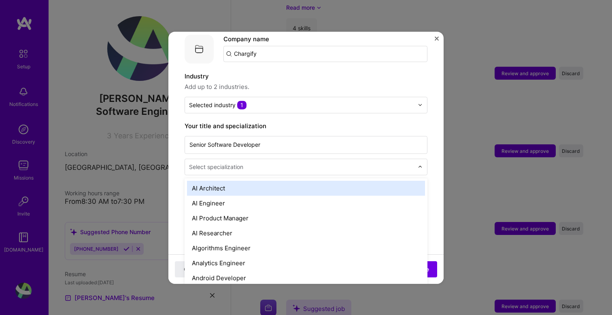
click at [331, 163] on input "text" at bounding box center [302, 167] width 226 height 8
type input "s"
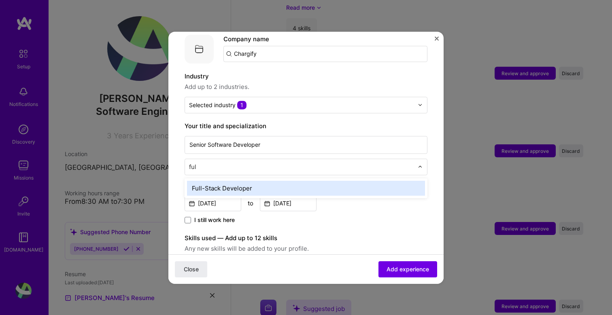
type input "full"
click at [309, 181] on div "Full-Stack Developer" at bounding box center [306, 188] width 238 height 15
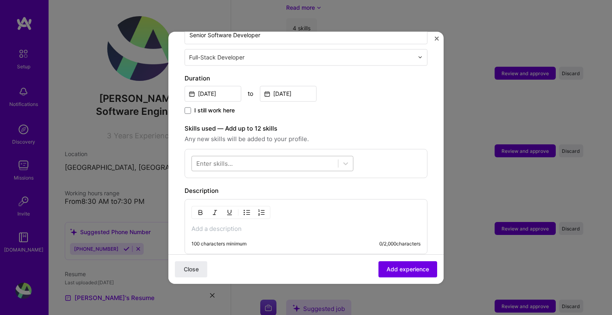
scroll to position [205, 0]
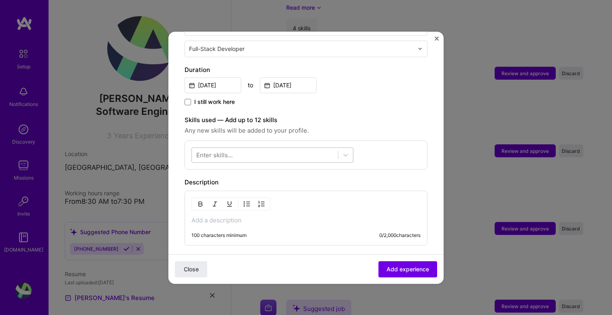
click at [295, 149] on div at bounding box center [265, 154] width 146 height 13
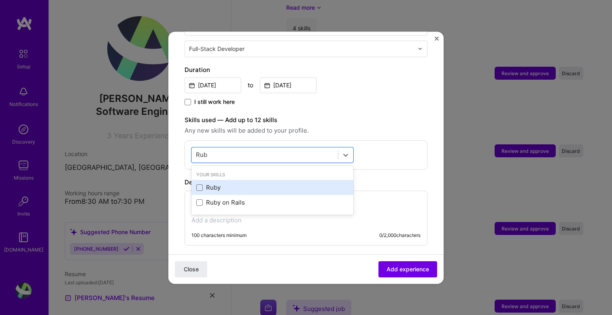
click at [203, 184] on div "Ruby" at bounding box center [272, 188] width 152 height 8
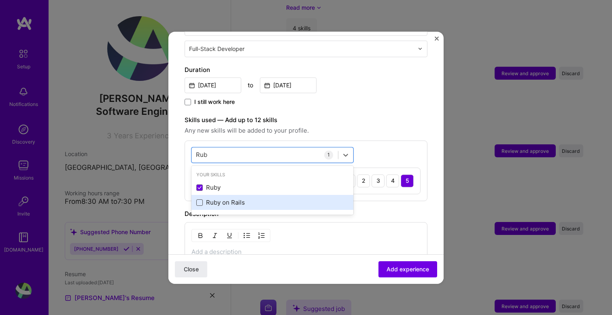
click at [201, 199] on span at bounding box center [199, 202] width 6 height 6
click at [0, 0] on input "checkbox" at bounding box center [0, 0] width 0 height 0
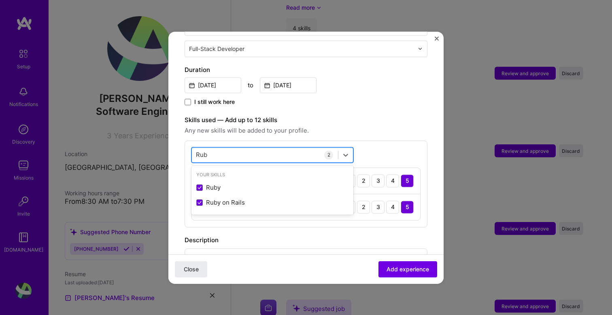
click at [209, 152] on div "Rub Rub" at bounding box center [265, 154] width 146 height 13
click at [211, 148] on div "Rub Rub" at bounding box center [265, 154] width 146 height 13
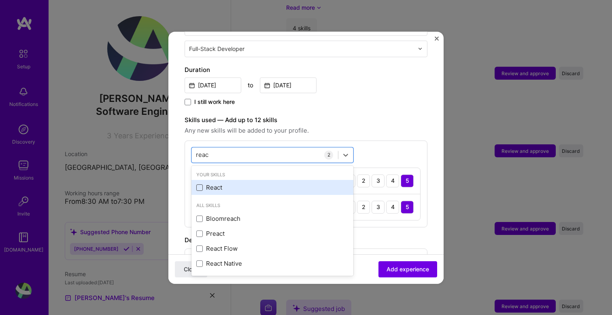
click at [199, 184] on span at bounding box center [199, 187] width 6 height 6
click at [0, 0] on input "checkbox" at bounding box center [0, 0] width 0 height 0
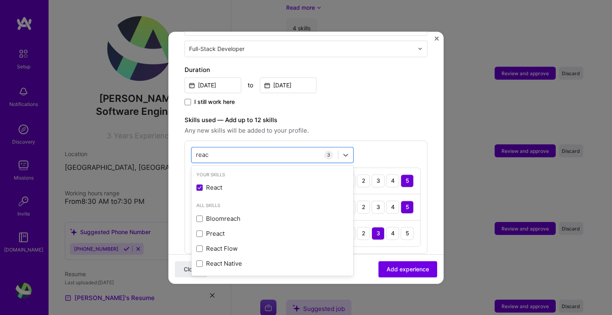
click at [229, 140] on div "option React, selected. option React selected, 0 of 2. 5 results available for …" at bounding box center [305, 196] width 243 height 113
click at [227, 148] on div "reac reac" at bounding box center [265, 154] width 146 height 13
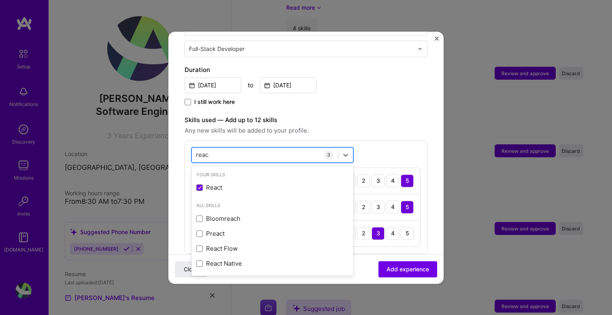
click at [226, 148] on div "reac reac" at bounding box center [265, 154] width 146 height 13
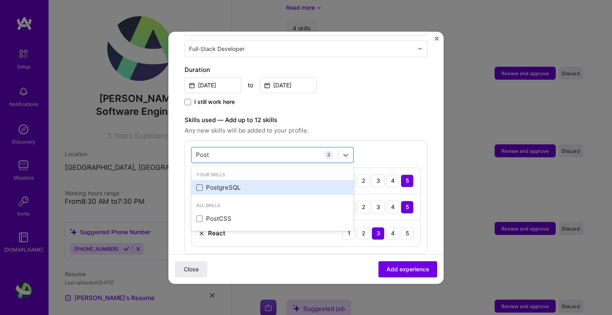
click at [199, 184] on span at bounding box center [199, 187] width 6 height 6
click at [0, 0] on input "checkbox" at bounding box center [0, 0] width 0 height 0
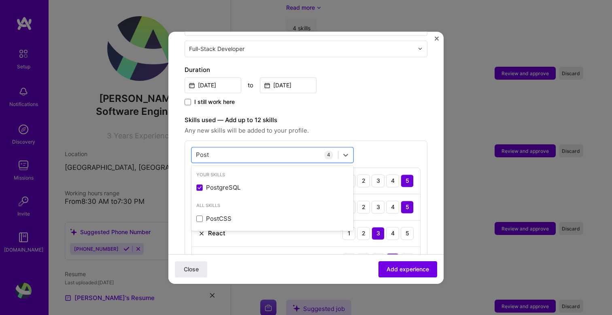
click at [398, 102] on div "Adding suggested job This job is suggested based on your LinkedIn, resume or [D…" at bounding box center [305, 164] width 243 height 642
click at [252, 150] on div "Post Post" at bounding box center [265, 154] width 146 height 13
click at [265, 148] on div "Post Post" at bounding box center [265, 154] width 146 height 13
click at [248, 148] on div "Post Post" at bounding box center [265, 154] width 146 height 13
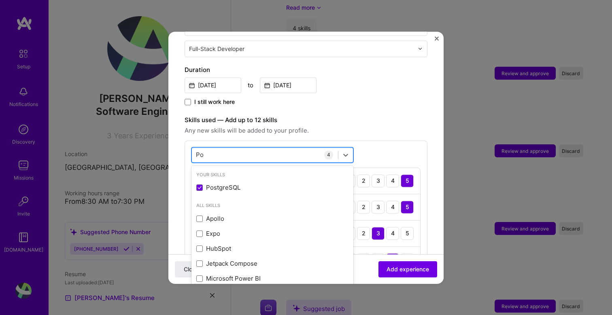
type input "P"
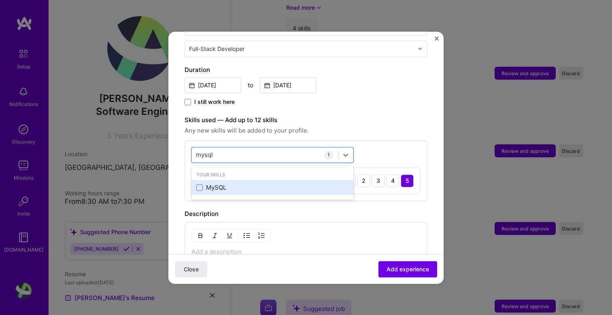
click at [224, 184] on div "MySQL" at bounding box center [272, 188] width 152 height 8
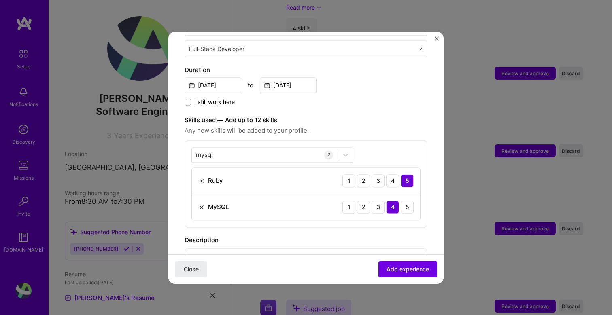
click at [386, 82] on div "[DATE] to [DATE]" at bounding box center [305, 84] width 243 height 17
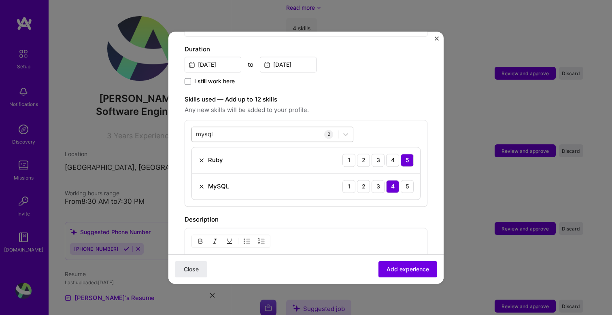
scroll to position [223, 0]
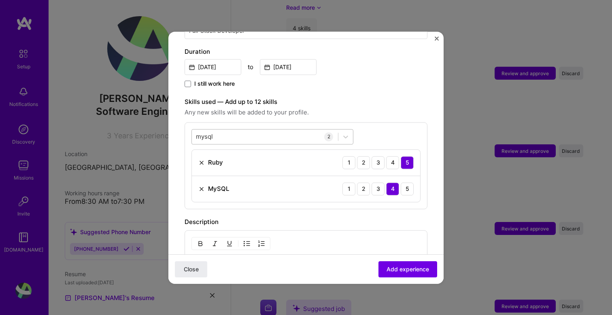
click at [245, 131] on div "mysql mysql" at bounding box center [265, 136] width 146 height 13
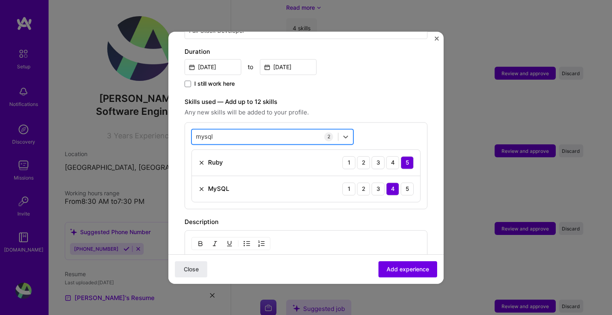
click at [245, 131] on div "mysql mysql" at bounding box center [265, 136] width 146 height 13
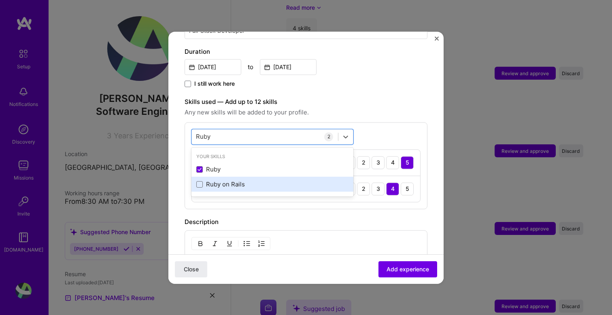
click at [203, 180] on div "Ruby on Rails" at bounding box center [272, 184] width 152 height 8
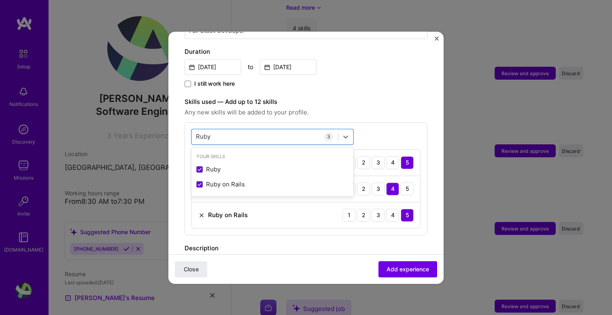
type input "Ruby"
click at [376, 80] on div "I still work here" at bounding box center [305, 84] width 243 height 9
click at [224, 130] on div "[PERSON_NAME]" at bounding box center [265, 136] width 146 height 13
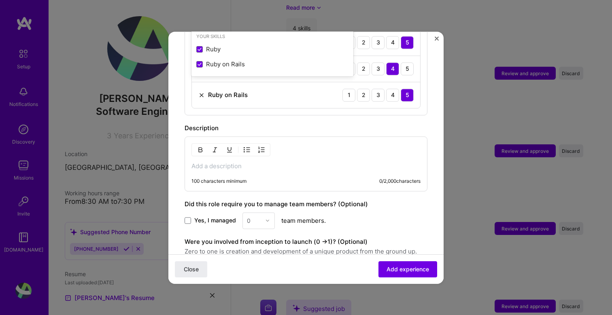
scroll to position [353, 0]
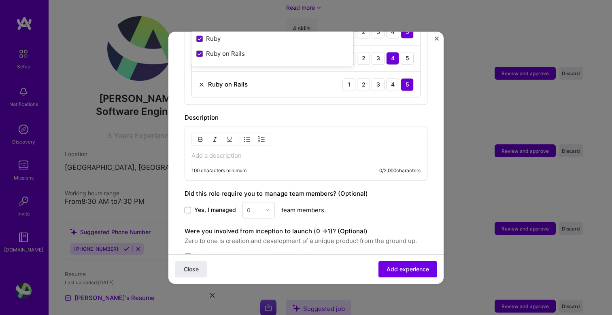
click at [276, 154] on div "100 characters minimum 0 / 2,000 characters" at bounding box center [305, 153] width 243 height 55
click at [276, 152] on p at bounding box center [305, 156] width 229 height 8
paste div
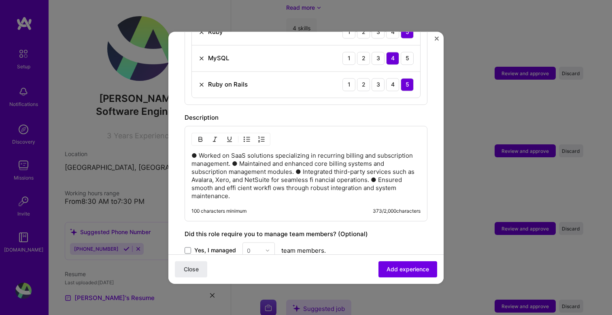
click at [198, 152] on p "● Worked on SaaS solutions specializing in recurring billing and subscription m…" at bounding box center [305, 176] width 229 height 49
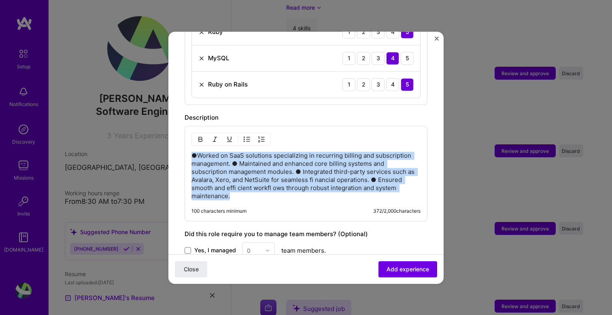
click at [246, 136] on img "button" at bounding box center [246, 139] width 6 height 6
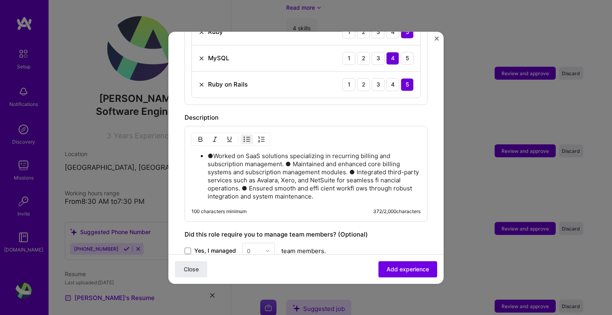
click at [215, 152] on p "●Worked on SaaS solutions specializing in recurring billing and subscription ma…" at bounding box center [313, 176] width 213 height 49
click at [289, 155] on p "Worked on SaaS solutions specializing in recurring billing and subscription man…" at bounding box center [313, 176] width 213 height 49
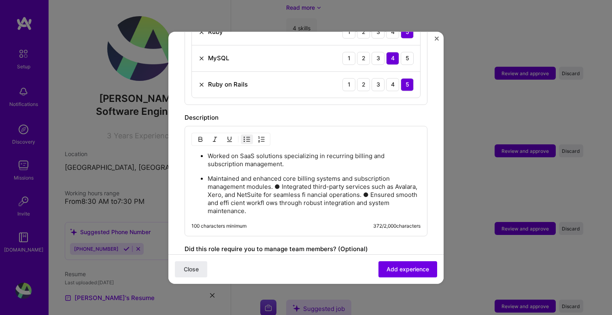
click at [280, 182] on p "Maintained and enhanced core billing systems and subscription management module…" at bounding box center [313, 195] width 213 height 40
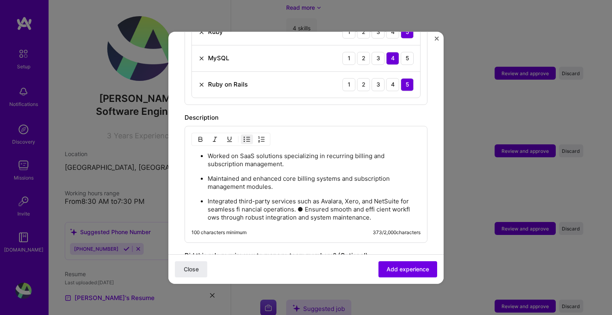
click at [303, 198] on p "Integrated third-party services such as Avalara, Xero, and NetSuite for seamles…" at bounding box center [313, 209] width 213 height 24
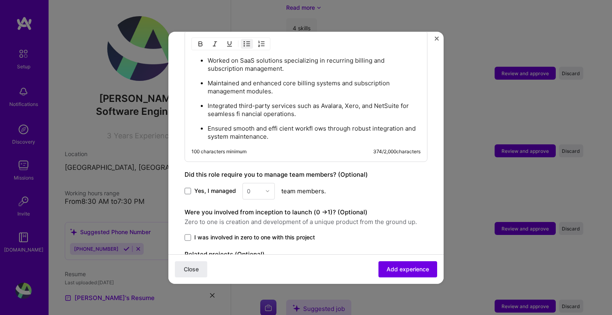
scroll to position [493, 0]
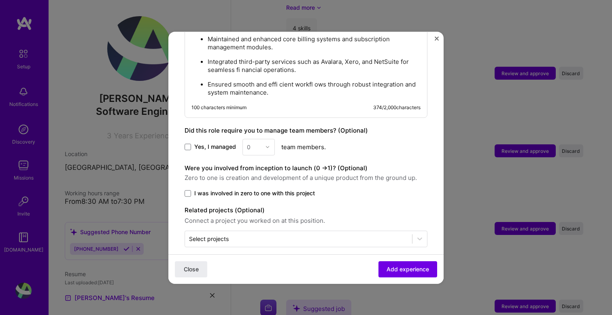
click at [186, 189] on label "I was involved in zero to one with this project" at bounding box center [305, 193] width 243 height 8
click at [0, 0] on input "I was involved in zero to one with this project" at bounding box center [0, 0] width 0 height 0
click at [189, 192] on icon at bounding box center [188, 193] width 4 height 3
click at [0, 0] on input "I was involved in zero to one with this project" at bounding box center [0, 0] width 0 height 0
click at [404, 265] on span "Add experience" at bounding box center [407, 269] width 42 height 8
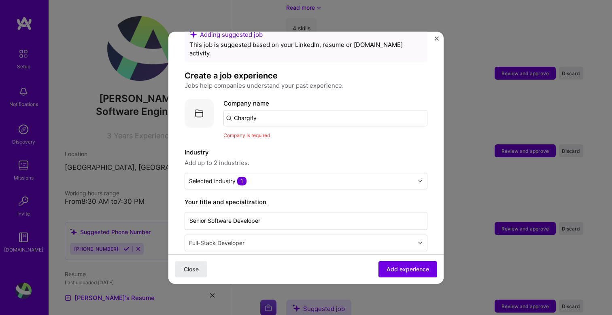
scroll to position [17, 0]
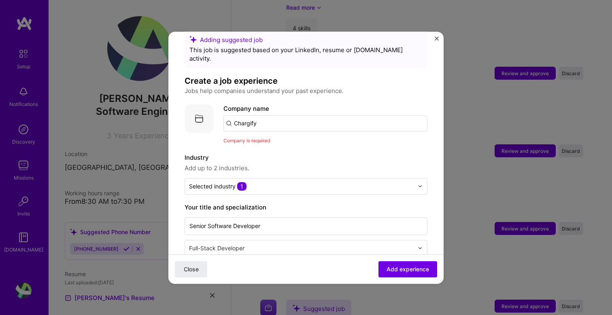
click at [260, 116] on input "Chargify" at bounding box center [325, 123] width 204 height 16
type input "Chargify"
click at [283, 139] on div "Chargify" at bounding box center [285, 146] width 32 height 14
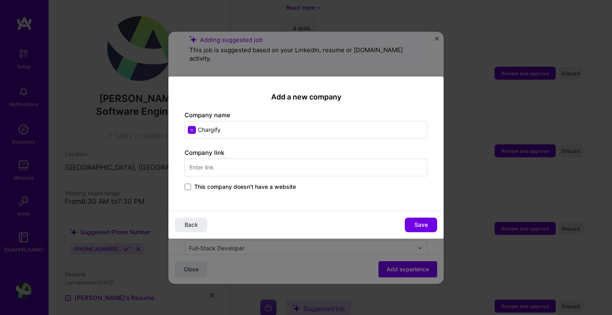
click at [244, 159] on input "text" at bounding box center [305, 168] width 243 height 18
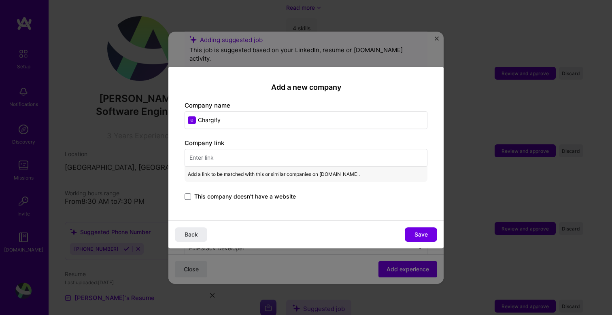
paste input "[URL][DOMAIN_NAME]"
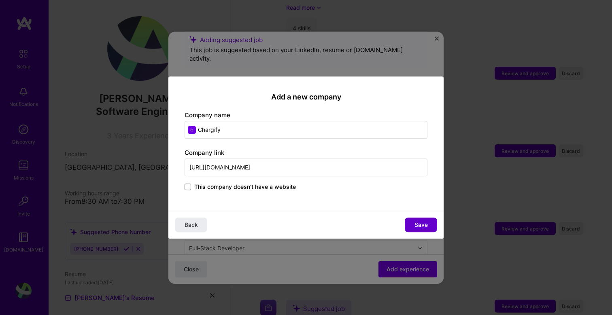
type input "[URL][DOMAIN_NAME]"
click at [413, 222] on button "Save" at bounding box center [420, 225] width 32 height 15
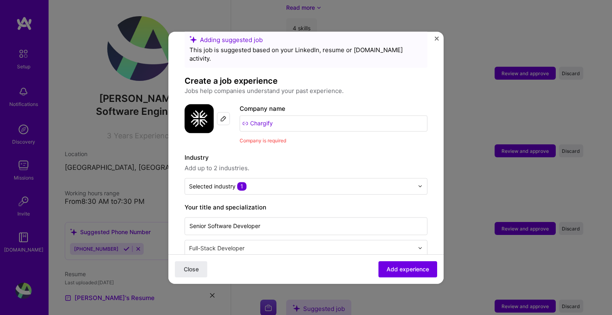
click at [307, 115] on input "Chargify" at bounding box center [333, 123] width 188 height 16
click at [301, 136] on div "Company is required" at bounding box center [333, 140] width 188 height 8
click at [403, 273] on span "Add experience" at bounding box center [407, 269] width 42 height 8
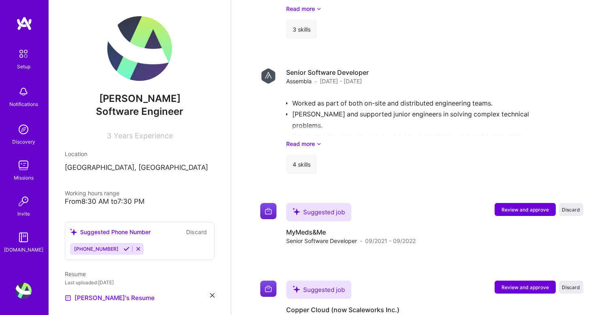
scroll to position [1183, 0]
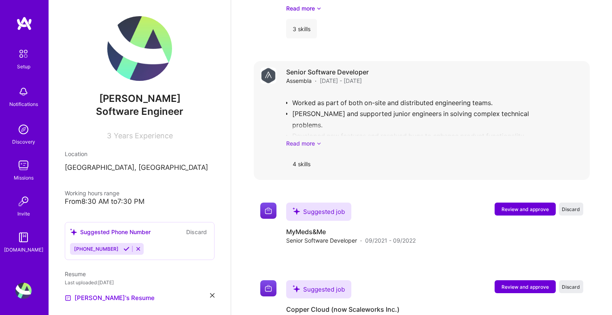
click at [322, 146] on link "Read more" at bounding box center [434, 143] width 297 height 8
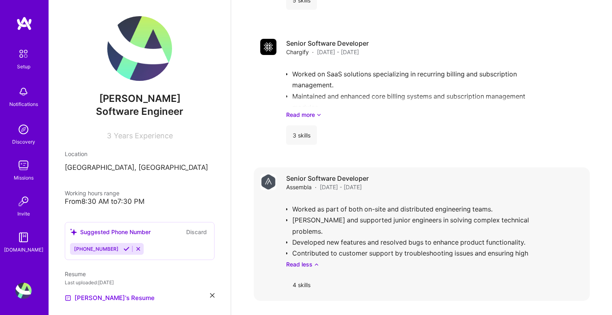
scroll to position [1043, 0]
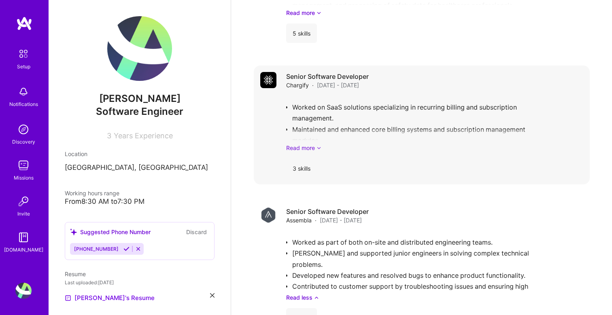
click at [322, 150] on link "Read more" at bounding box center [434, 148] width 297 height 8
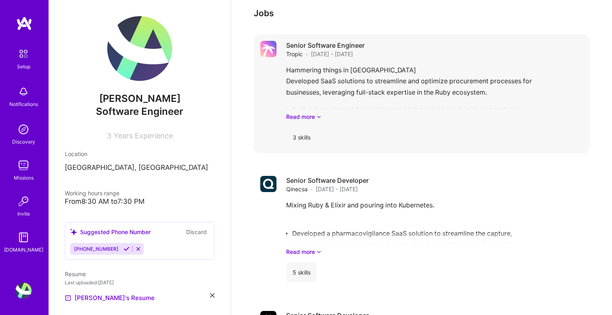
scroll to position [810, 0]
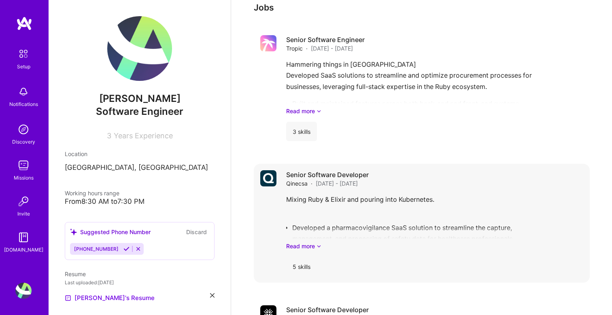
click at [320, 238] on div "Mixing Ruby & Elixir and pouring into Kubernetes. Developed a pharmacovigilance…" at bounding box center [434, 222] width 297 height 56
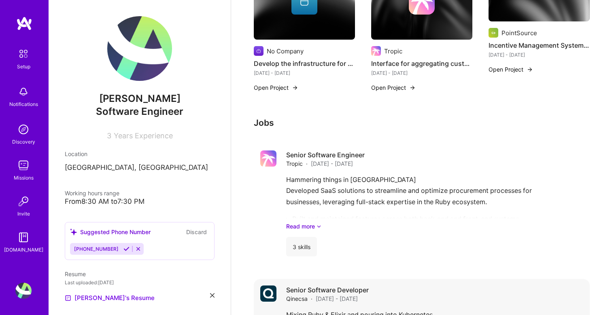
scroll to position [683, 0]
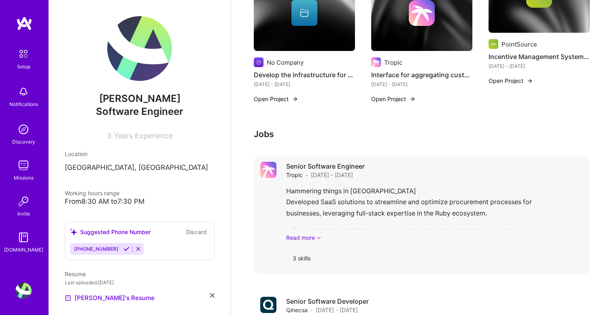
click at [318, 240] on icon at bounding box center [318, 237] width 5 height 8
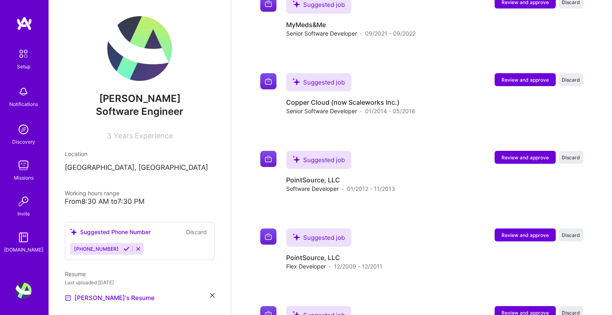
scroll to position [1587, 0]
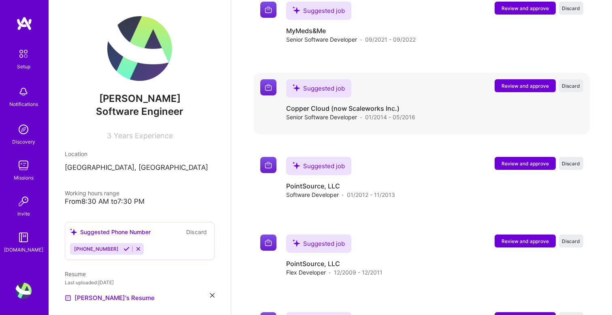
click at [507, 81] on button "Review and approve" at bounding box center [524, 85] width 61 height 13
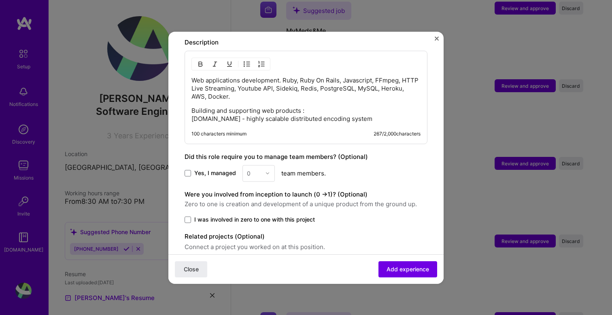
scroll to position [358, 0]
